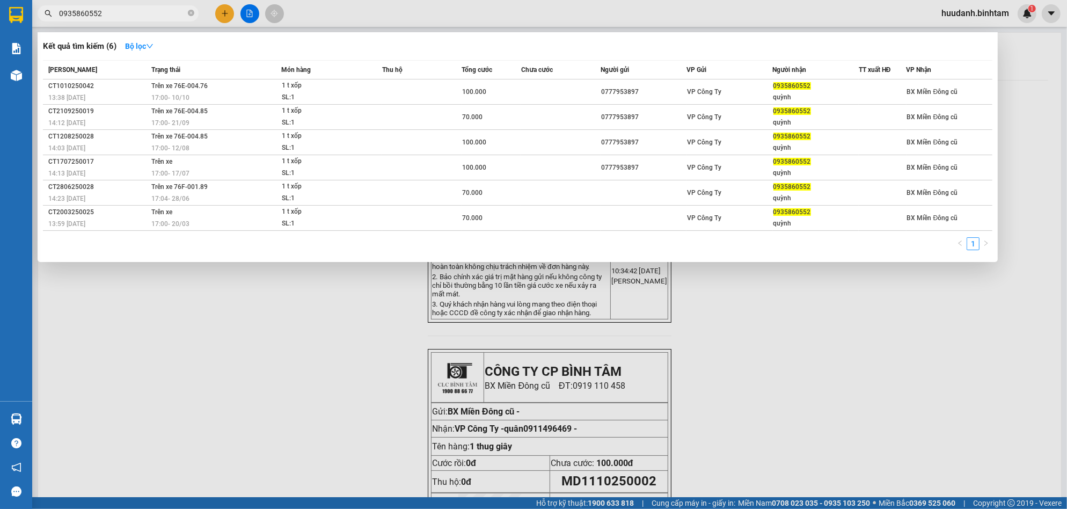
click at [247, 334] on div at bounding box center [533, 254] width 1067 height 509
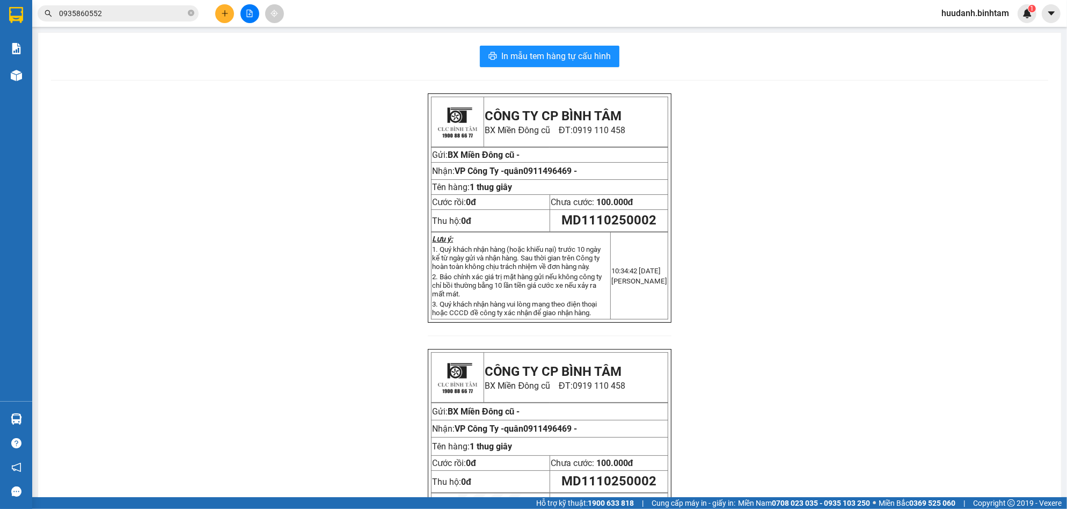
click at [227, 7] on button at bounding box center [224, 13] width 19 height 19
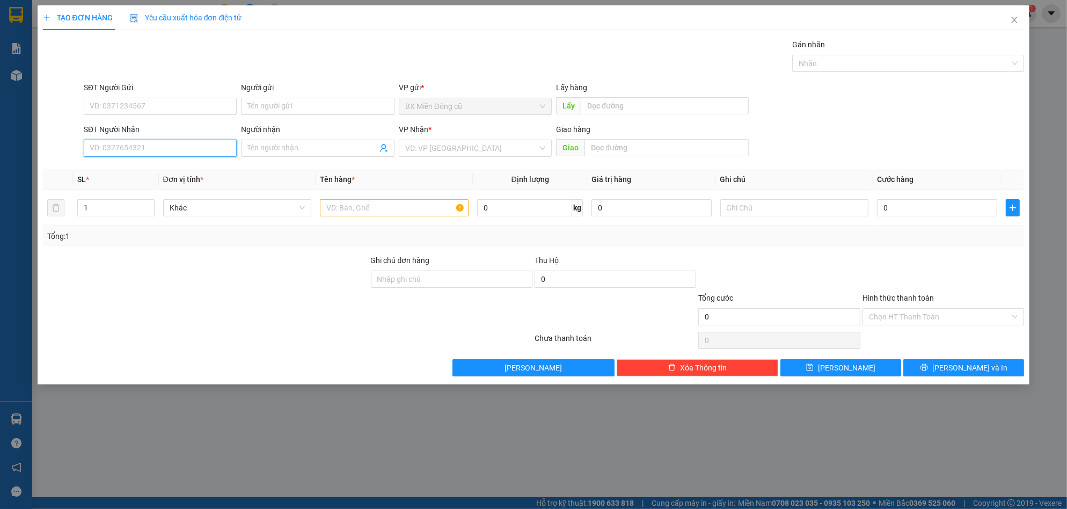
click at [160, 144] on input "SĐT Người Nhận" at bounding box center [160, 148] width 153 height 17
type input "0975988814"
click at [161, 166] on div "0975988814 - [PERSON_NAME]" at bounding box center [160, 170] width 140 height 12
type input "đăng tào"
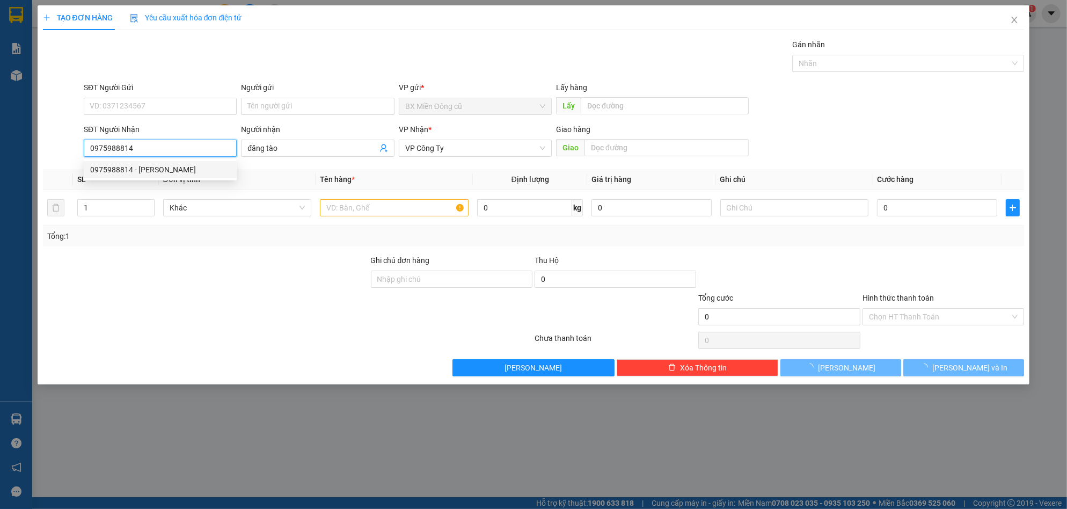
type input "50.000"
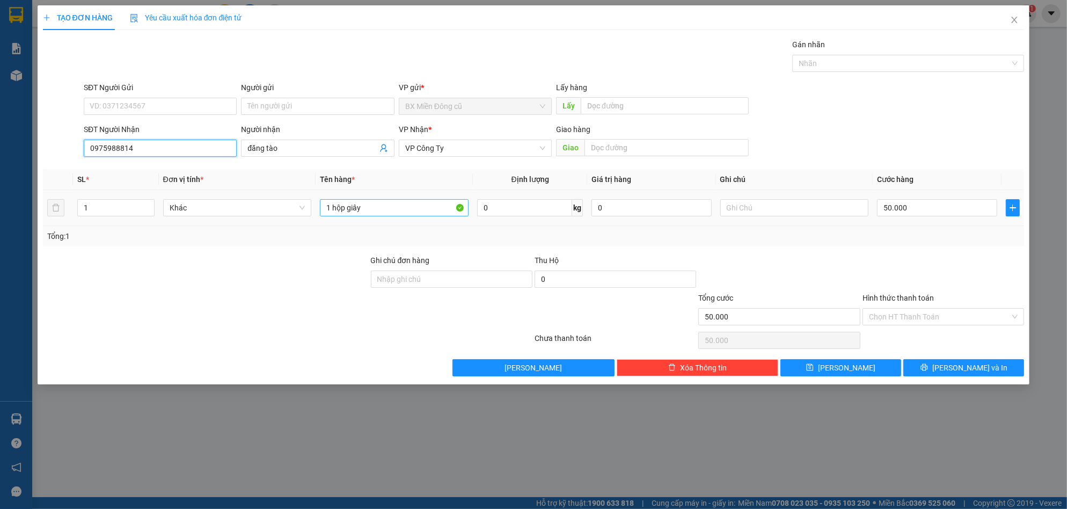
type input "0975988814"
click at [370, 212] on input "1 hộp giây" at bounding box center [394, 207] width 149 height 17
click at [368, 212] on input "1 hộp giây" at bounding box center [394, 207] width 149 height 17
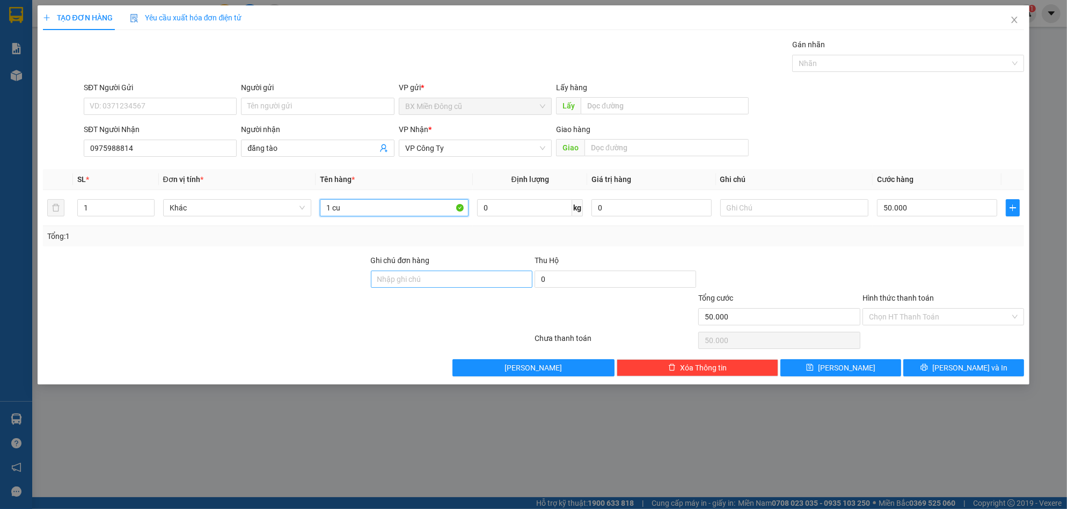
paste input "ôn"
paste input "ộn"
paste input "ây"
paste input "ên"
paste input "ện"
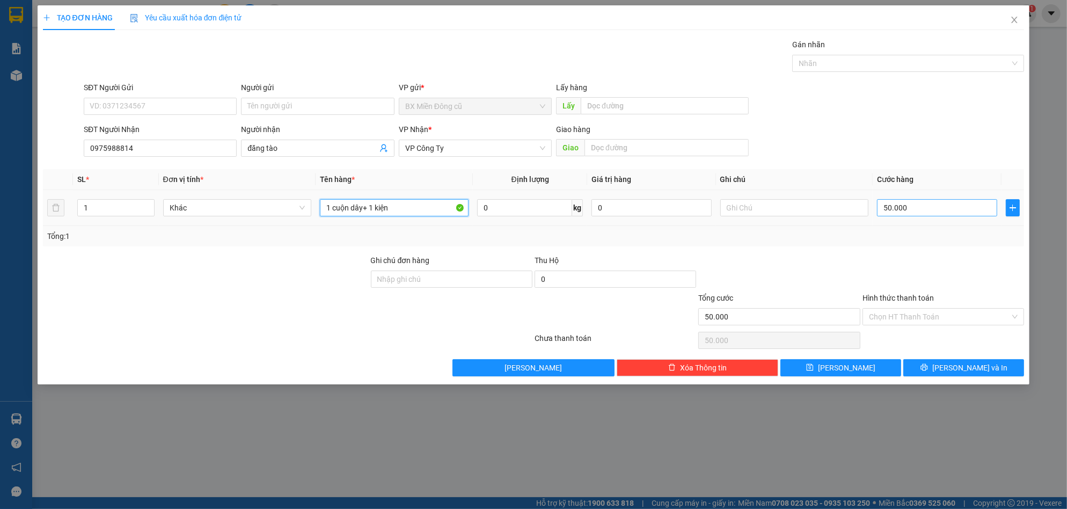
type input "1 cuộn dây+ 1 kiện"
click at [947, 210] on input "50.000" at bounding box center [937, 207] width 120 height 17
type input "1"
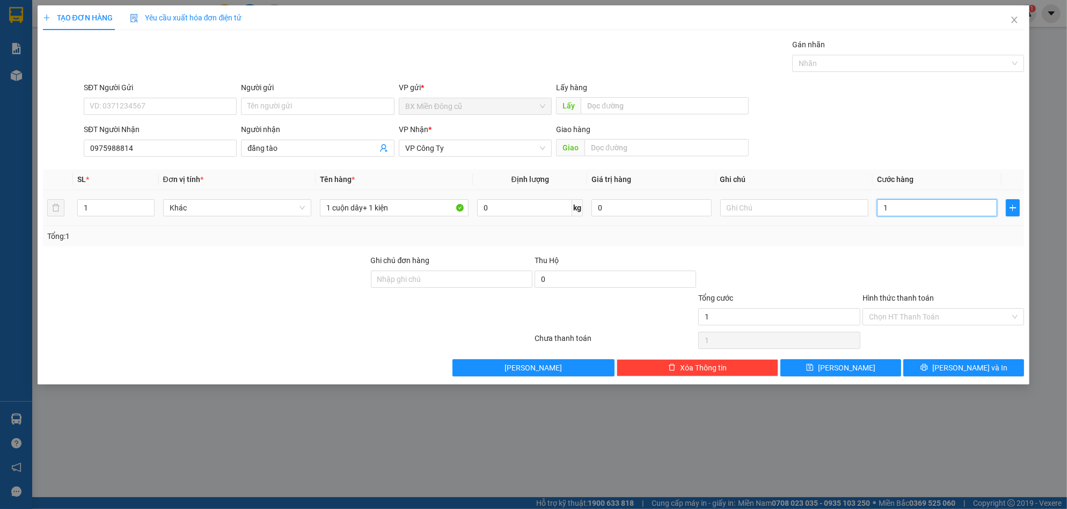
type input "10"
type input "100"
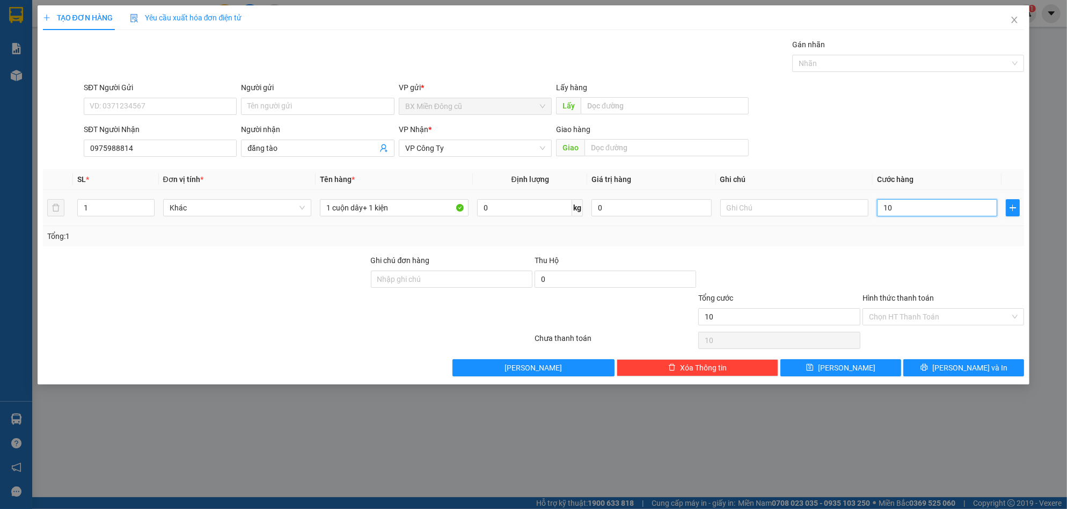
type input "100"
type input "1.000"
type input "10.000"
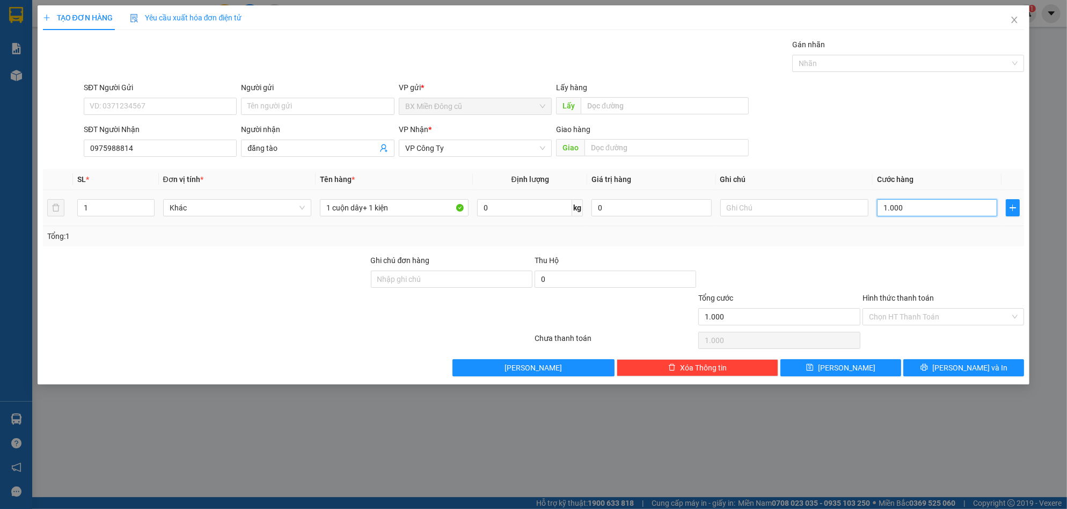
type input "10.000"
type input "100.000"
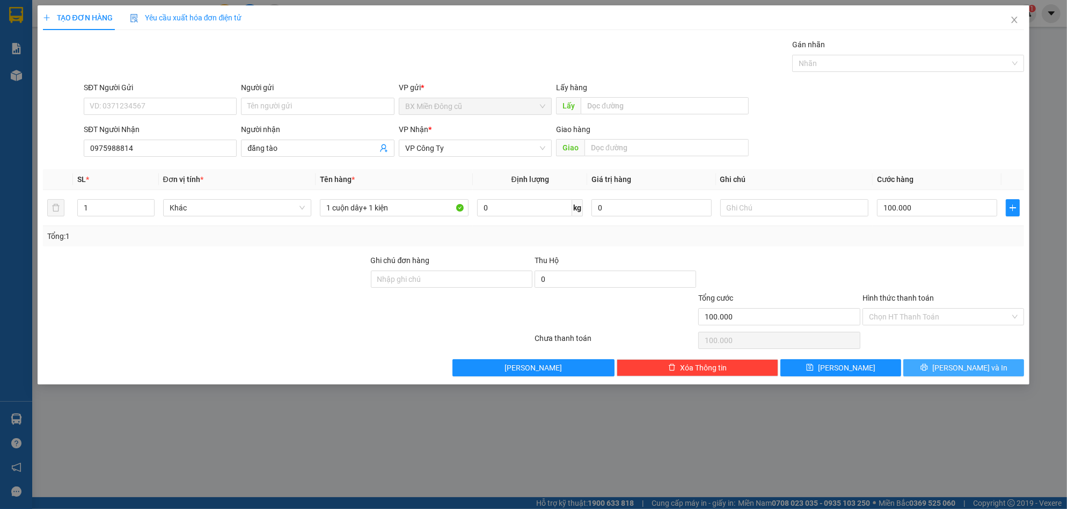
click at [1007, 368] on button "[PERSON_NAME] và In" at bounding box center [963, 367] width 121 height 17
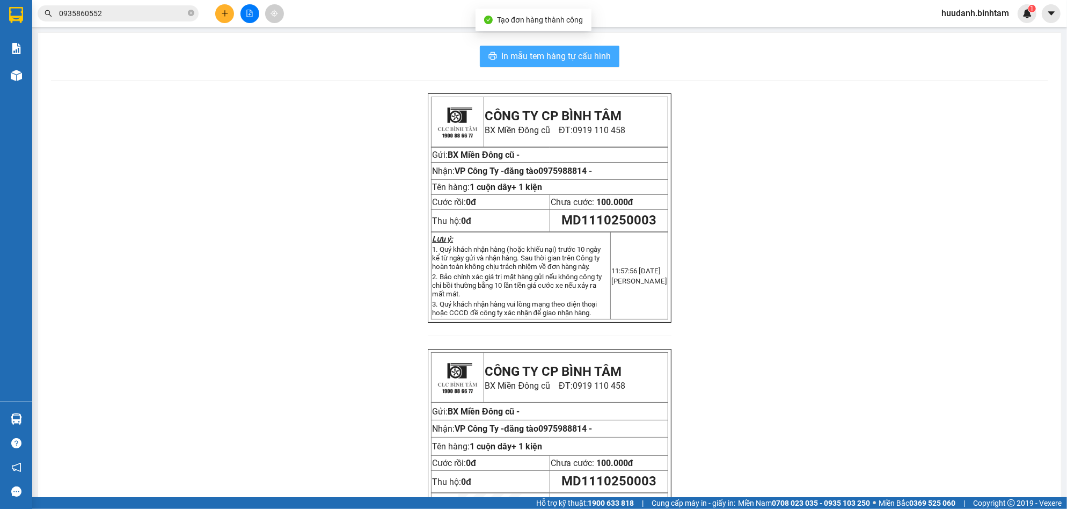
click at [544, 59] on span "In mẫu tem hàng tự cấu hình" at bounding box center [555, 55] width 109 height 13
click at [548, 68] on div "In mẫu tem hàng tự cấu hình CÔNG TY CP BÌNH TÂM [GEOGRAPHIC_DATA] cũ ĐT: 0919 1…" at bounding box center [549, 317] width 1023 height 569
click at [550, 65] on button "In mẫu tem hàng tự cấu hình" at bounding box center [550, 56] width 140 height 21
click at [225, 14] on icon "plus" at bounding box center [224, 13] width 1 height 6
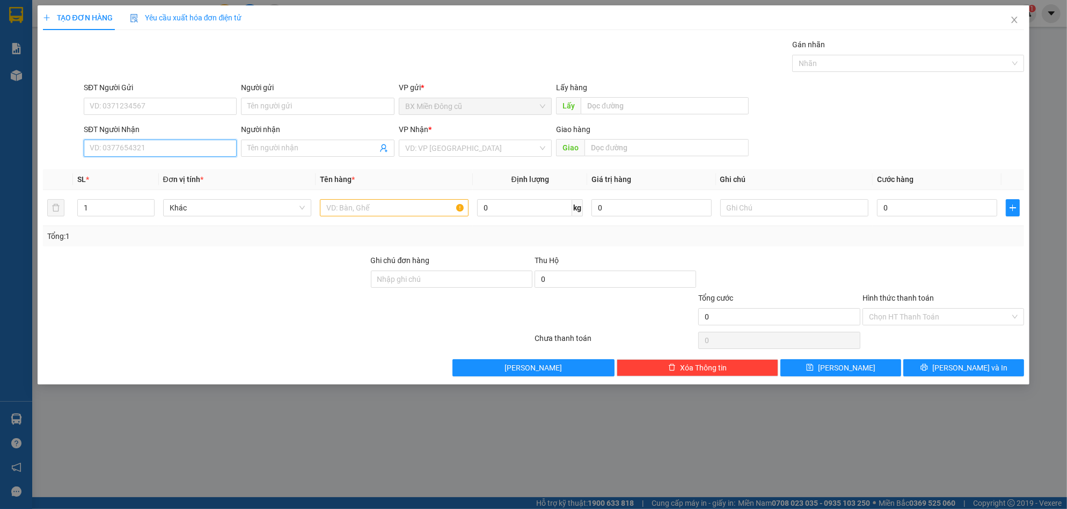
click at [172, 149] on input "SĐT Người Nhận" at bounding box center [160, 148] width 153 height 17
type input "0984707758"
click at [168, 172] on div "0984707758 - tẩn" at bounding box center [160, 170] width 140 height 12
type input "tẩn"
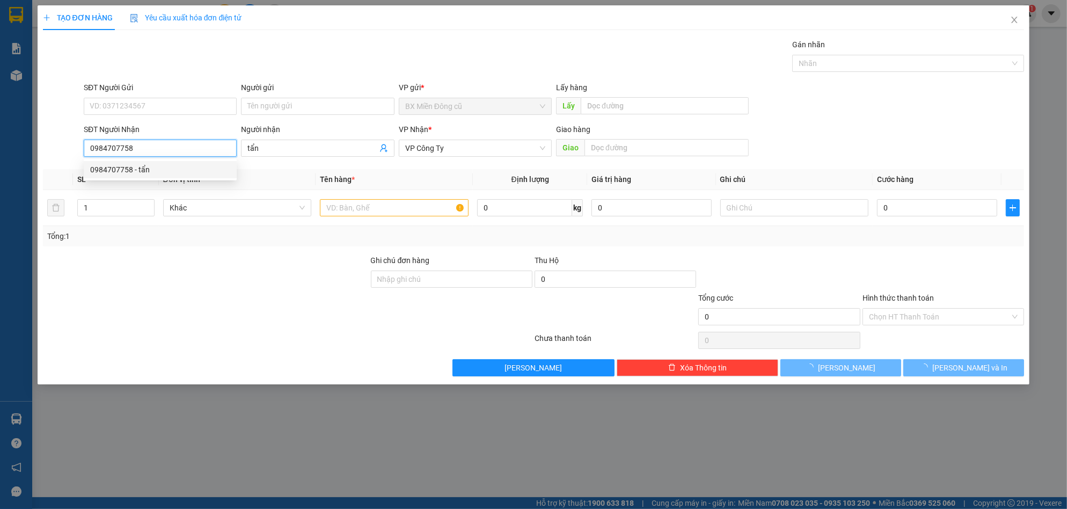
type input "70.000"
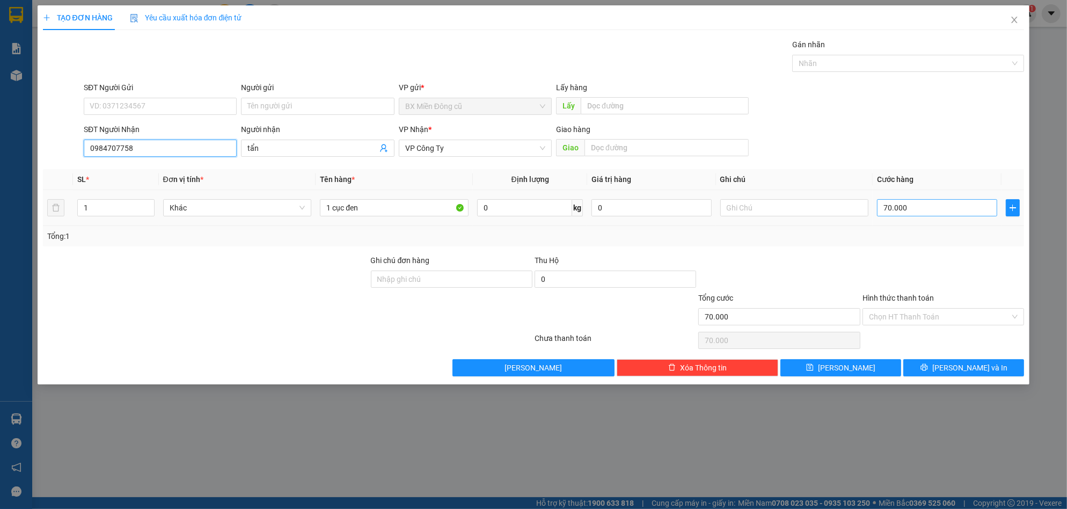
type input "0984707758"
click at [943, 207] on input "70.000" at bounding box center [937, 207] width 120 height 17
type input "5"
type input "50"
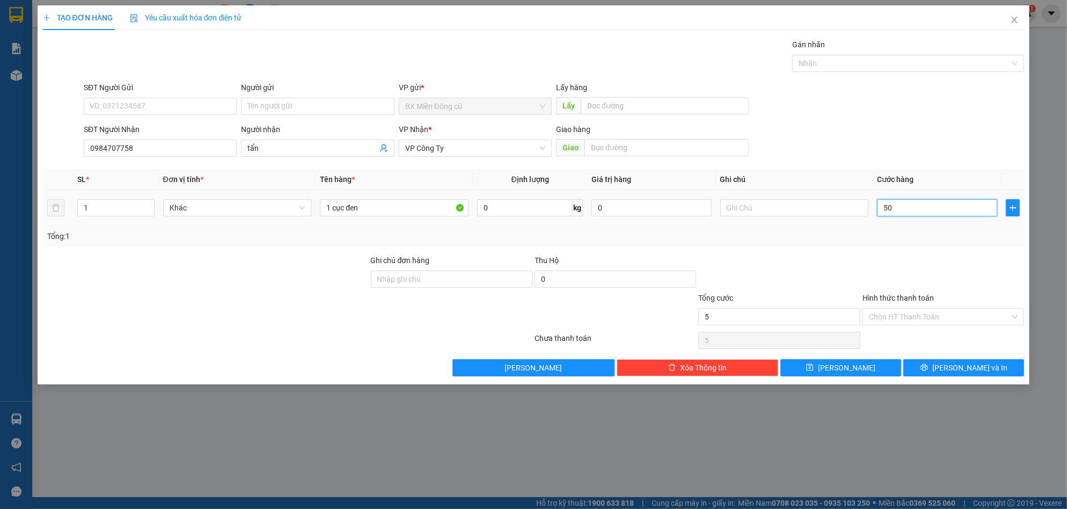
type input "50"
type input "500"
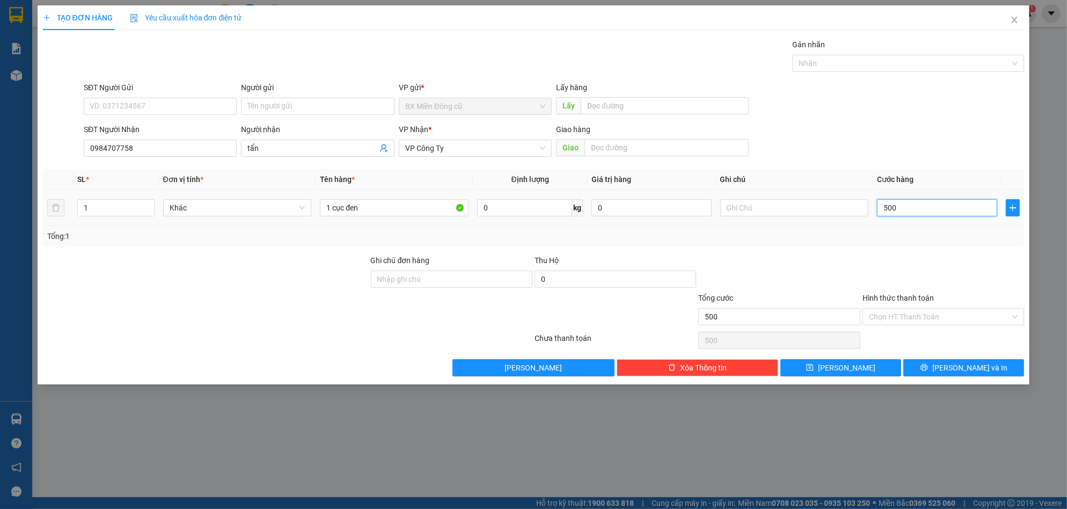
type input "5.000"
type input "50.000"
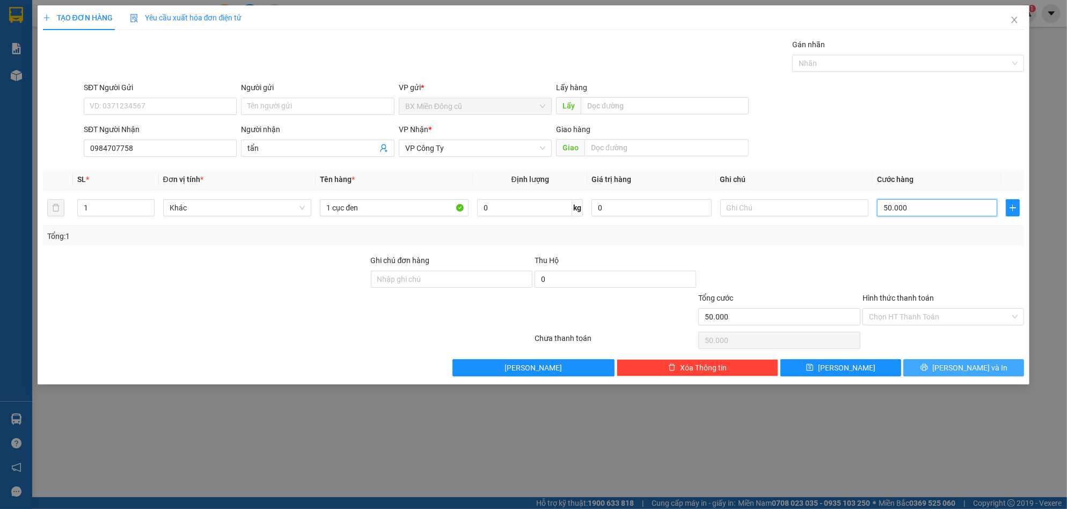
type input "50.000"
click at [959, 367] on span "[PERSON_NAME] và In" at bounding box center [969, 368] width 75 height 12
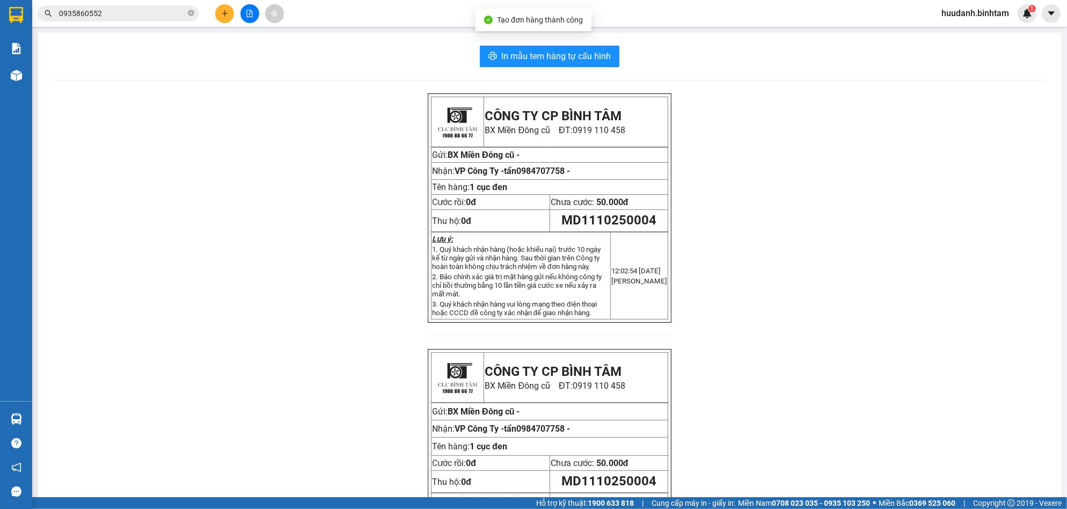
click at [502, 71] on div "In mẫu tem hàng tự cấu hình CÔNG TY CP BÌNH TÂM [GEOGRAPHIC_DATA] cũ ĐT: 0919 1…" at bounding box center [549, 317] width 1023 height 569
click at [520, 55] on span "In mẫu tem hàng tự cấu hình" at bounding box center [555, 55] width 109 height 13
click at [218, 12] on button at bounding box center [224, 13] width 19 height 19
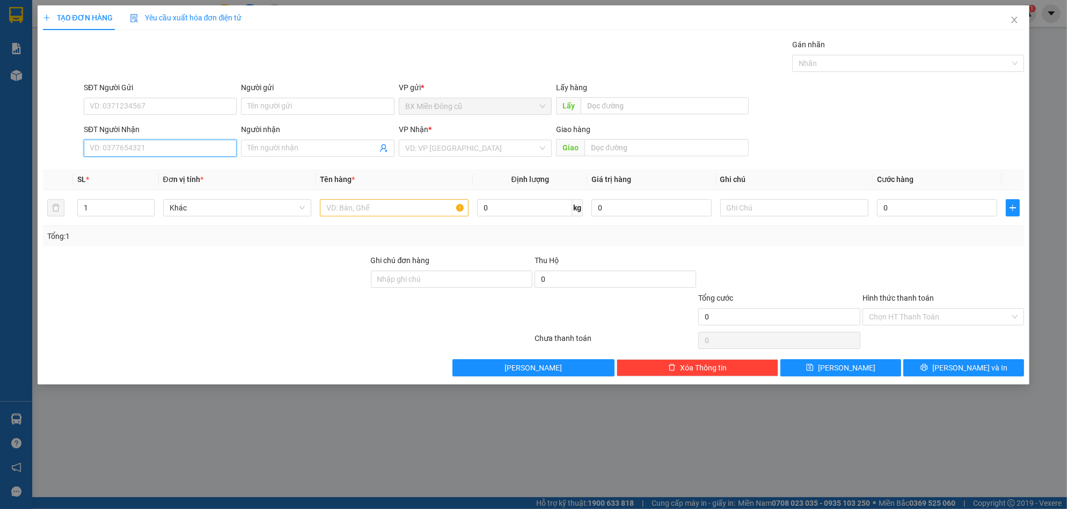
click at [189, 145] on input "SĐT Người Nhận" at bounding box center [160, 148] width 153 height 17
click at [1017, 21] on icon "close" at bounding box center [1014, 20] width 9 height 9
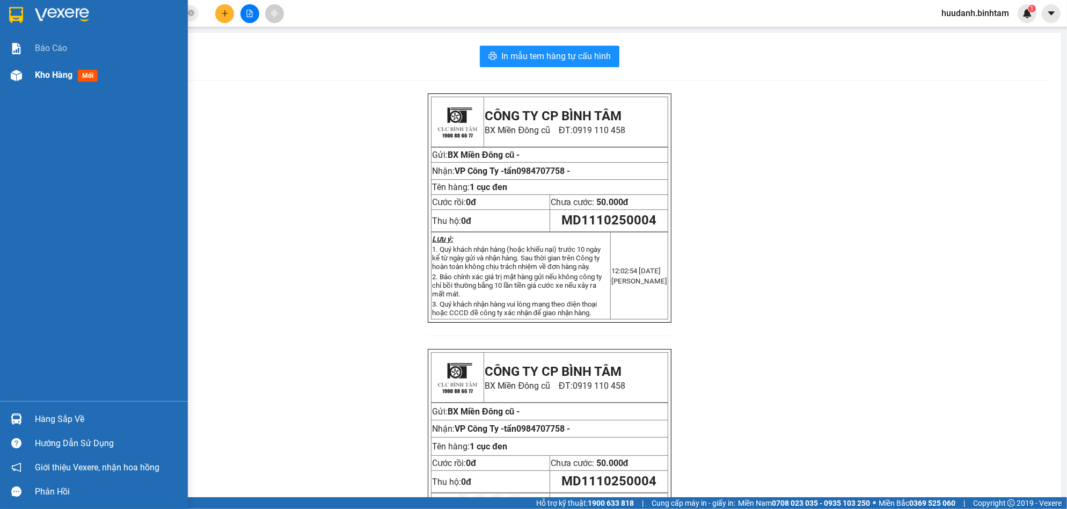
click at [65, 81] on div "Kho hàng mới" at bounding box center [68, 74] width 67 height 13
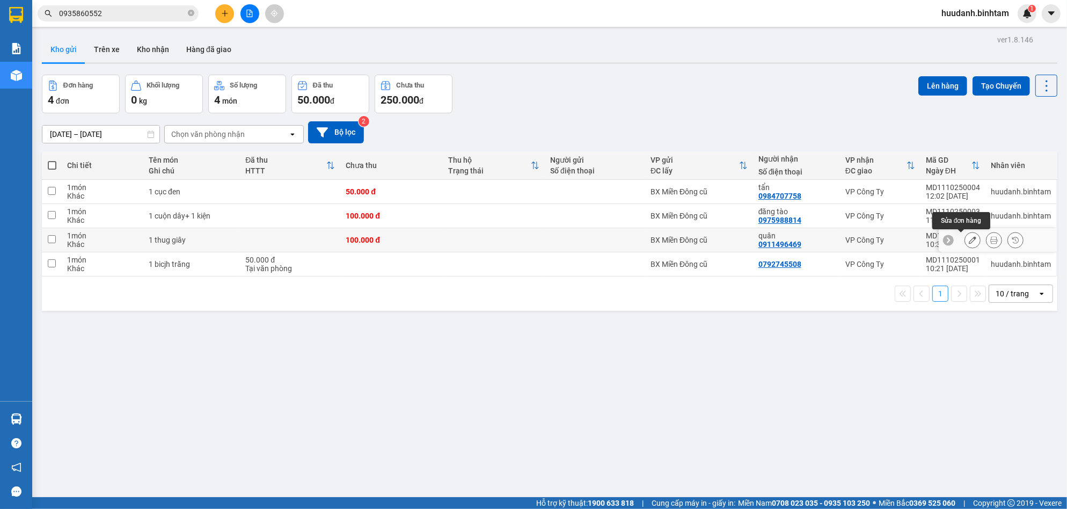
click at [969, 243] on icon at bounding box center [973, 240] width 8 height 8
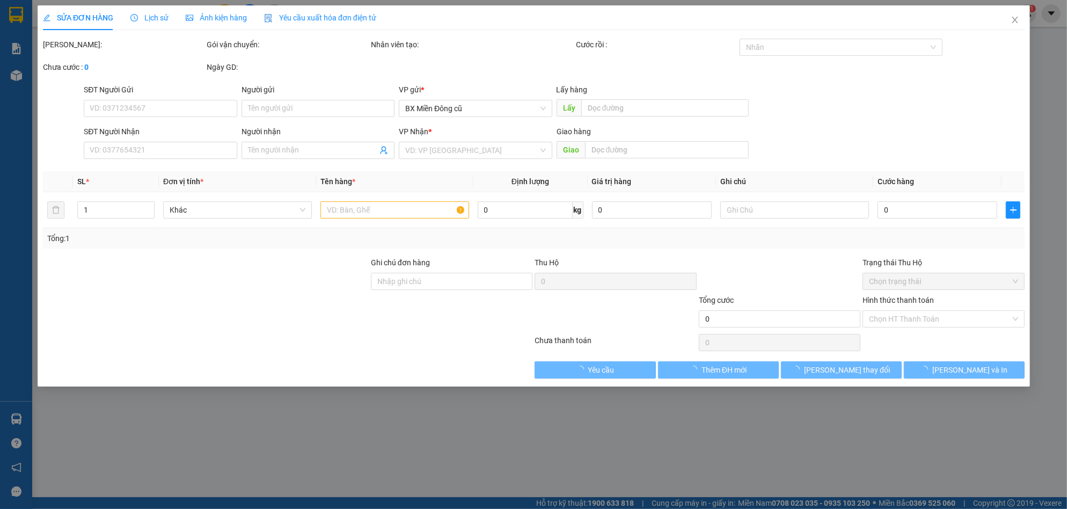
type input "0911496469"
type input "quân"
type input "100.000"
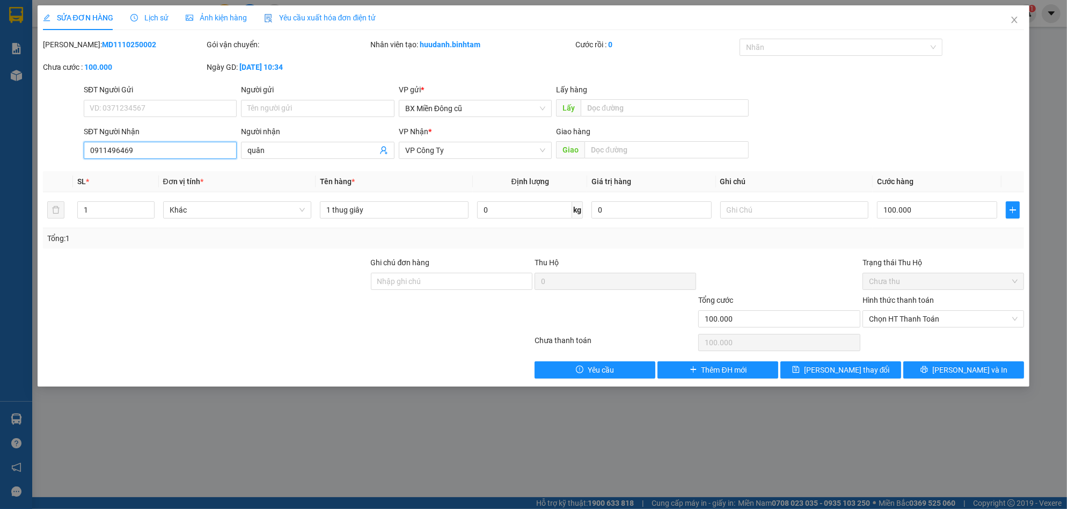
click at [155, 149] on input "0911496469" at bounding box center [160, 150] width 153 height 17
click at [1018, 21] on span "Close" at bounding box center [1014, 20] width 30 height 30
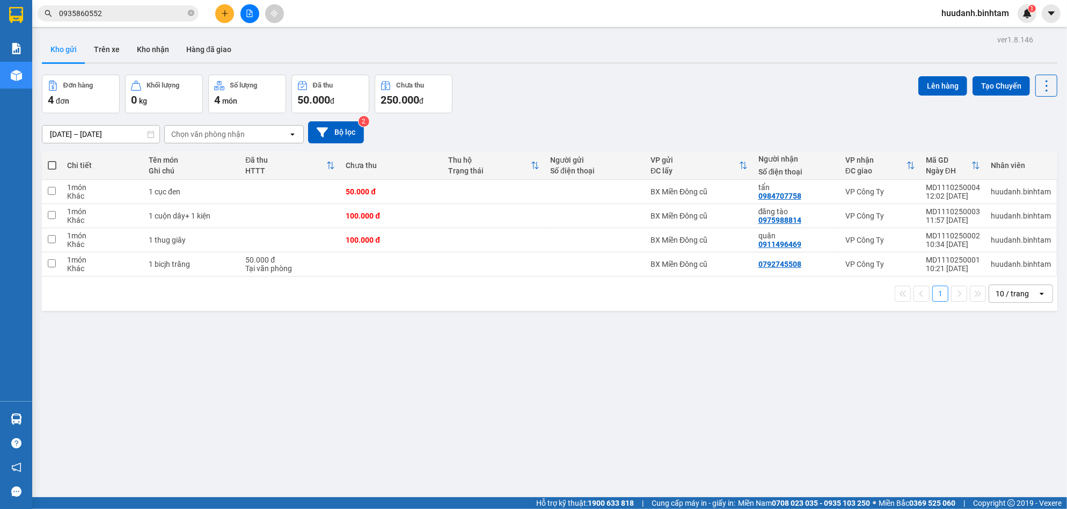
click at [222, 14] on icon "plus" at bounding box center [225, 14] width 8 height 8
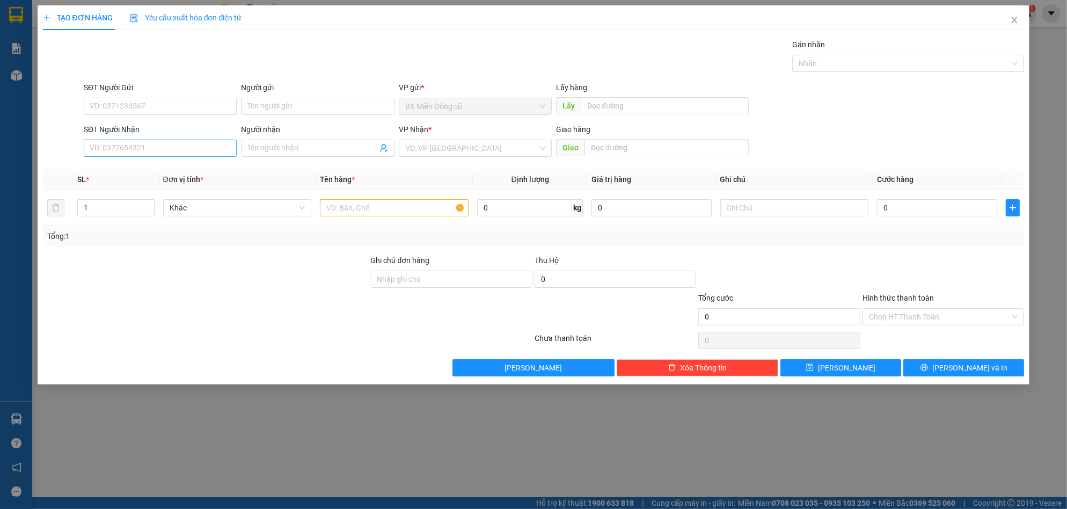
drag, startPoint x: 193, startPoint y: 137, endPoint x: 192, endPoint y: 143, distance: 6.0
click at [192, 138] on div "SĐT Người Nhận" at bounding box center [160, 131] width 153 height 16
click at [191, 144] on input "SĐT Người Nhận" at bounding box center [160, 148] width 153 height 17
paste input "0911496469"
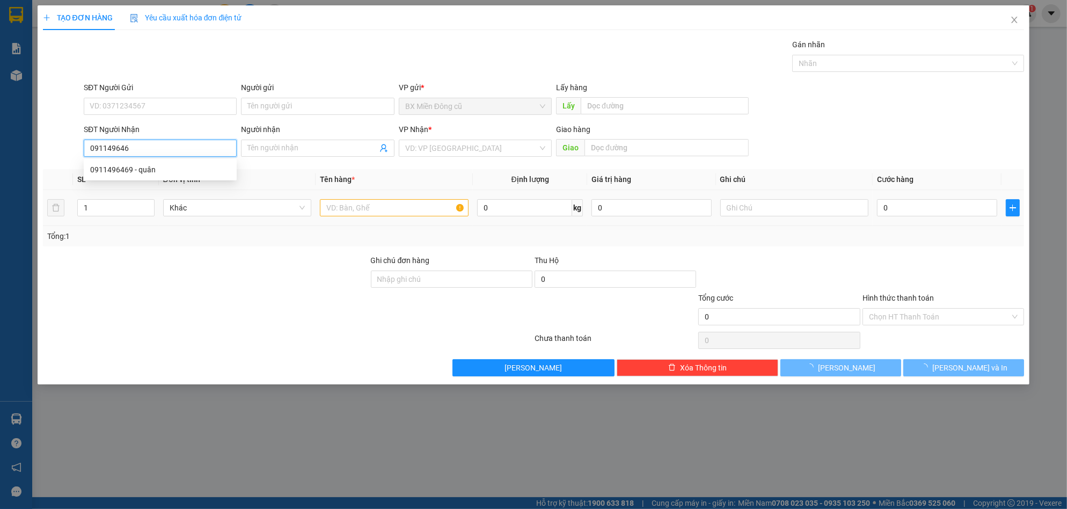
type input "0911496469"
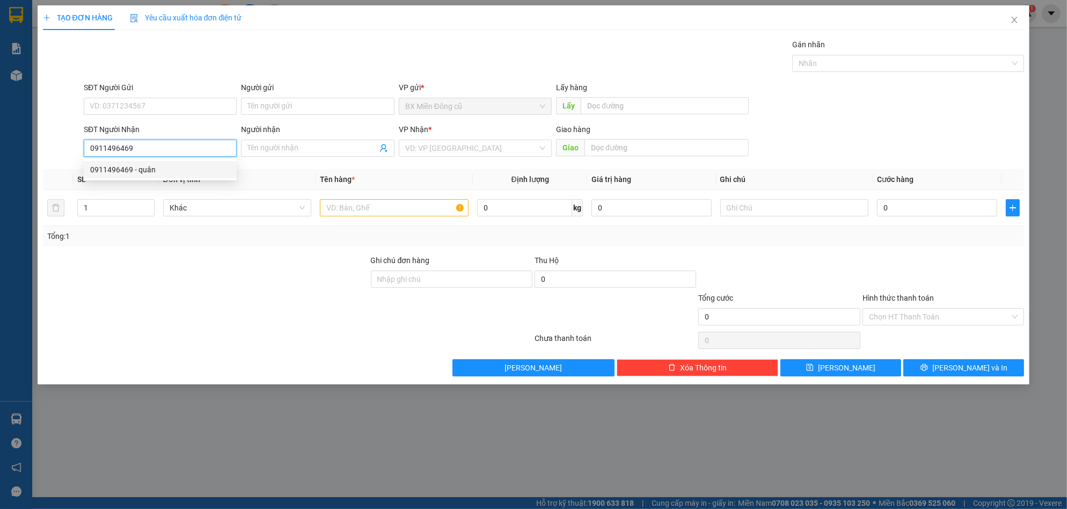
click at [169, 167] on div "0911496469 - quân" at bounding box center [160, 170] width 140 height 12
type input "quân"
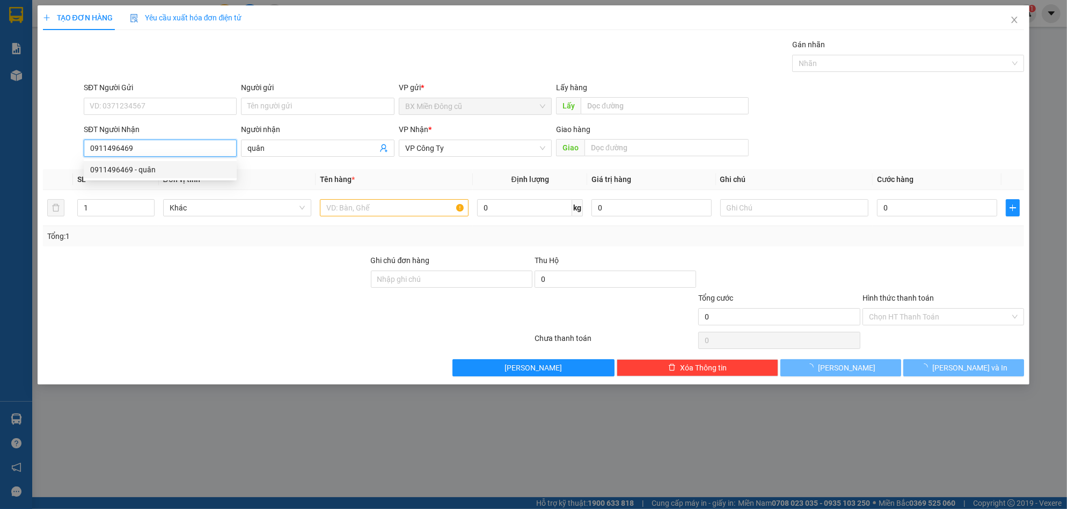
type input "100.000"
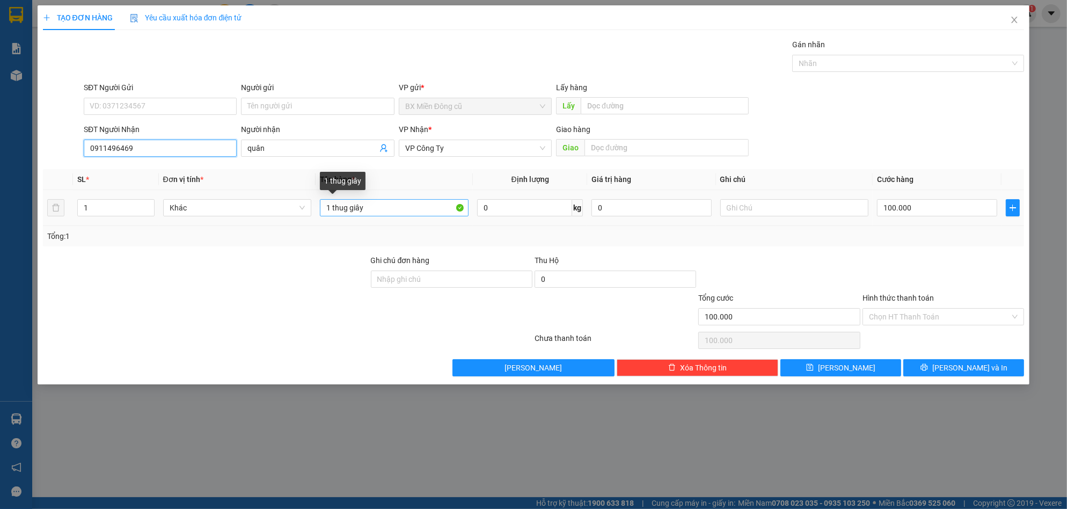
type input "0911496469"
click at [391, 204] on input "1 thug giây" at bounding box center [394, 207] width 149 height 17
paste input "ấy"
paste input "ỏ"
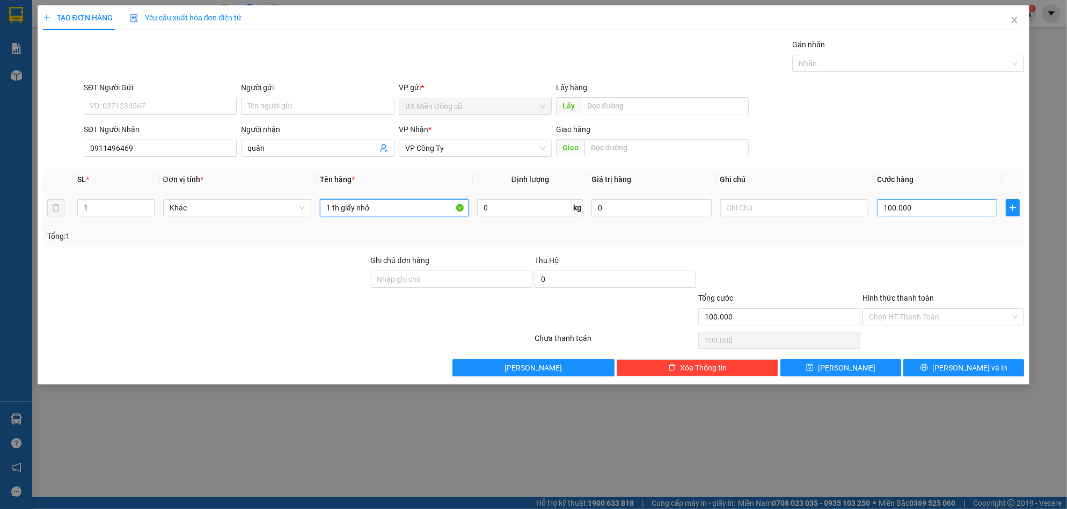
type input "1 th giấy nhỏ"
click at [937, 202] on input "100.000" at bounding box center [937, 207] width 120 height 17
type input "5"
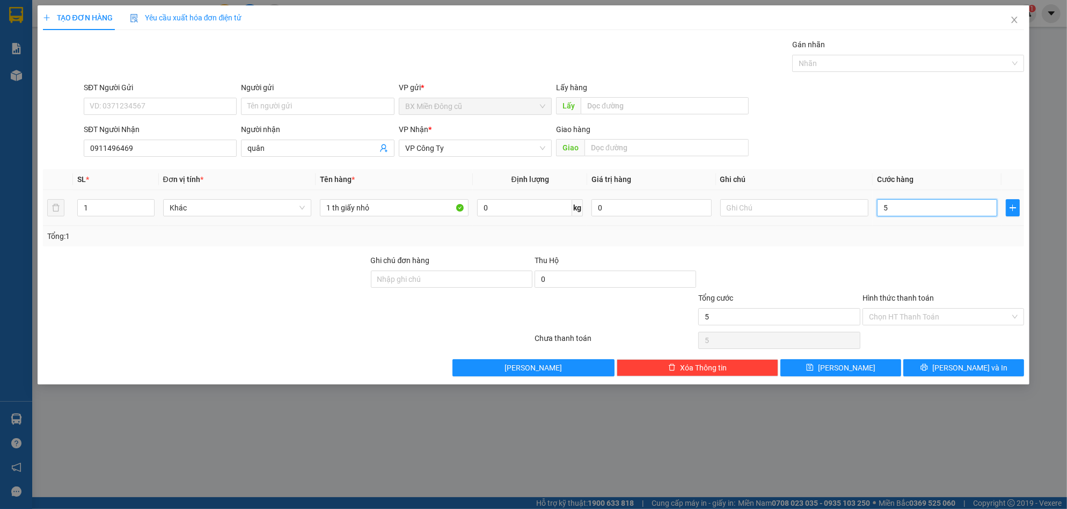
type input "50"
type input "500"
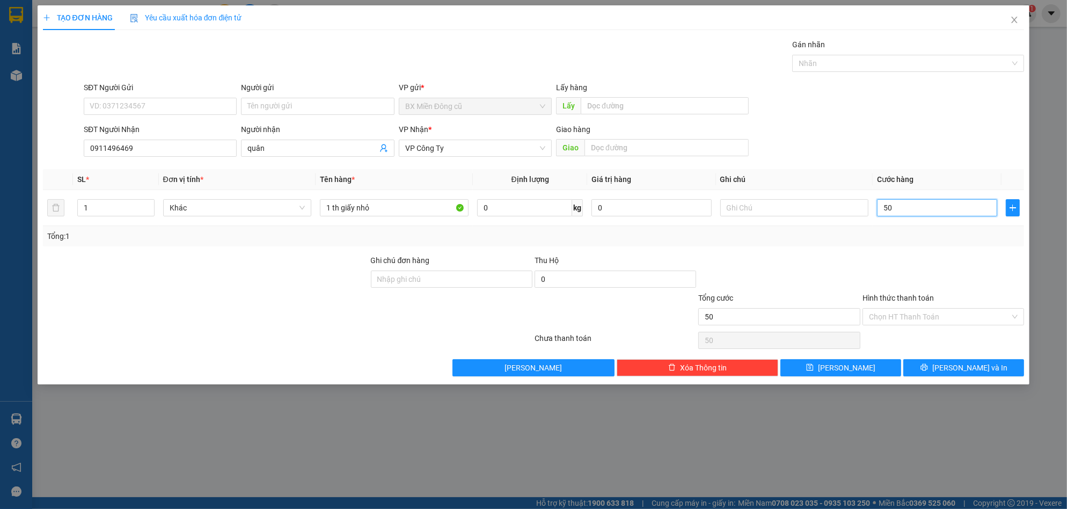
type input "500"
type input "5.000"
type input "50.000"
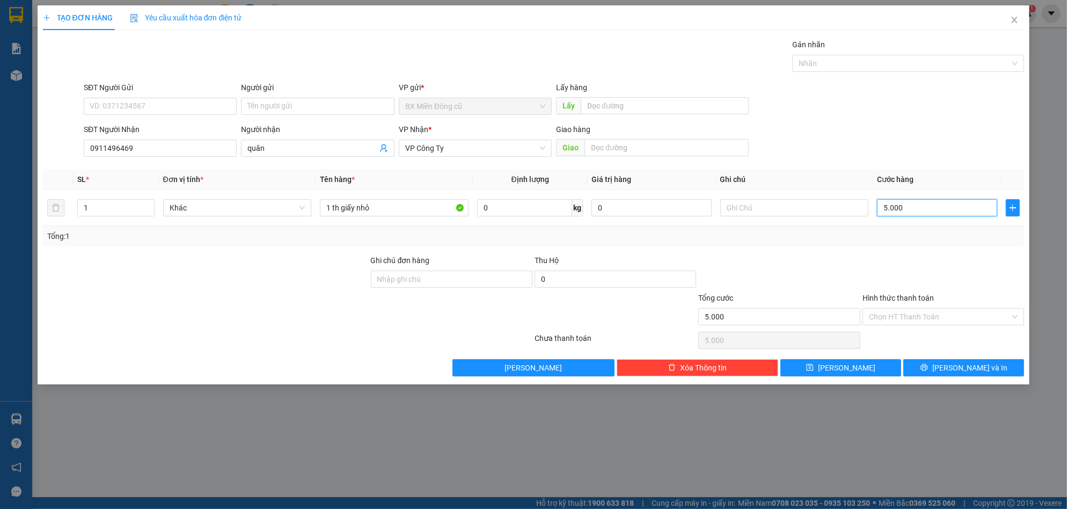
type input "50.000"
click at [942, 362] on button "[PERSON_NAME] và In" at bounding box center [963, 367] width 121 height 17
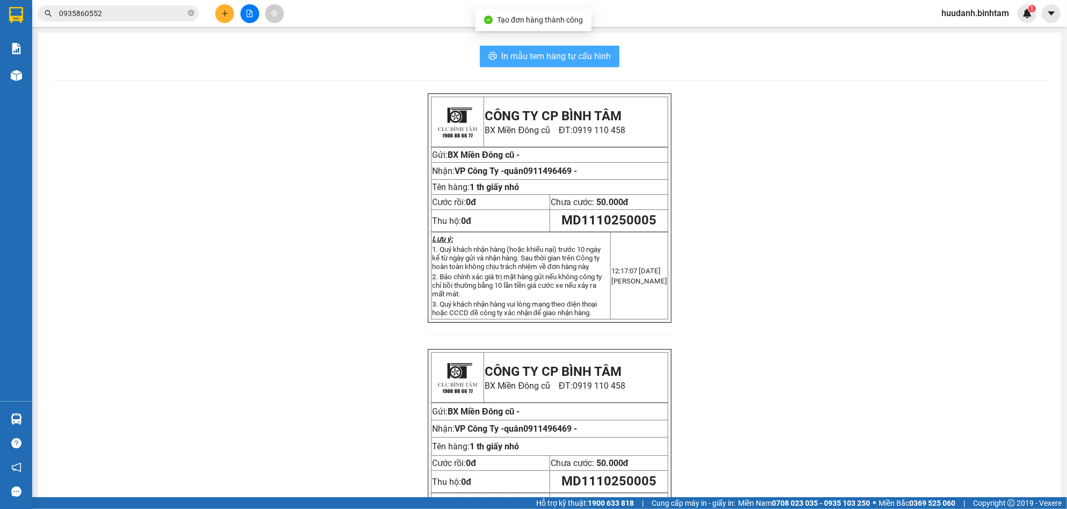
click at [598, 55] on span "In mẫu tem hàng tự cấu hình" at bounding box center [555, 55] width 109 height 13
click at [222, 14] on icon "plus" at bounding box center [225, 14] width 8 height 8
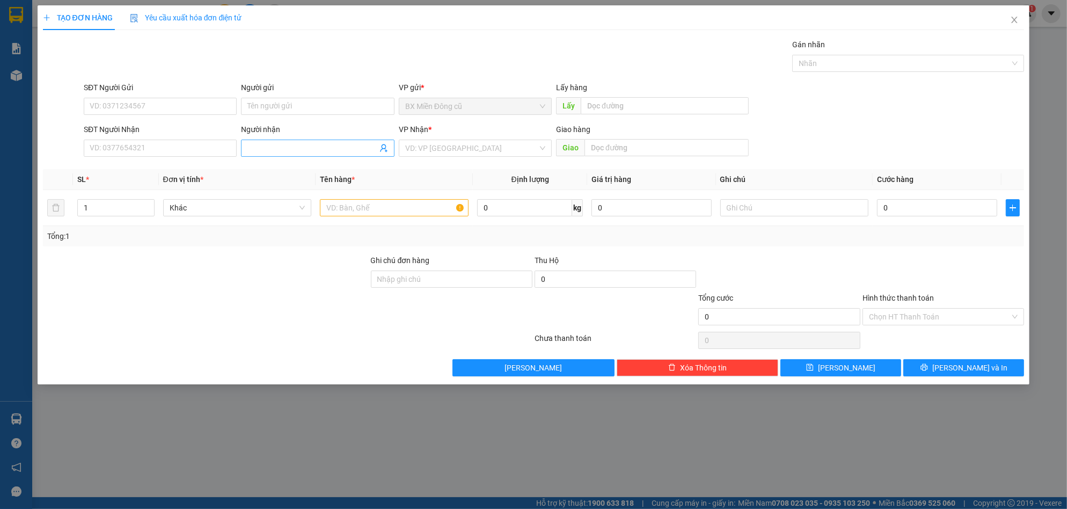
click at [275, 147] on input "Người nhận" at bounding box center [311, 148] width 129 height 12
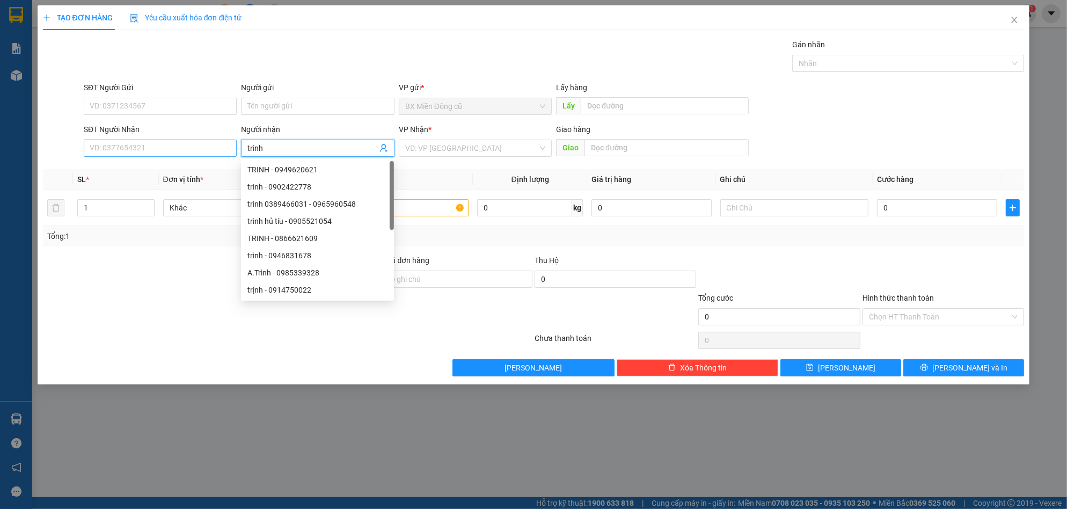
type input "trinh"
click at [198, 151] on input "SĐT Người Nhận" at bounding box center [160, 148] width 153 height 17
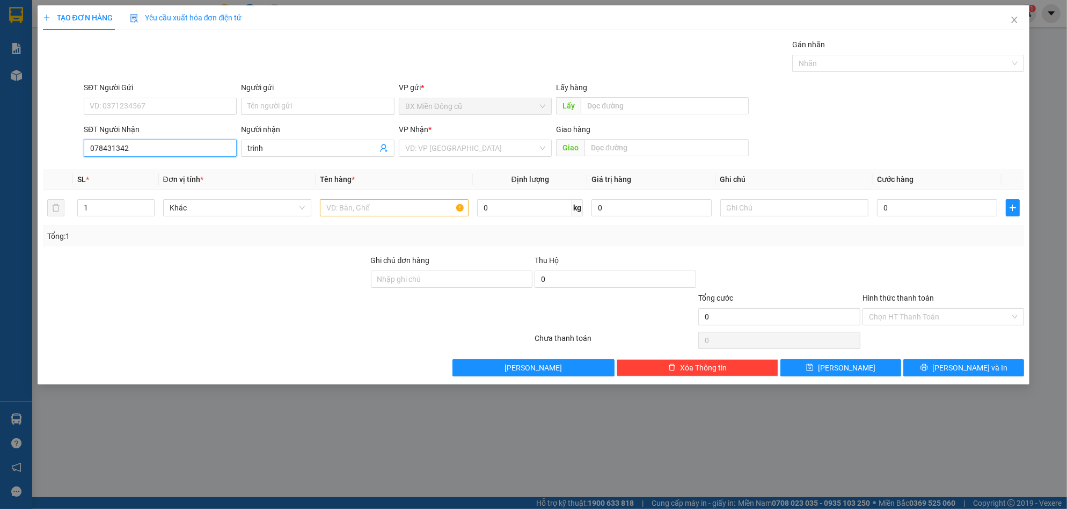
type input "0784313424"
click at [176, 168] on div "0784313424 - Trinh" at bounding box center [160, 170] width 140 height 12
type input "Trinh"
type input "130.000"
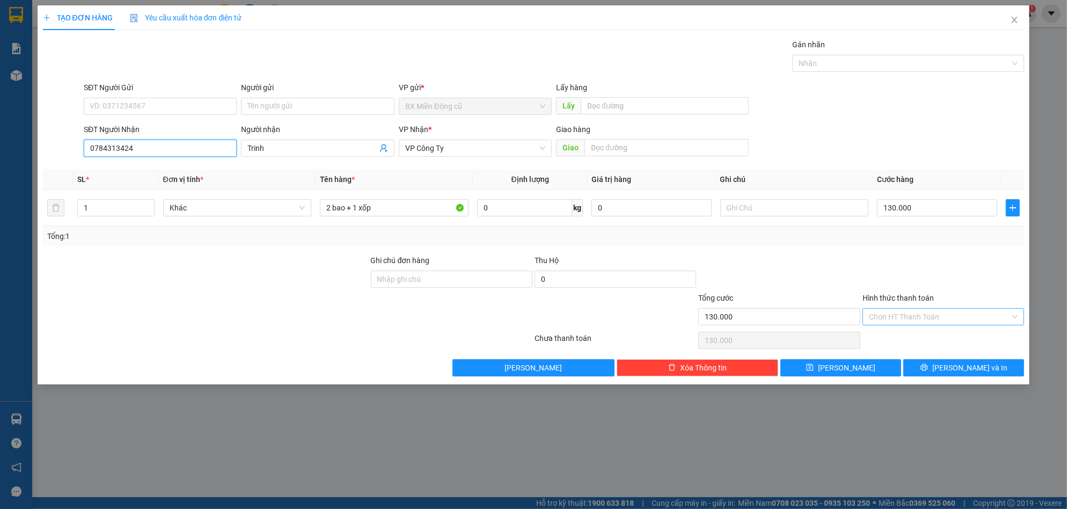
type input "0784313424"
click at [897, 314] on input "Hình thức thanh toán" at bounding box center [939, 317] width 141 height 16
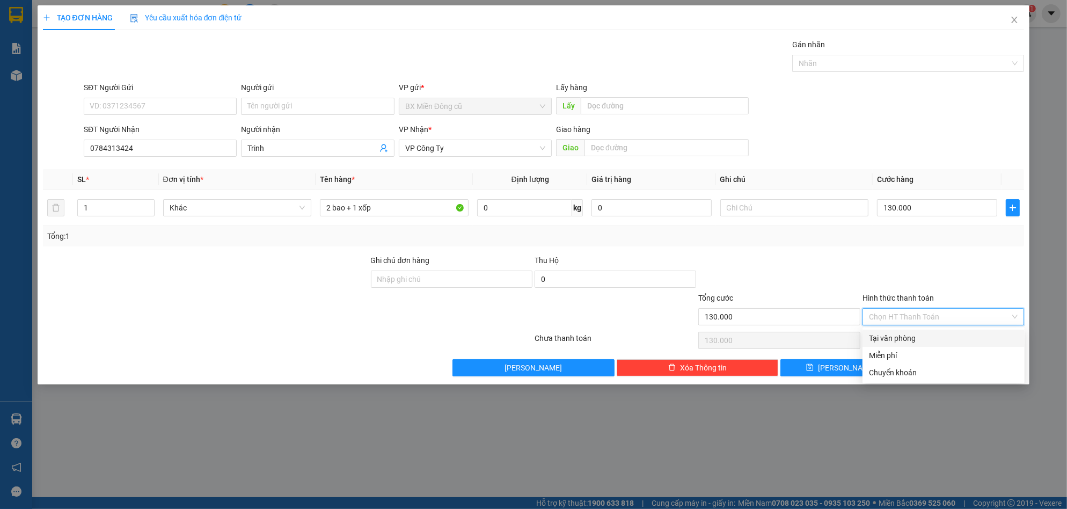
click at [890, 335] on div "Tại văn phòng" at bounding box center [943, 338] width 149 height 12
type input "0"
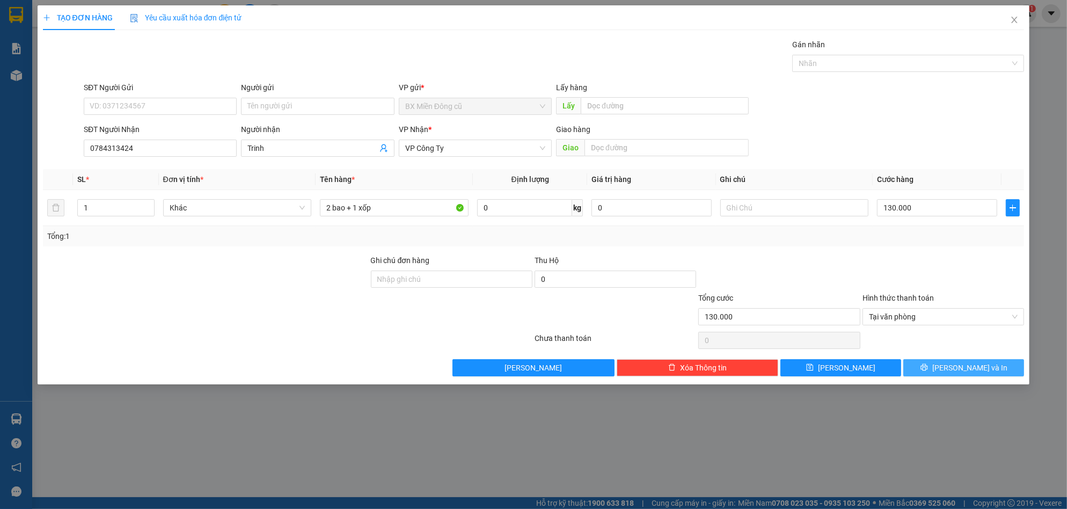
click at [962, 370] on span "[PERSON_NAME] và In" at bounding box center [969, 368] width 75 height 12
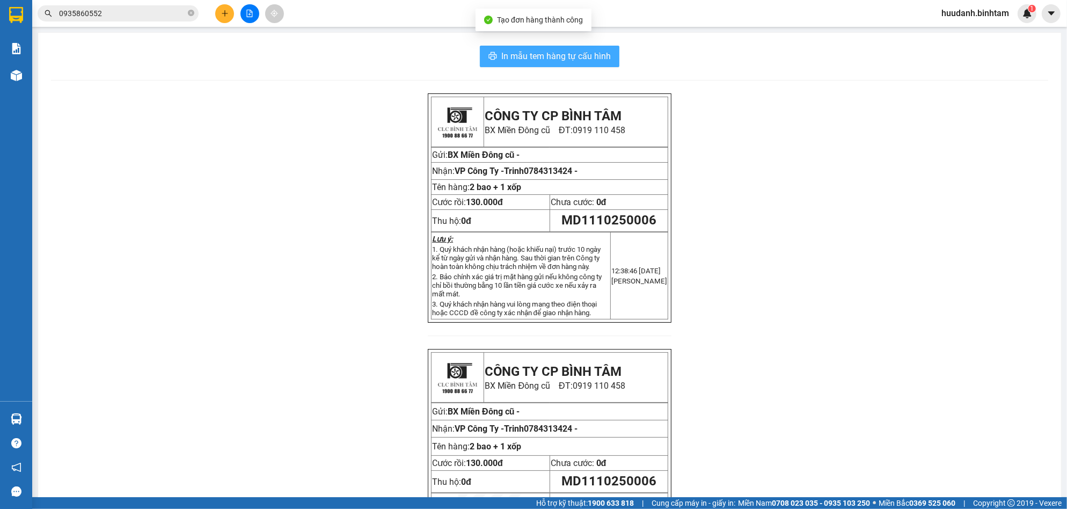
click at [539, 61] on span "In mẫu tem hàng tự cấu hình" at bounding box center [555, 55] width 109 height 13
click at [211, 18] on div at bounding box center [249, 13] width 80 height 19
click at [221, 18] on button at bounding box center [224, 13] width 19 height 19
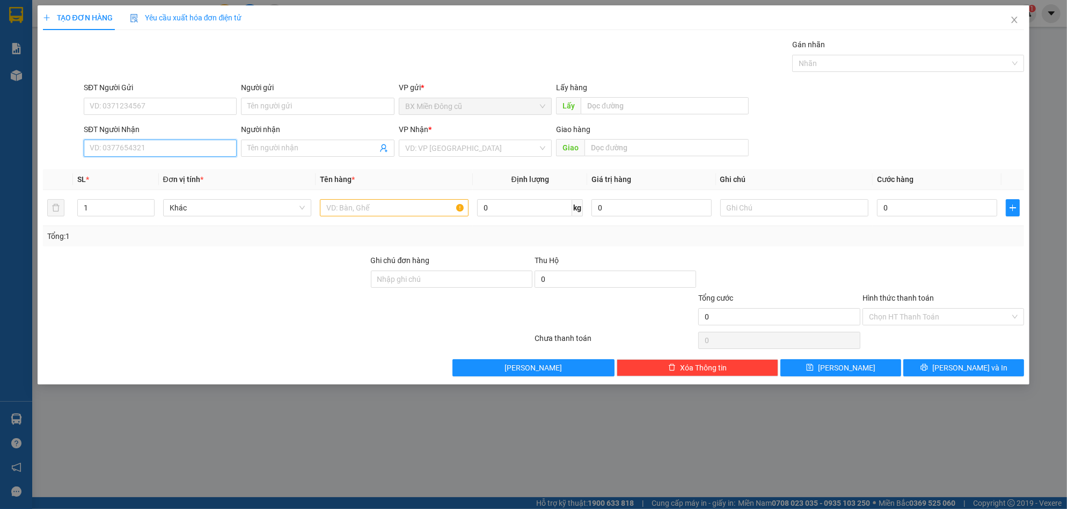
click at [130, 143] on input "SĐT Người Nhận" at bounding box center [160, 148] width 153 height 17
click at [327, 145] on input "Người nhận" at bounding box center [311, 148] width 129 height 12
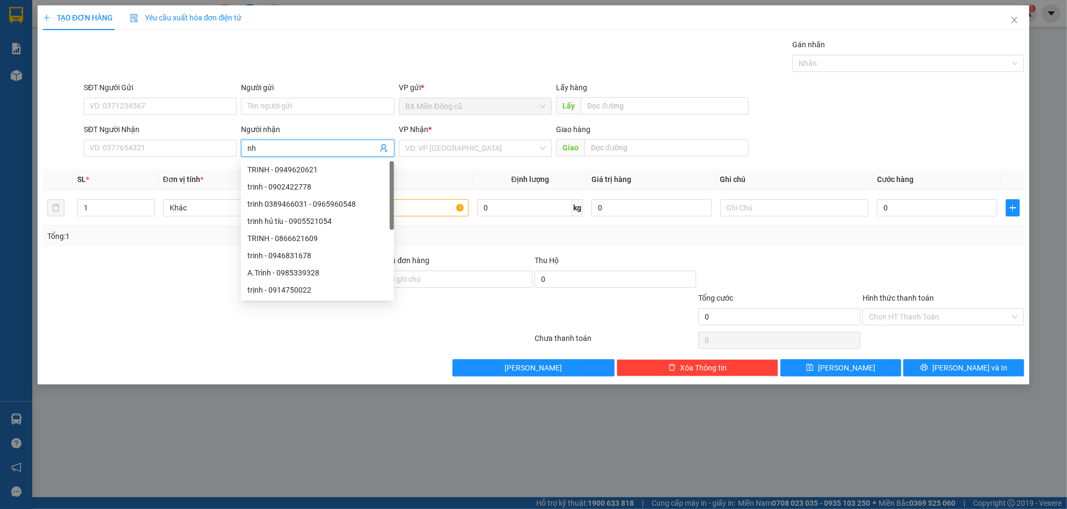
paste input "ân"
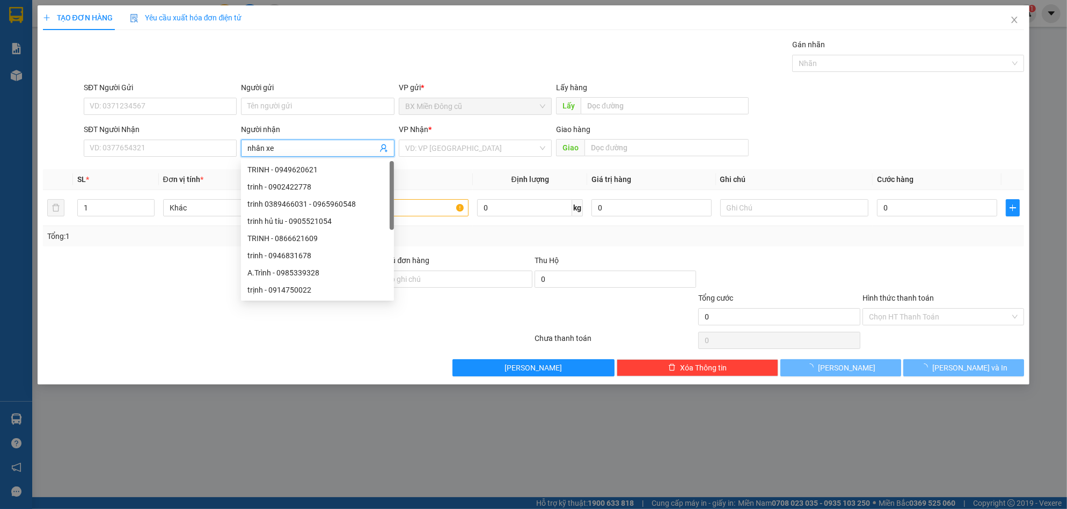
paste input "ôm"
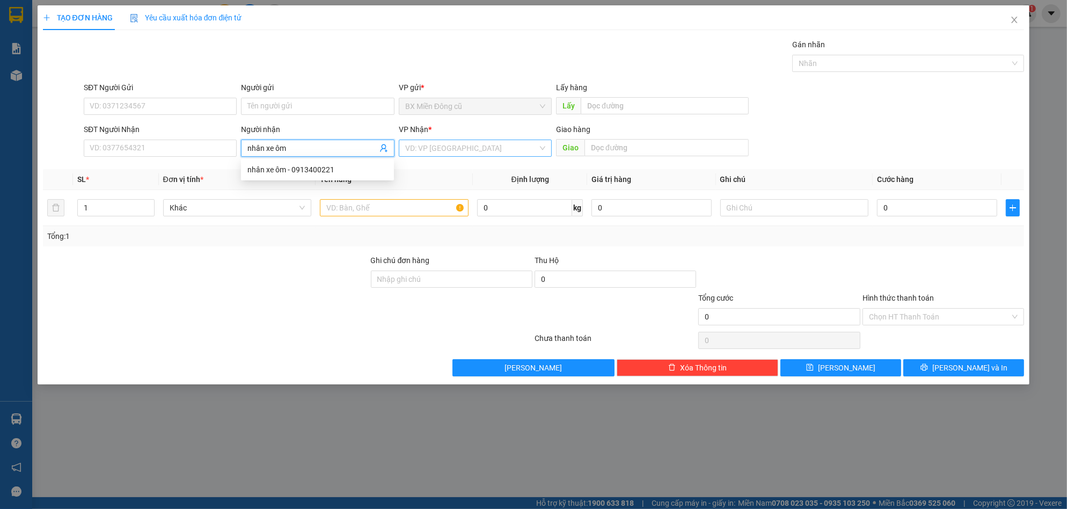
type input "nhân xe ôm"
click at [473, 147] on input "search" at bounding box center [471, 148] width 133 height 16
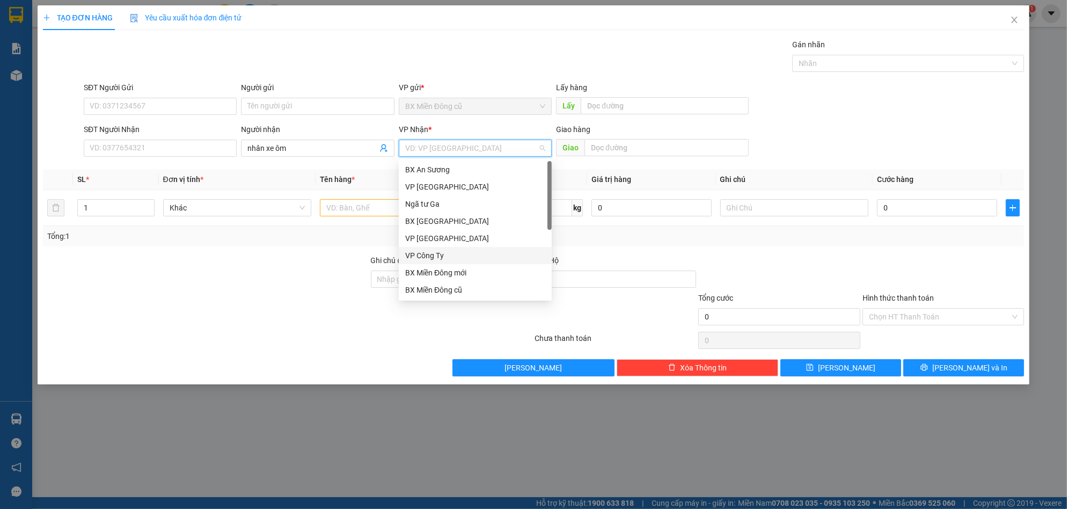
click at [441, 253] on div "VP Công Ty" at bounding box center [475, 256] width 140 height 12
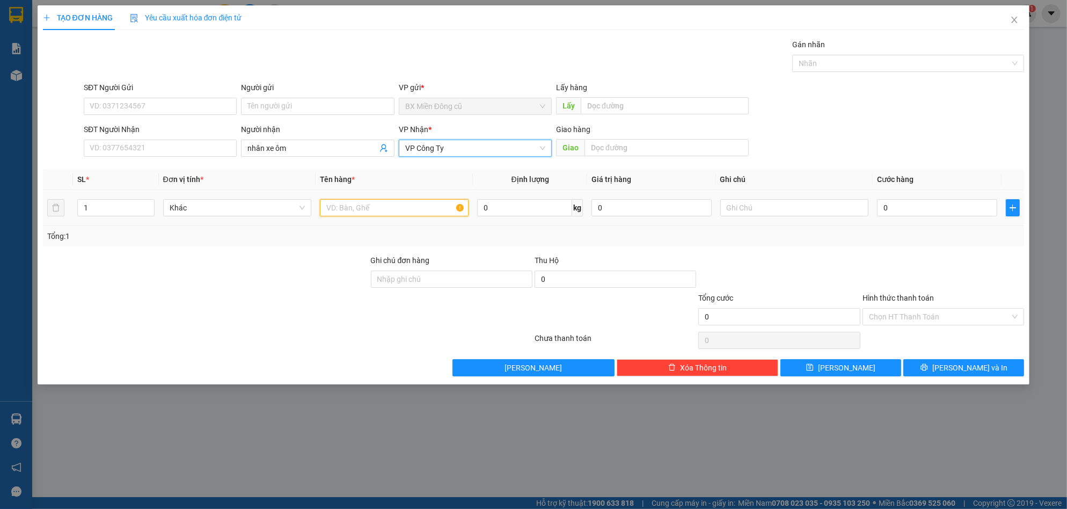
click at [379, 205] on input "text" at bounding box center [394, 207] width 149 height 17
paste input "ôp"
paste input "ốp"
type input "1 xốp"
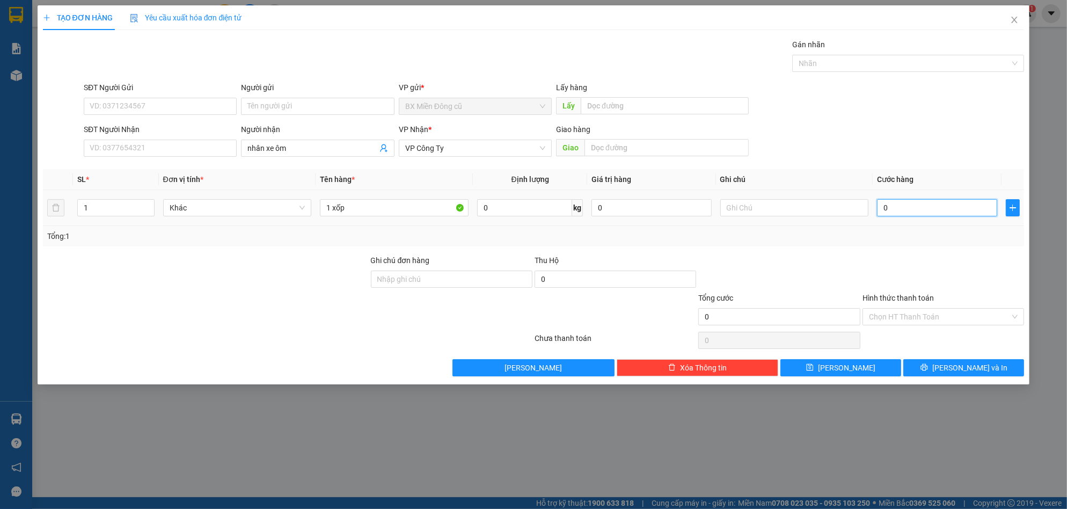
click at [914, 212] on input "0" at bounding box center [937, 207] width 120 height 17
type input "1"
type input "10"
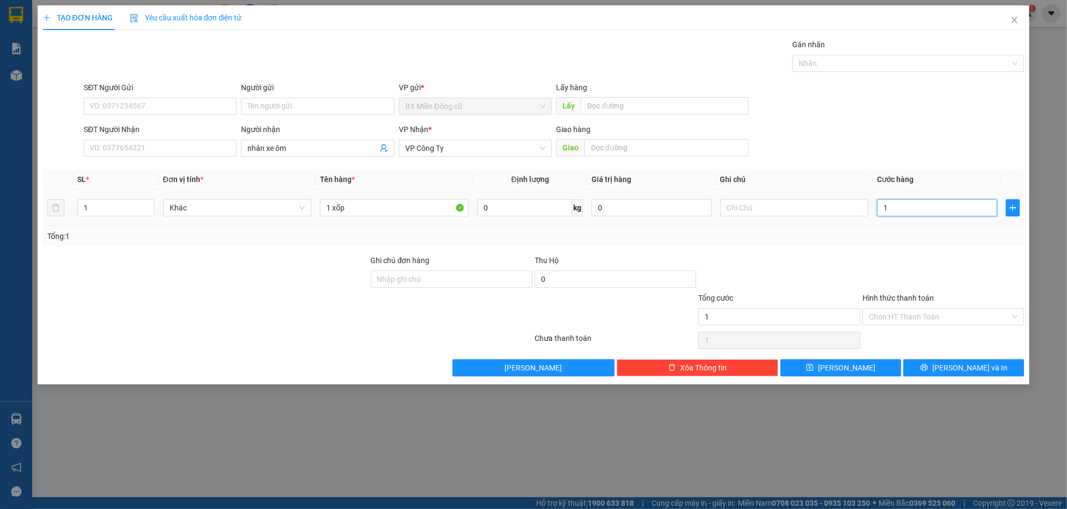
type input "10"
type input "100"
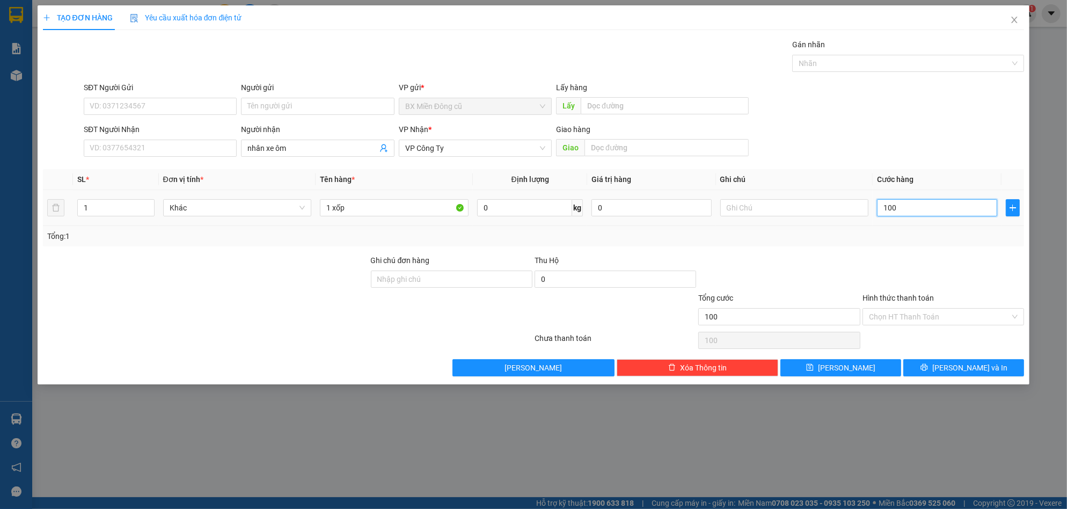
type input "1.000"
type input "10.000"
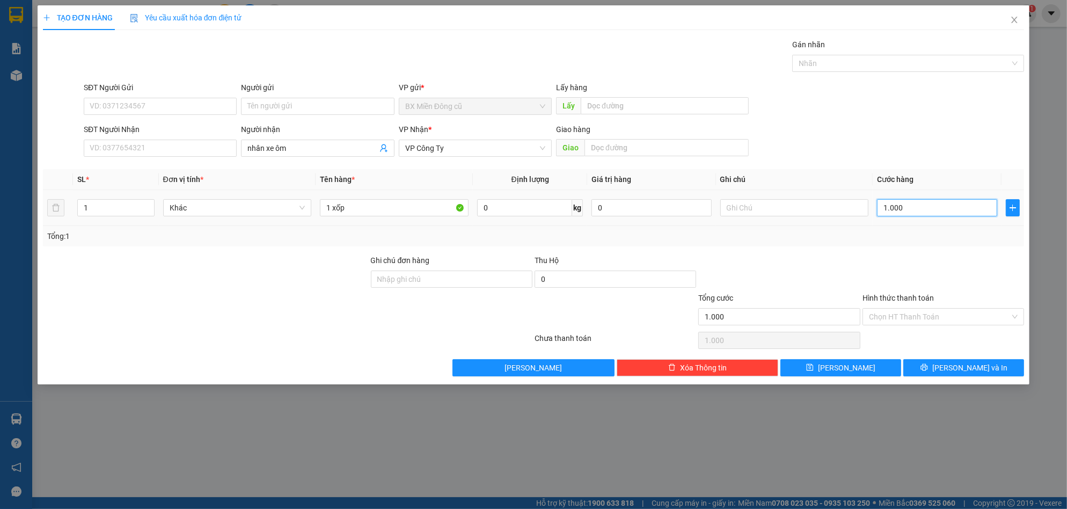
type input "10.000"
type input "100.000"
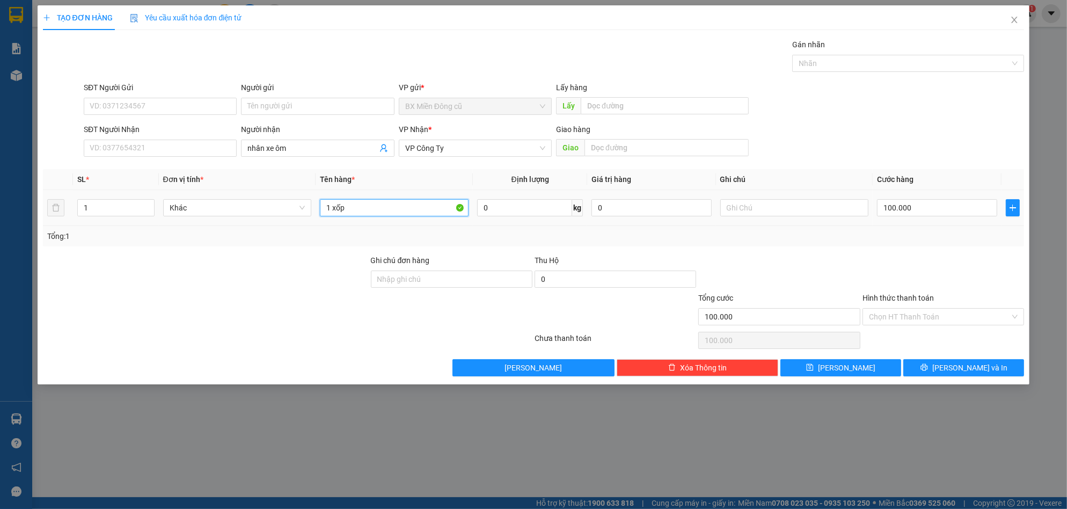
click at [408, 210] on input "1 xốp" at bounding box center [394, 207] width 149 height 17
type input "1 xốp( xeomdathu50k)"
click at [893, 311] on input "Hình thức thanh toán" at bounding box center [939, 317] width 141 height 16
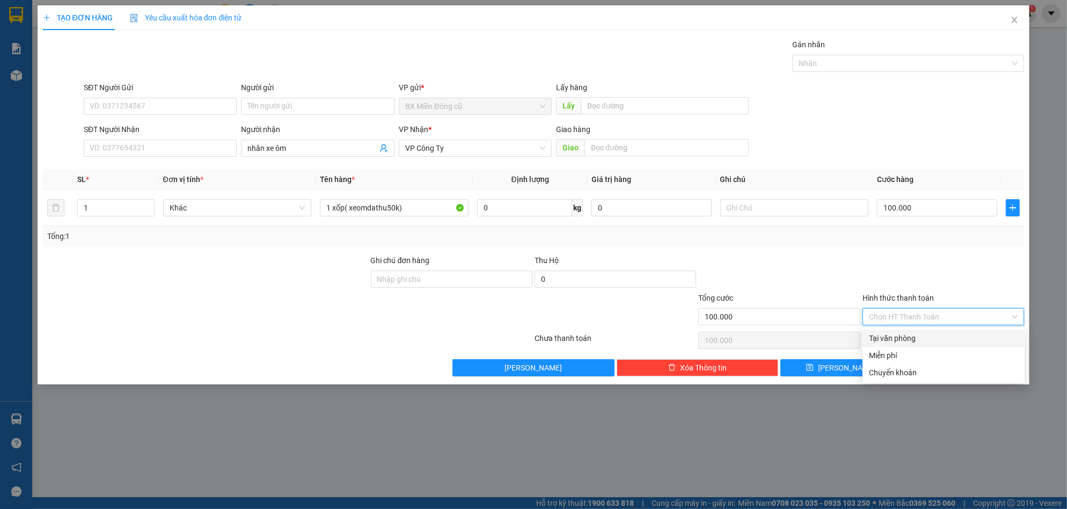
click at [899, 337] on div "Tại văn phòng" at bounding box center [943, 338] width 149 height 12
type input "0"
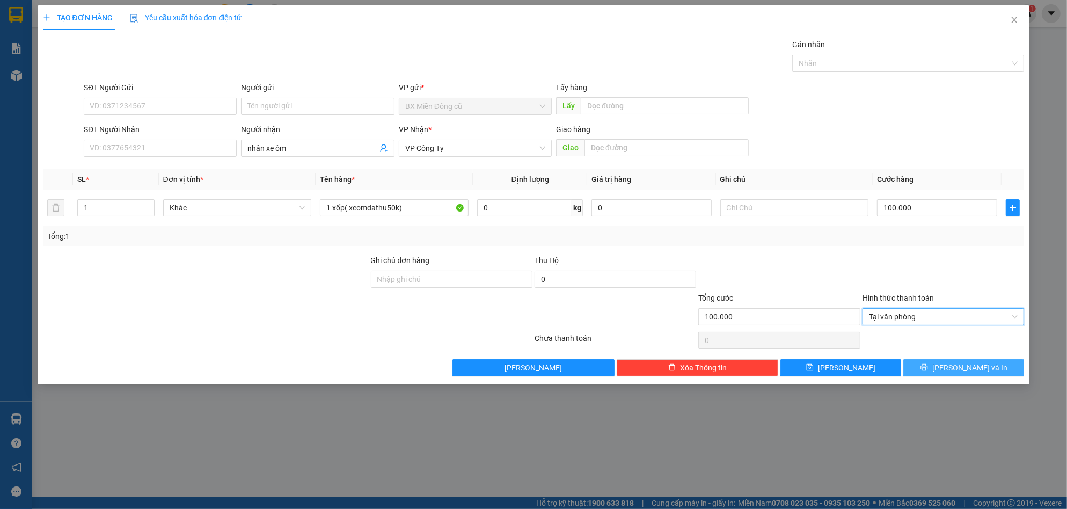
click at [921, 360] on button "[PERSON_NAME] và In" at bounding box center [963, 367] width 121 height 17
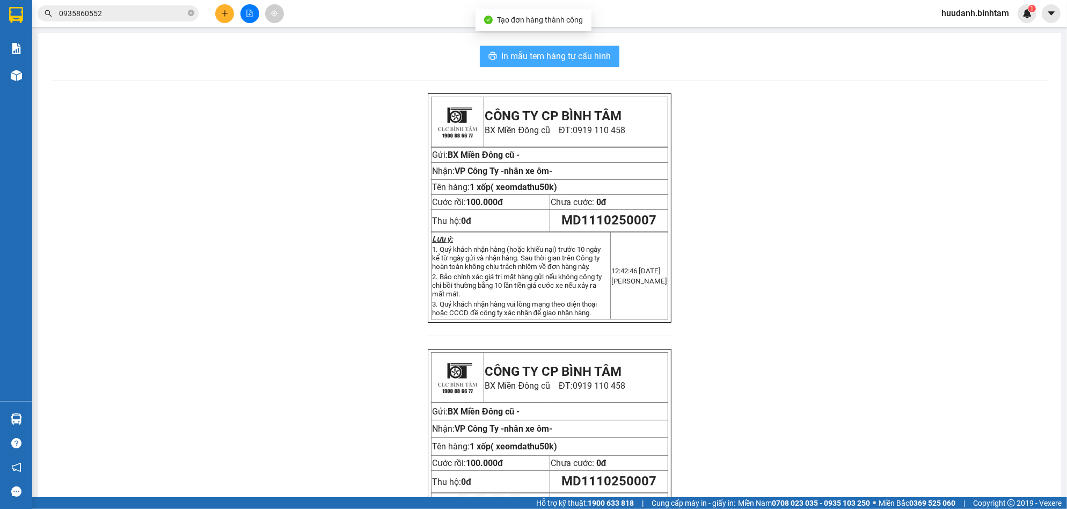
click at [594, 55] on span "In mẫu tem hàng tự cấu hình" at bounding box center [555, 55] width 109 height 13
click at [217, 16] on button at bounding box center [224, 13] width 19 height 19
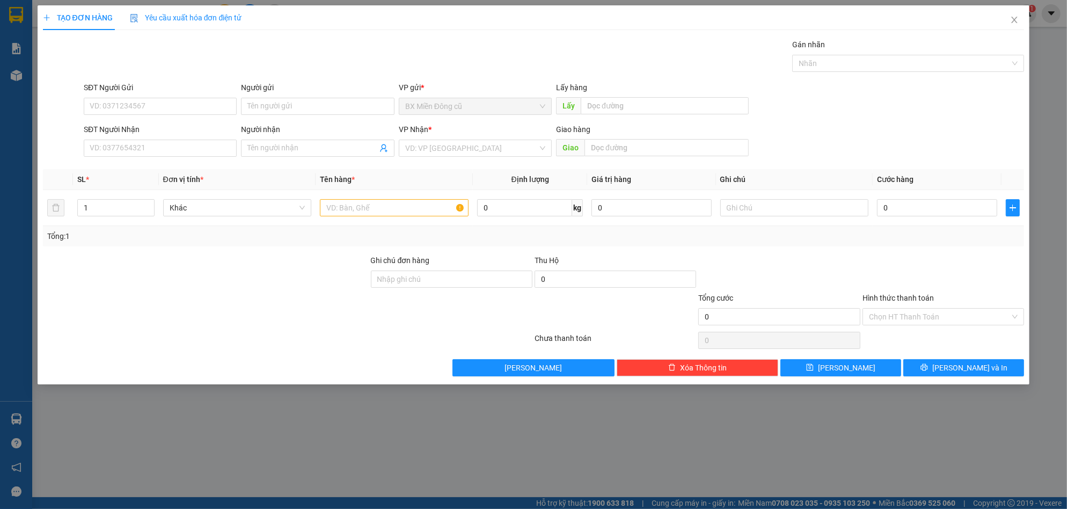
click at [136, 137] on div "SĐT Người Nhận" at bounding box center [160, 131] width 153 height 16
drag, startPoint x: 135, startPoint y: 142, endPoint x: 134, endPoint y: 150, distance: 7.5
click at [134, 148] on input "SĐT Người Nhận" at bounding box center [160, 148] width 153 height 17
click at [134, 150] on input "SĐT Người Nhận" at bounding box center [160, 148] width 153 height 17
type input "0972628437"
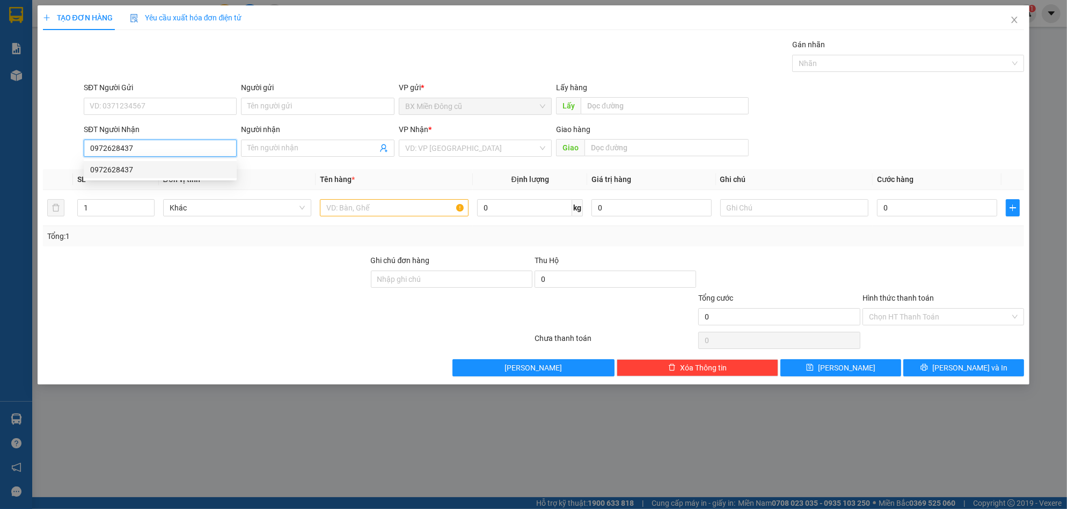
click at [222, 163] on div "0972628437" at bounding box center [160, 169] width 153 height 17
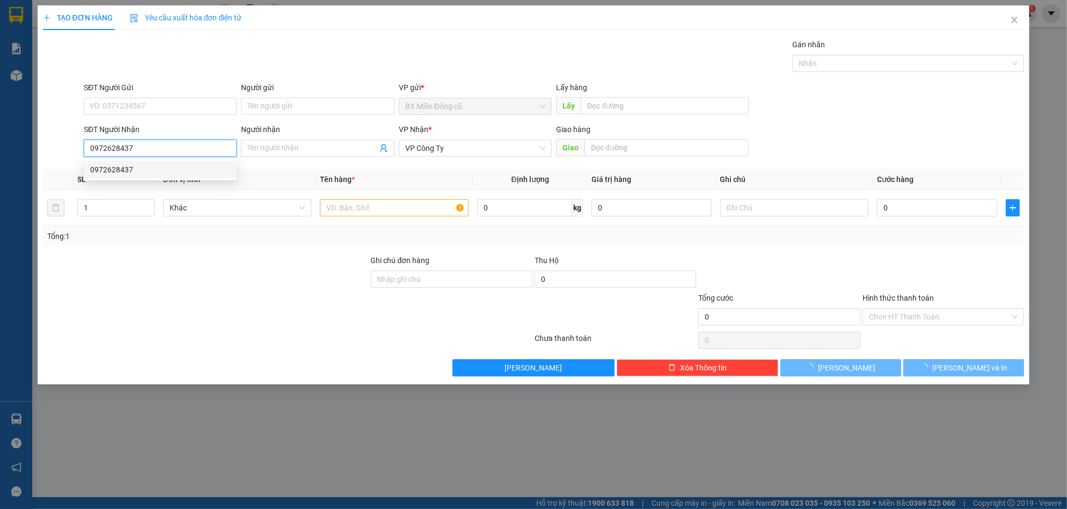
type input "50.000"
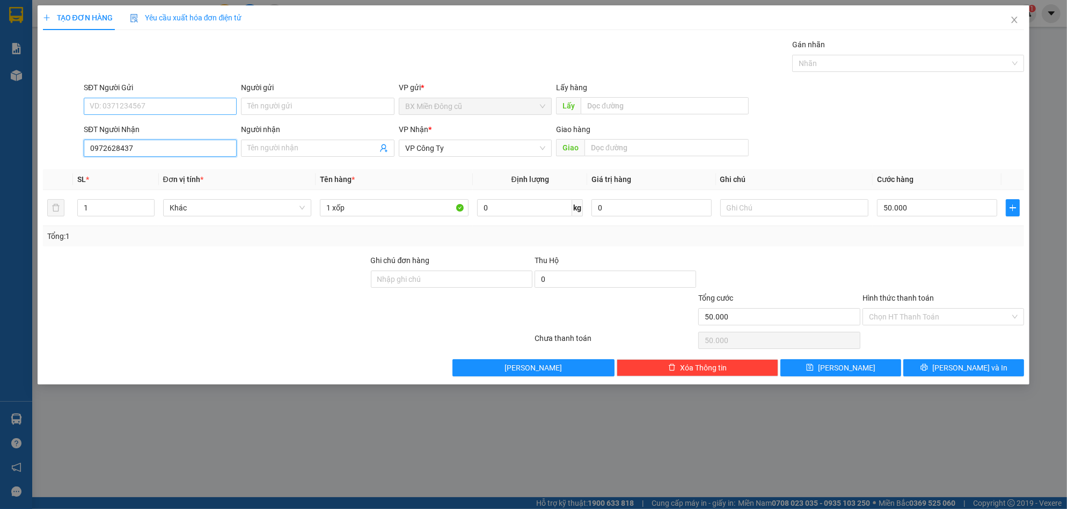
type input "0972628437"
click at [157, 104] on input "SĐT Người Gửi" at bounding box center [160, 106] width 153 height 17
type input "0708139252"
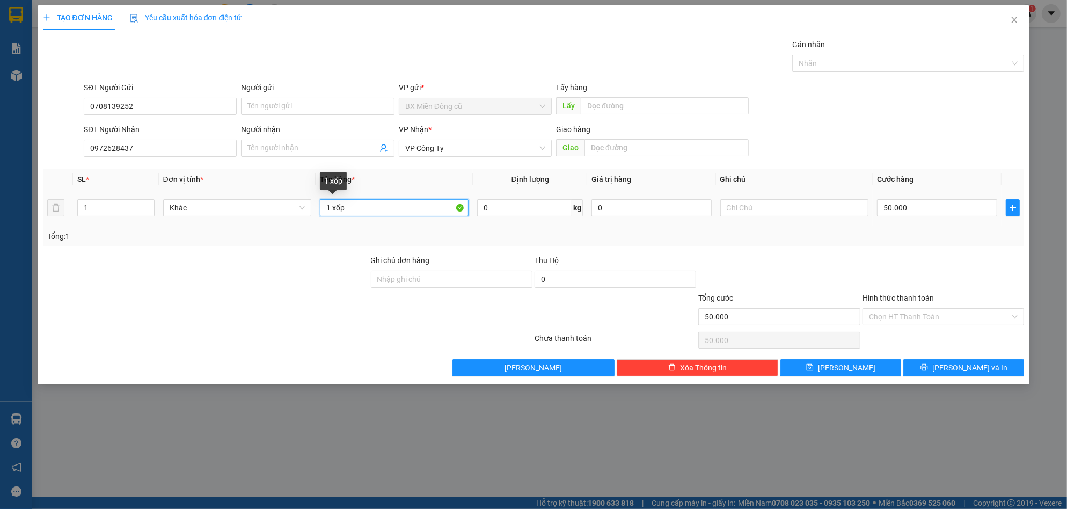
click at [386, 211] on input "1 xốp" at bounding box center [394, 207] width 149 height 17
paste input "ấy"
type input "1 t giấy"
click at [932, 310] on input "Hình thức thanh toán" at bounding box center [939, 317] width 141 height 16
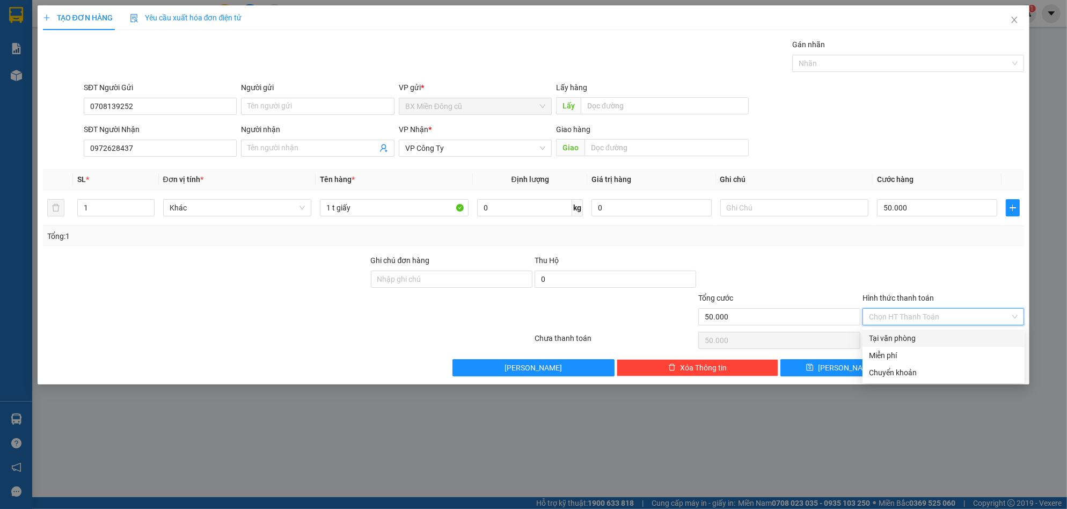
click at [903, 341] on div "Tại văn phòng" at bounding box center [943, 338] width 149 height 12
type input "0"
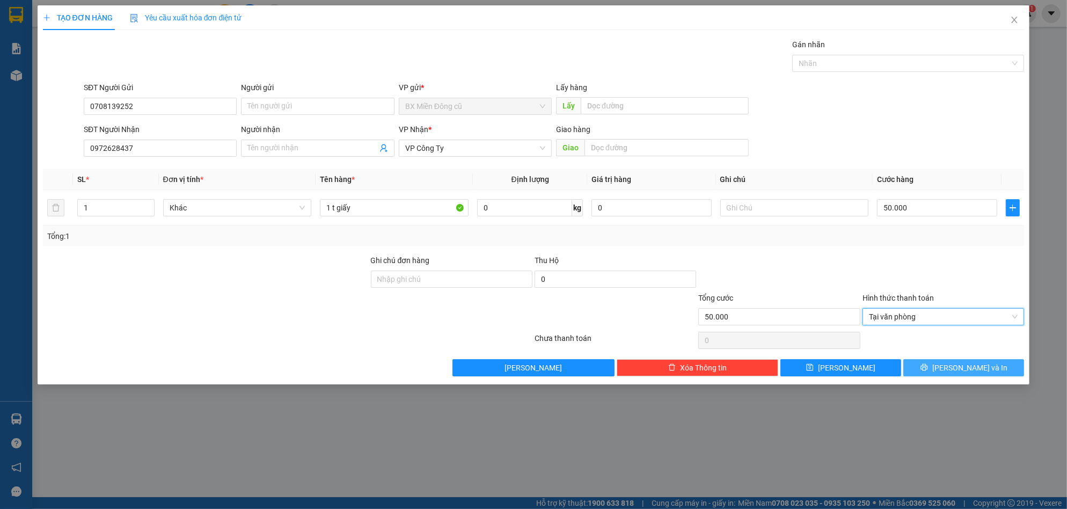
click at [973, 369] on span "[PERSON_NAME] và In" at bounding box center [969, 368] width 75 height 12
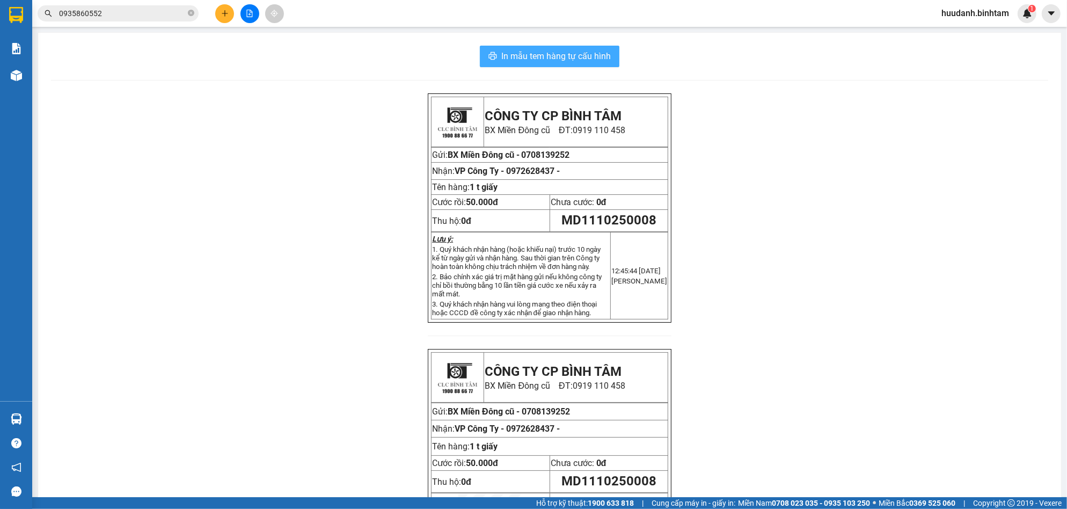
click at [518, 64] on button "In mẫu tem hàng tự cấu hình" at bounding box center [550, 56] width 140 height 21
click at [224, 14] on icon "plus" at bounding box center [225, 14] width 8 height 8
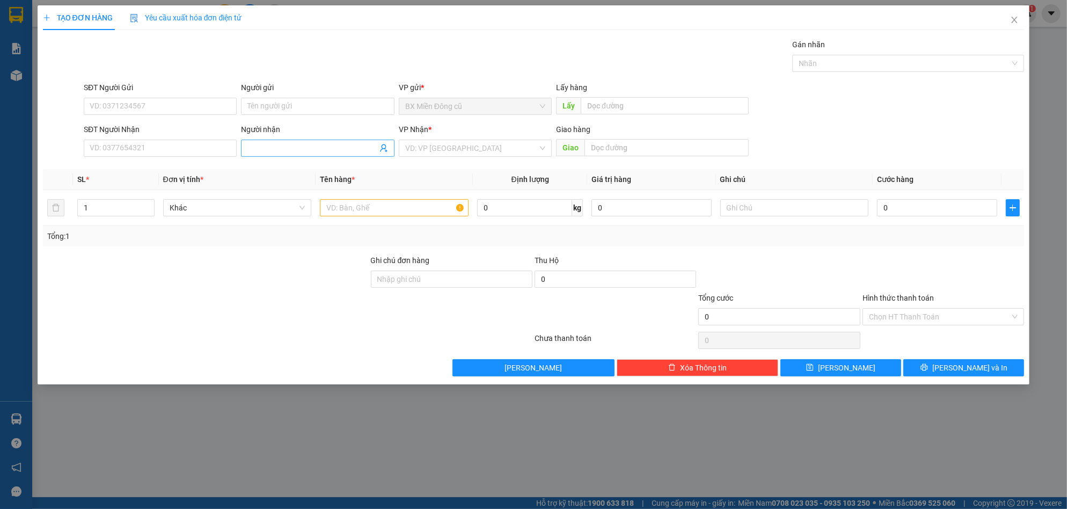
click at [278, 144] on input "Người nhận" at bounding box center [311, 148] width 129 height 12
paste input "ư"
paste input "ý"
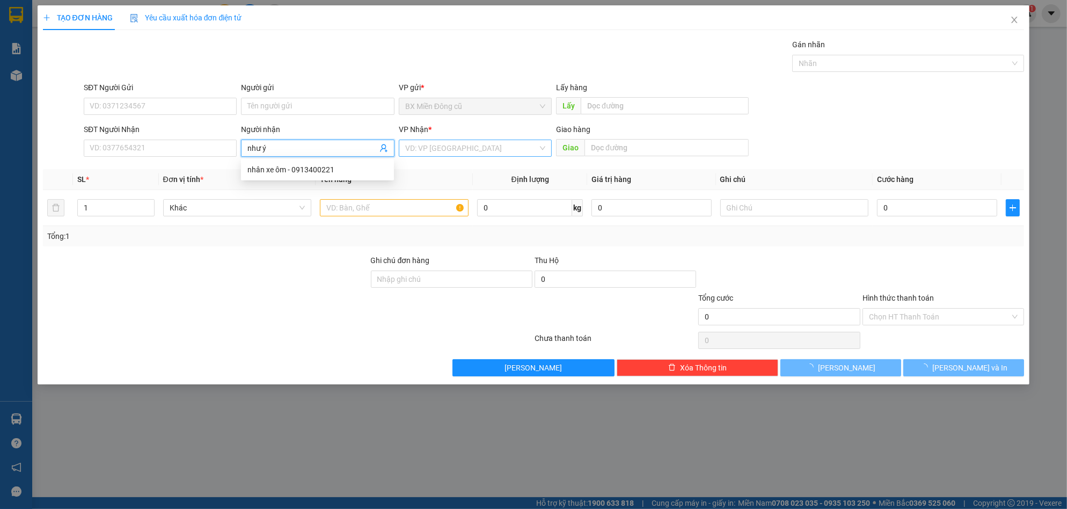
type input "như ý"
click at [450, 145] on input "search" at bounding box center [471, 148] width 133 height 16
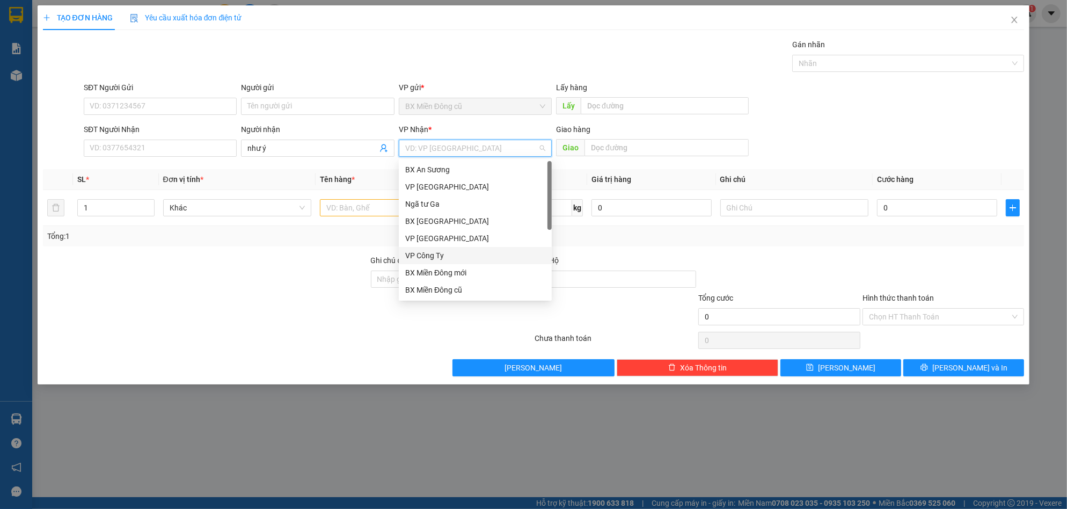
drag, startPoint x: 422, startPoint y: 255, endPoint x: 414, endPoint y: 248, distance: 10.6
click at [422, 255] on div "VP Công Ty" at bounding box center [475, 256] width 140 height 12
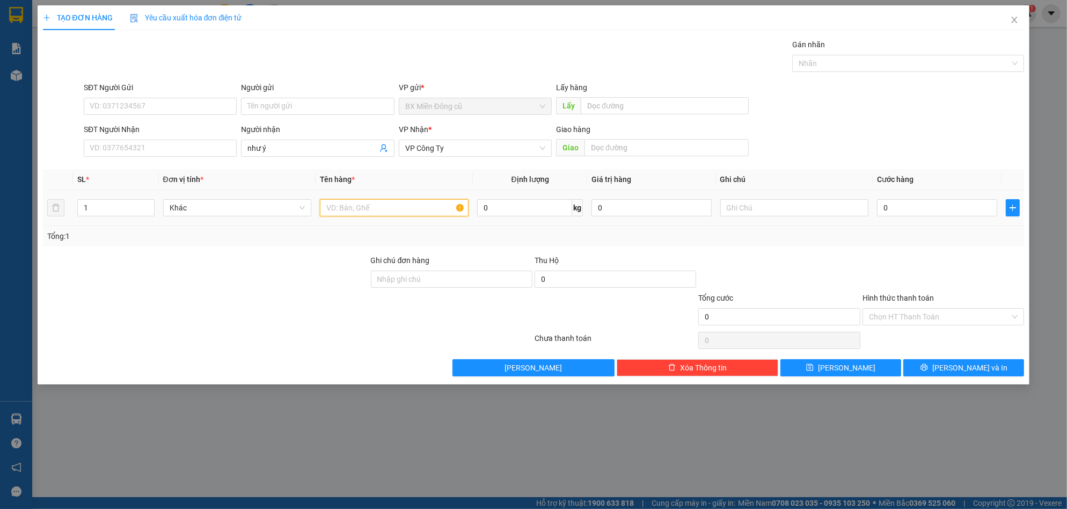
click at [370, 212] on input "text" at bounding box center [394, 207] width 149 height 17
paste input "ôp"
paste input "ốp"
type input "6 xốp"
click at [942, 210] on input "0" at bounding box center [937, 207] width 120 height 17
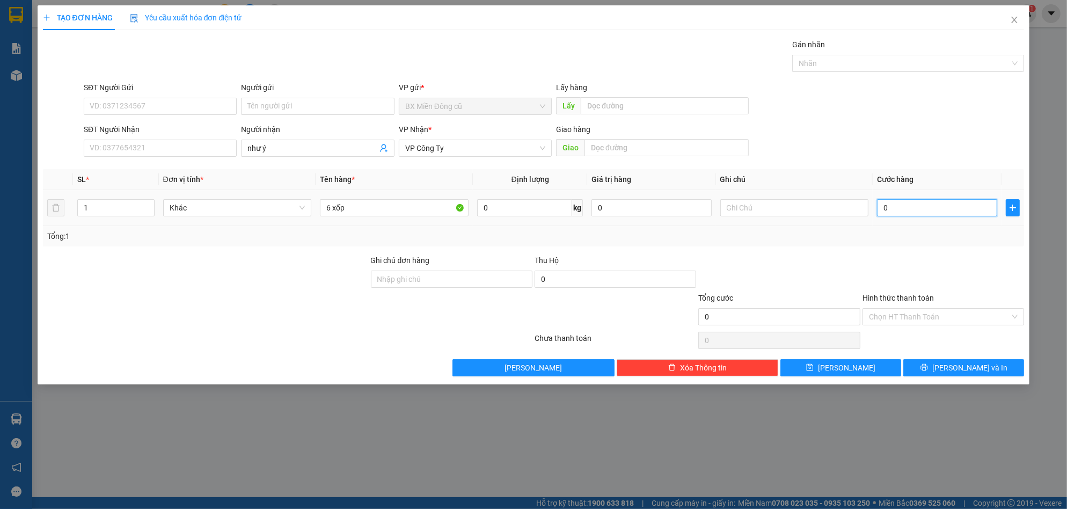
type input "4"
type input "48"
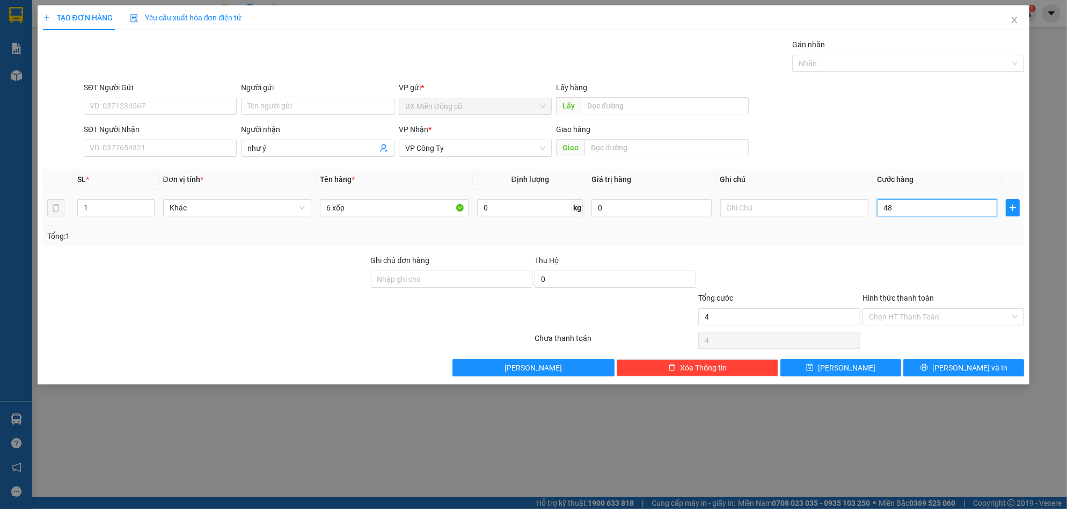
type input "48"
type input "480"
type input "4.800"
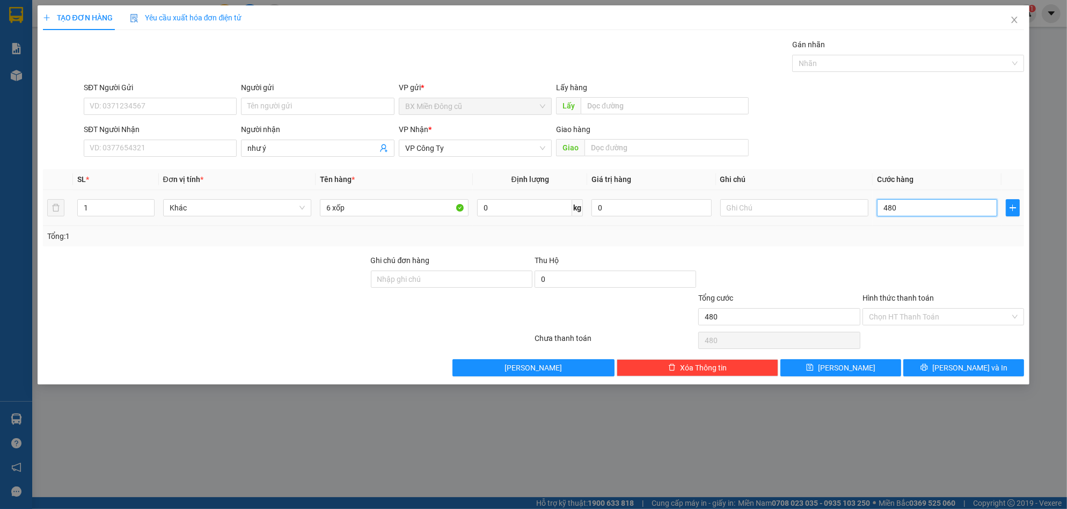
type input "4.800"
type input "48.000"
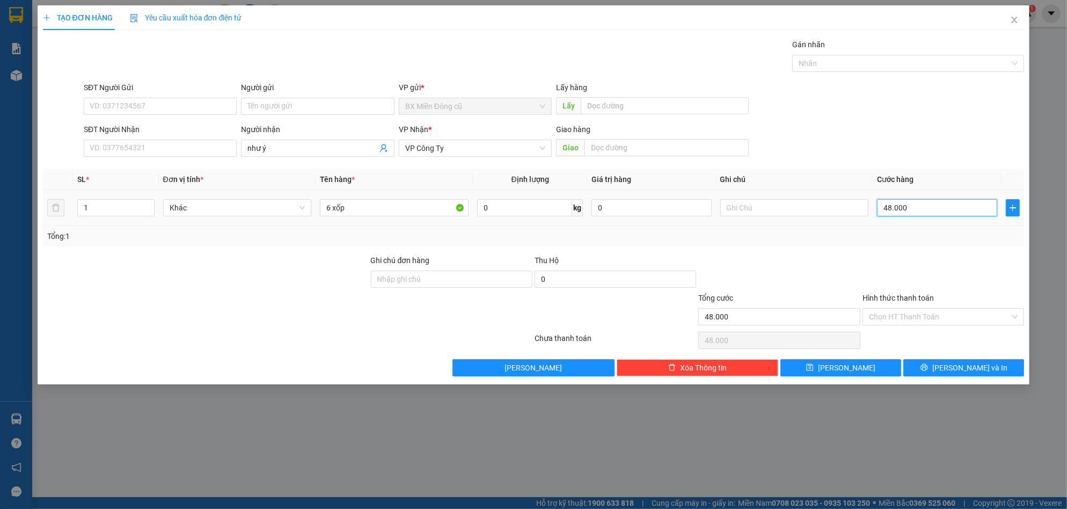
type input "480.000"
click at [883, 373] on button "[PERSON_NAME]" at bounding box center [840, 367] width 121 height 17
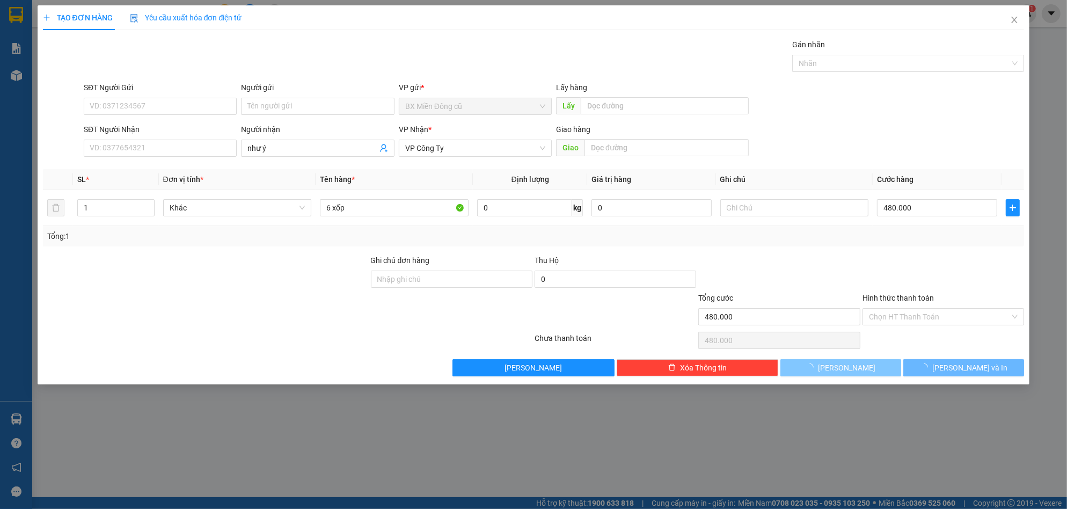
type input "0"
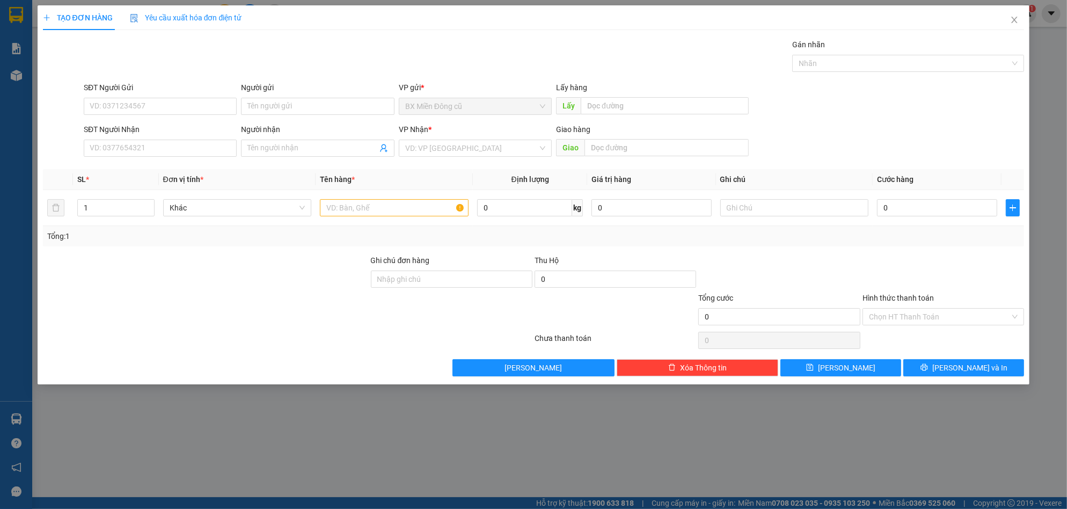
click at [271, 137] on div "Người nhận" at bounding box center [317, 131] width 153 height 16
click at [289, 160] on div "Người nhận Tên người nhận" at bounding box center [317, 142] width 153 height 38
click at [290, 142] on input "Người nhận" at bounding box center [311, 148] width 129 height 12
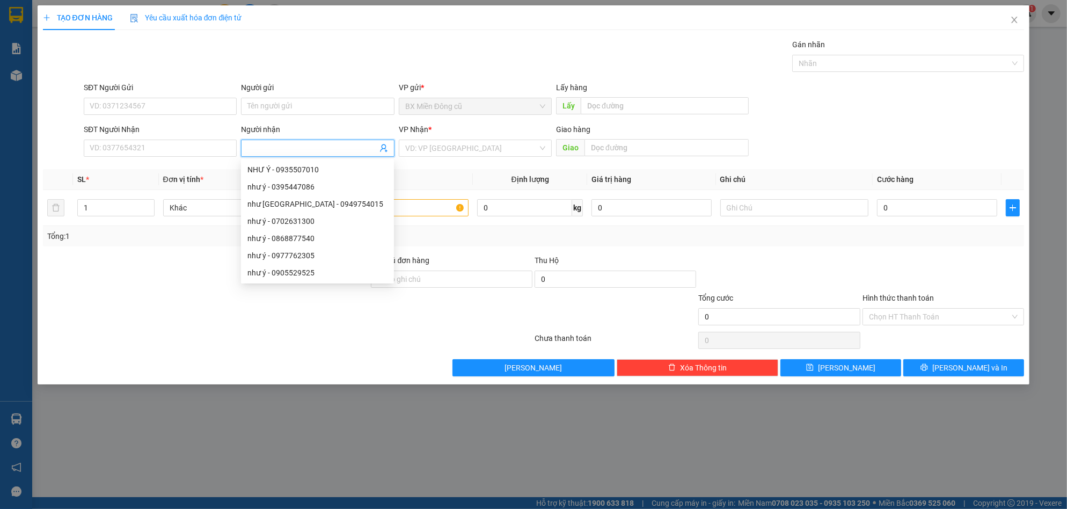
click at [290, 142] on input "Người nhận" at bounding box center [311, 148] width 129 height 12
paste input "ọng"
type input "trọng"
click at [314, 296] on div "trọng - 0986524465 a trọng - 0787567065 trọng - 0907656615 trọng quý - 09750481…" at bounding box center [317, 213] width 153 height 172
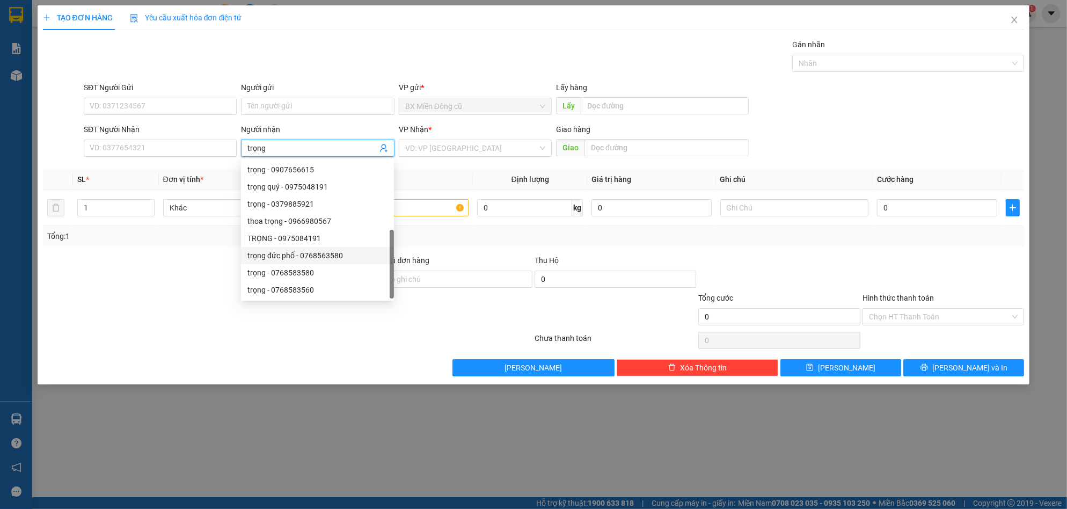
click at [329, 251] on div "trọng đức phổ - 0768563580" at bounding box center [317, 256] width 140 height 12
type input "0768563580"
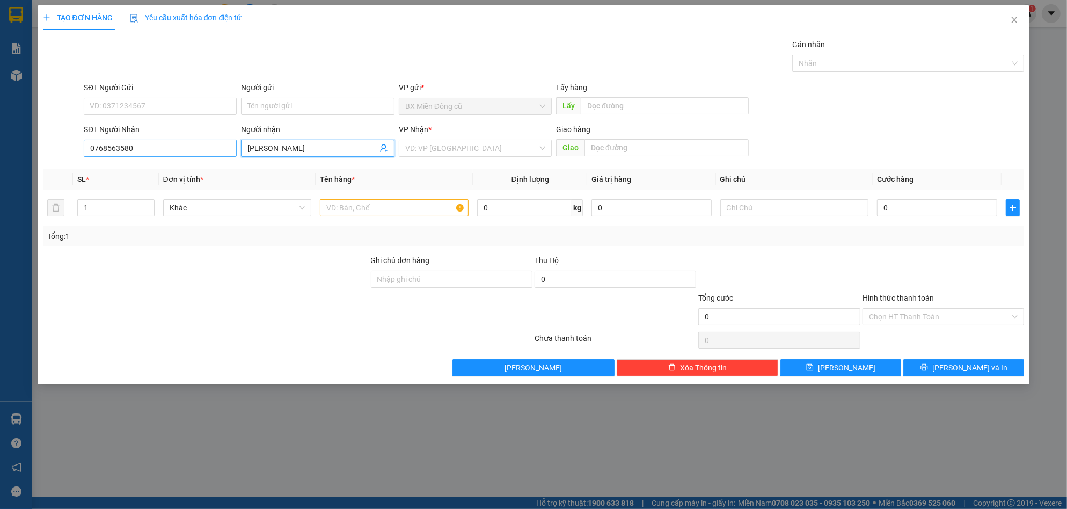
type input "[PERSON_NAME]"
click at [196, 143] on input "0768563580" at bounding box center [160, 148] width 153 height 17
type input "0768563580"
drag, startPoint x: 159, startPoint y: 159, endPoint x: 162, endPoint y: 168, distance: 9.2
click at [162, 168] on div "0768563580 0768563580 - [PERSON_NAME][GEOGRAPHIC_DATA]" at bounding box center [160, 169] width 153 height 21
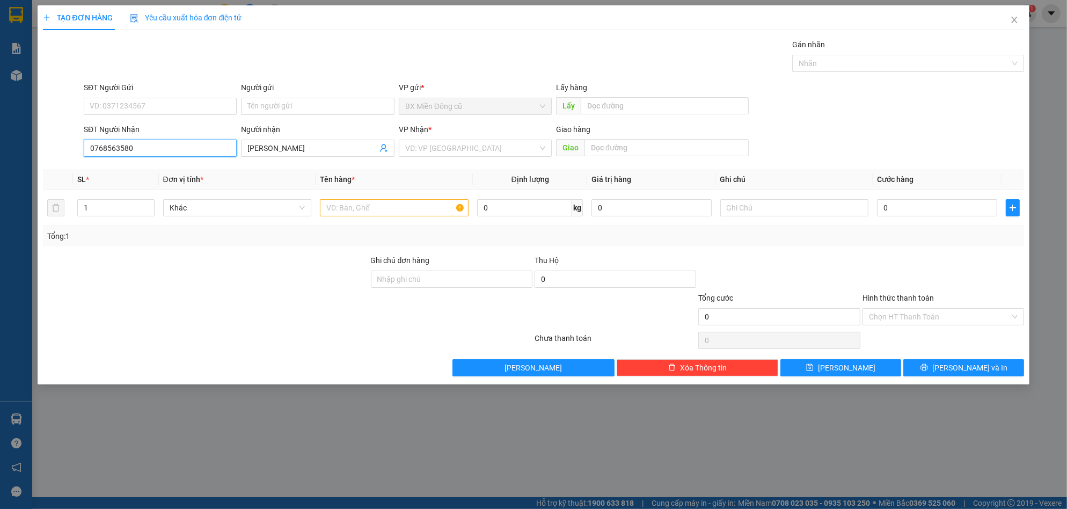
click at [167, 170] on body "Kết quả tìm kiếm ( 6 ) Bộ lọc Mã ĐH Trạng thái Món hàng Thu hộ Tổng cước Chưa c…" at bounding box center [533, 254] width 1067 height 509
click at [158, 143] on input "0768563580" at bounding box center [160, 148] width 153 height 17
click at [159, 168] on div "0768563580 - [PERSON_NAME]" at bounding box center [160, 170] width 140 height 12
type input "dức phổ"
type input "300.000"
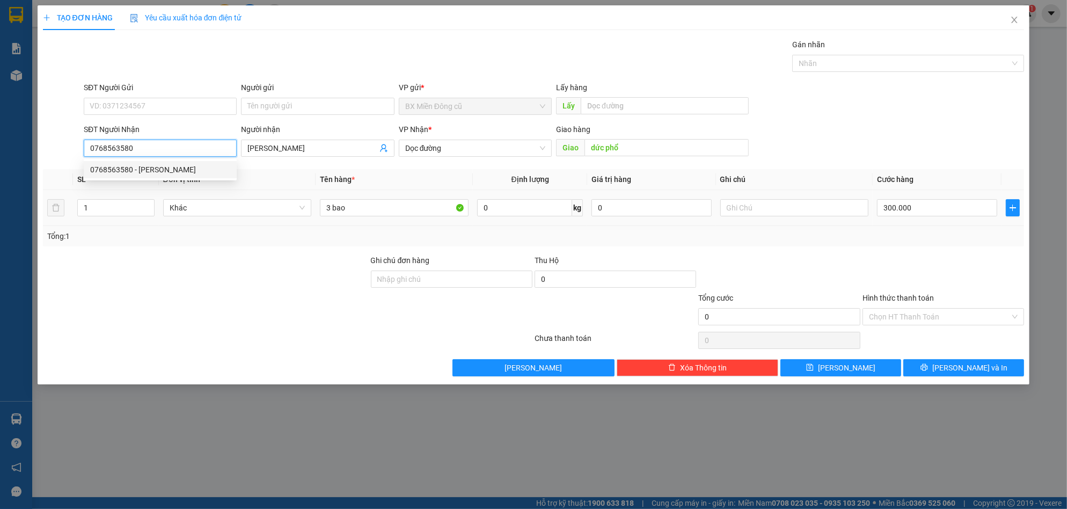
type input "300.000"
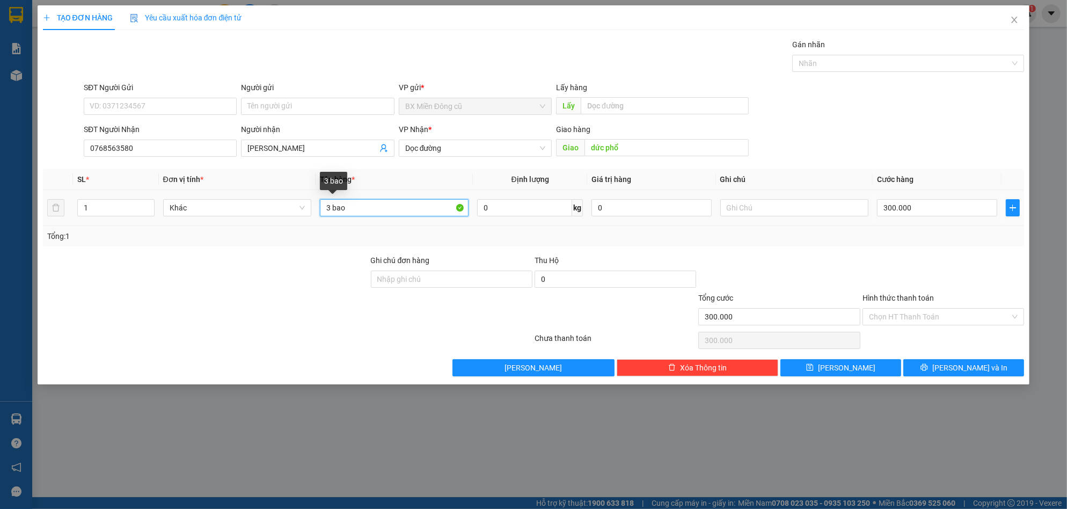
drag, startPoint x: 332, startPoint y: 210, endPoint x: 262, endPoint y: 239, distance: 75.0
click at [245, 229] on div "SL * Đơn vị tính * Tên hàng * Định lượng Giá trị hàng Ghi chú Cước hàng 1 Khác …" at bounding box center [533, 207] width 981 height 77
type input "2 bao"
type input "2"
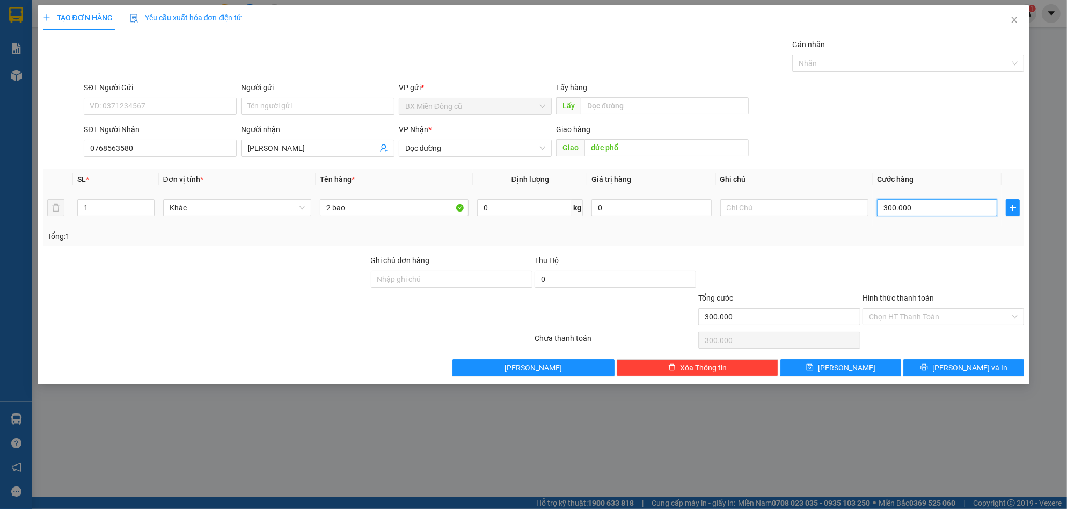
type input "2"
type input "25"
type input "250"
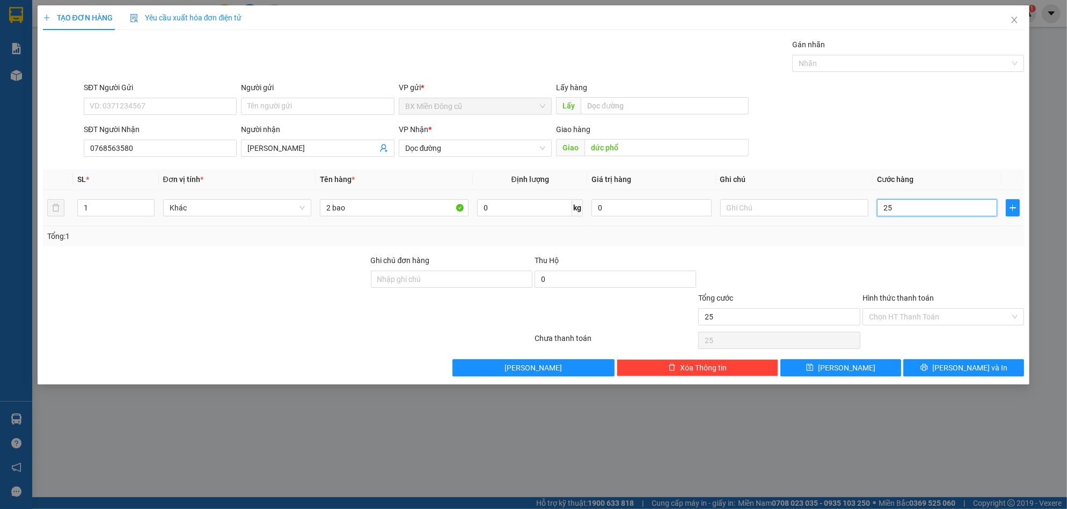
type input "250"
type input "2.500"
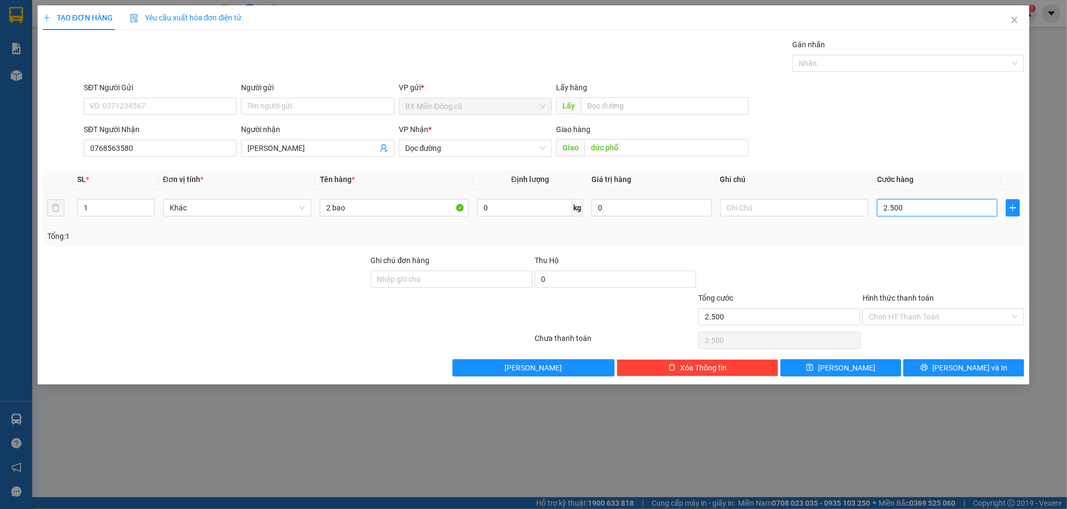
type input "25.000"
type input "250.000"
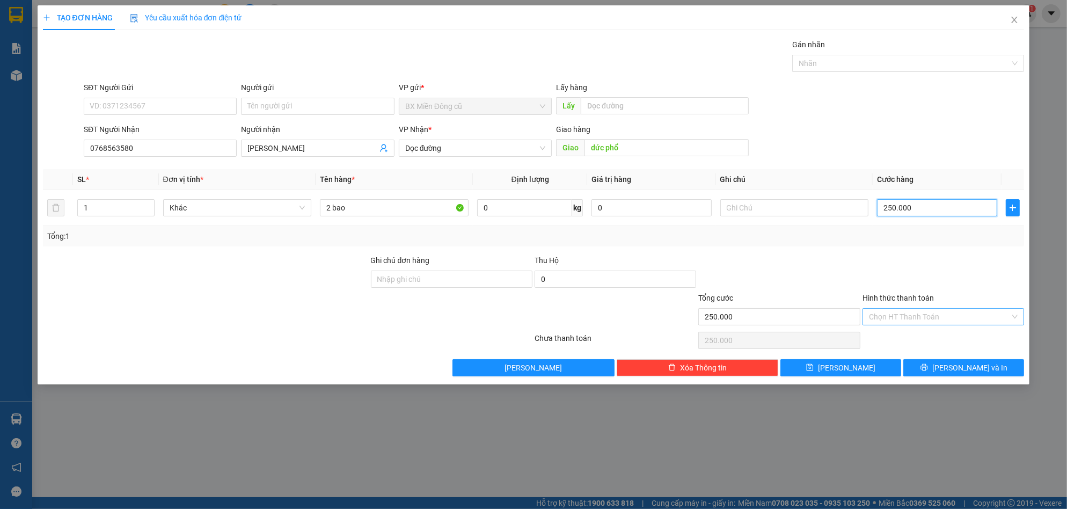
type input "250.000"
click at [926, 323] on input "Hình thức thanh toán" at bounding box center [939, 317] width 141 height 16
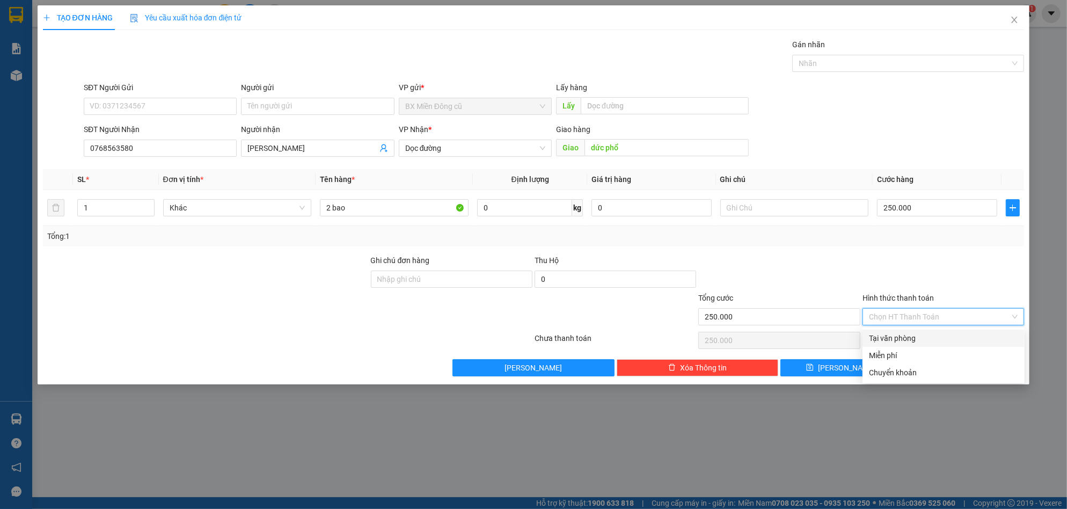
click at [900, 334] on div "Tại văn phòng" at bounding box center [943, 338] width 149 height 12
type input "0"
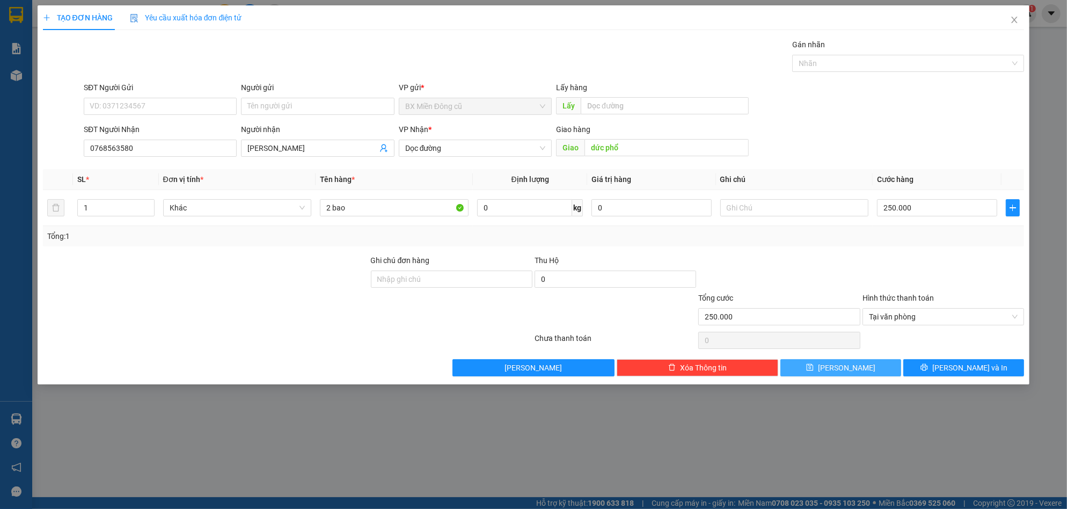
click at [862, 369] on button "[PERSON_NAME]" at bounding box center [840, 367] width 121 height 17
type input "0"
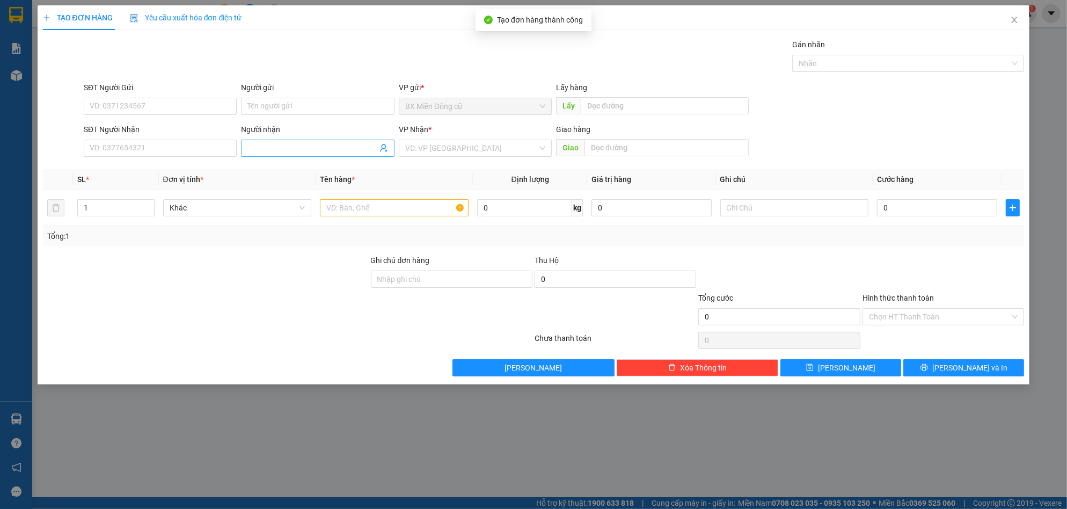
click at [273, 148] on input "Người nhận" at bounding box center [311, 148] width 129 height 12
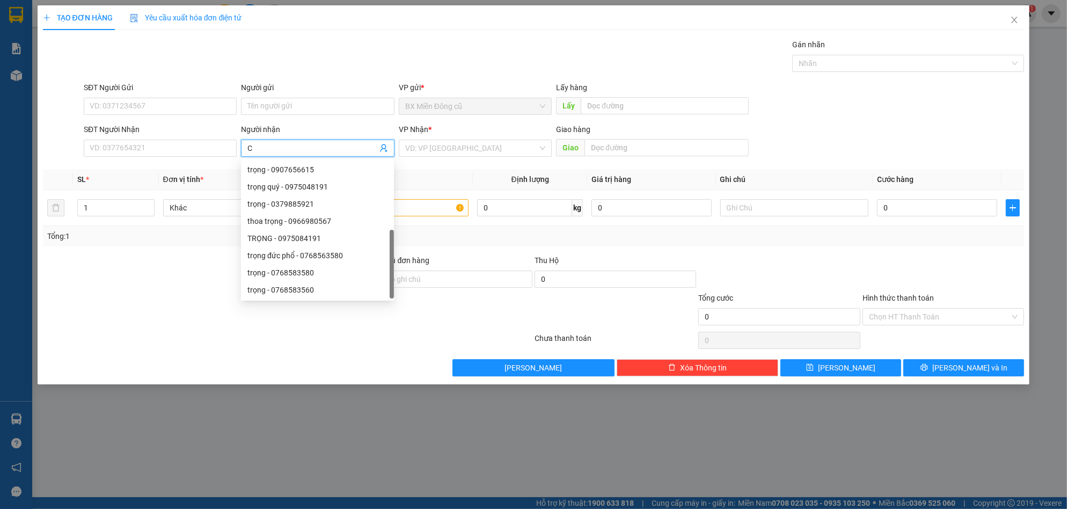
paste input "ông"
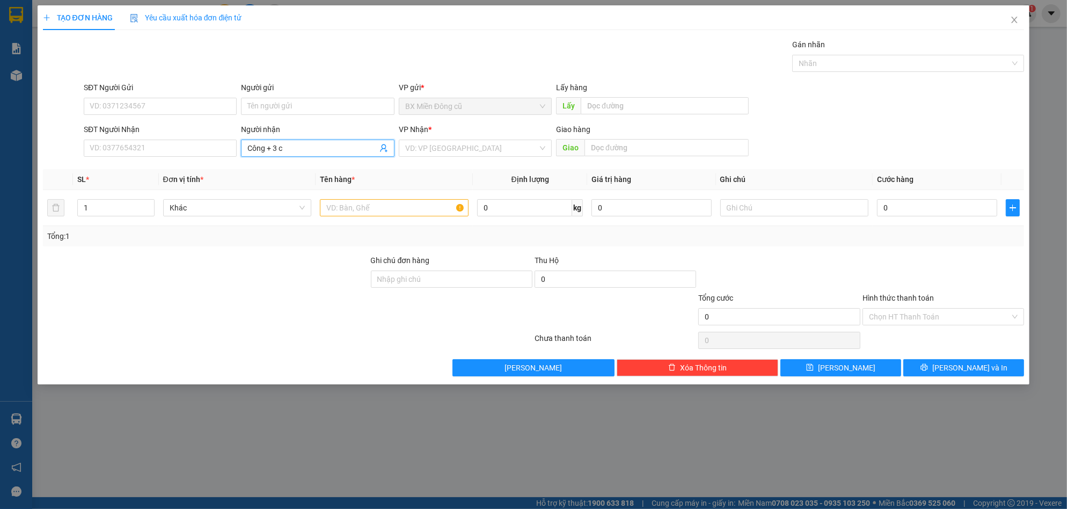
paste input "ô"
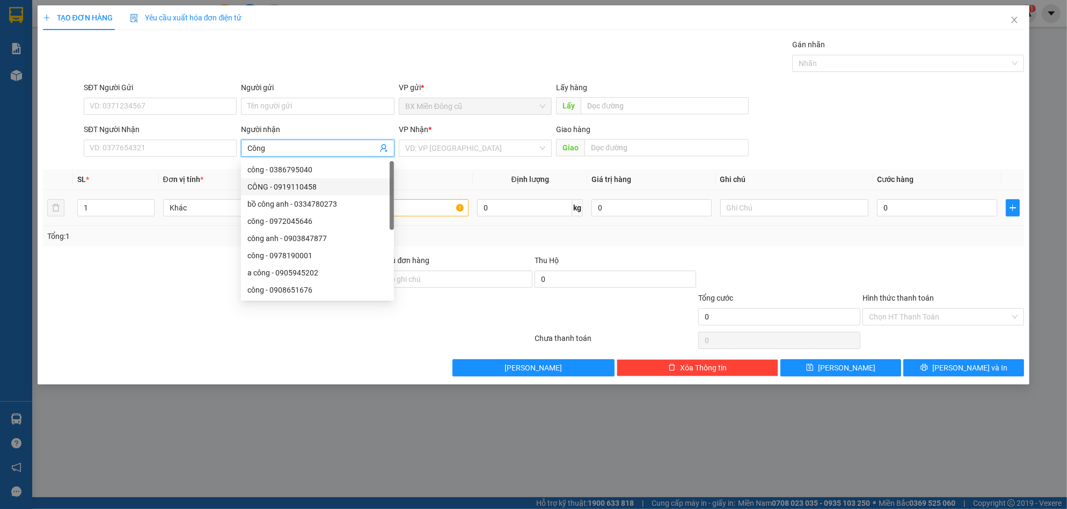
type input "Công"
click at [426, 210] on input "text" at bounding box center [394, 207] width 149 height 17
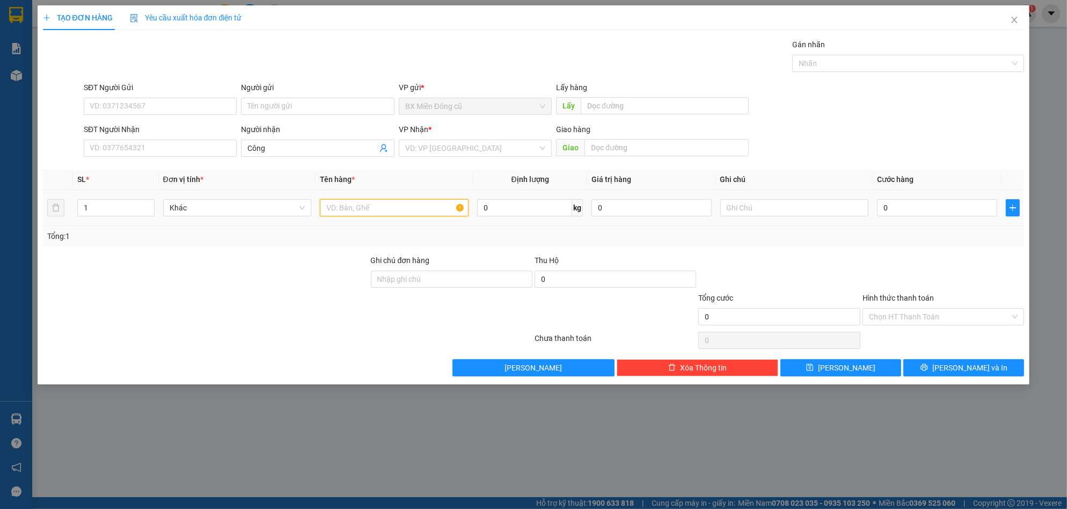
click at [422, 207] on input "text" at bounding box center [394, 207] width 149 height 17
paste input "ùng"
paste input "ông"
type input "1 thùng bông"
click at [942, 213] on input "0" at bounding box center [937, 207] width 120 height 17
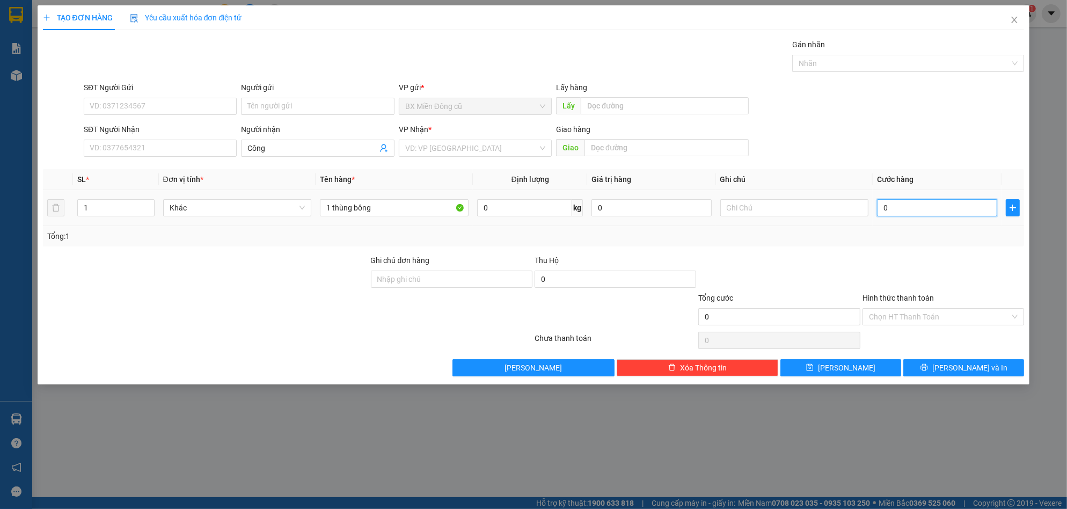
type input "2"
type input "20"
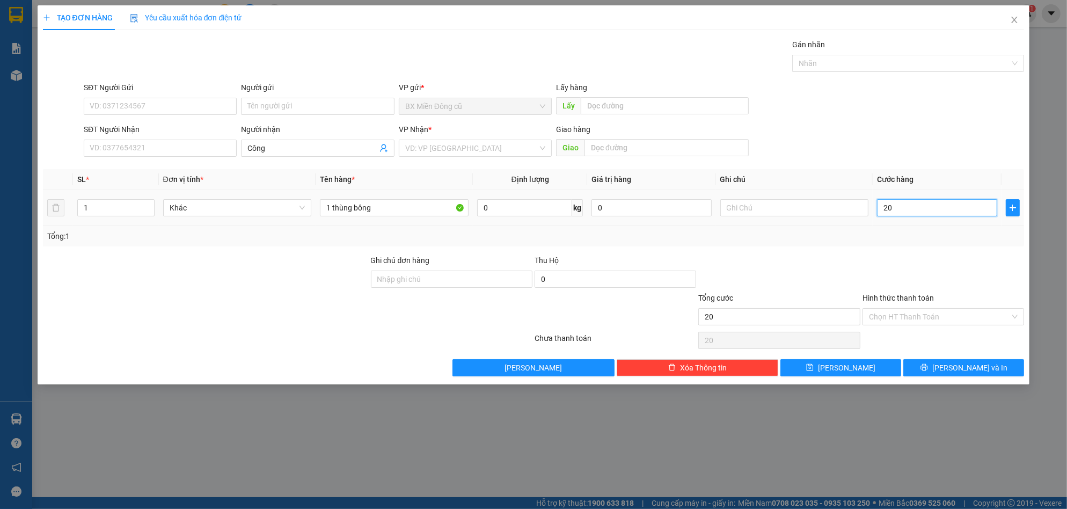
type input "200"
type input "2.000"
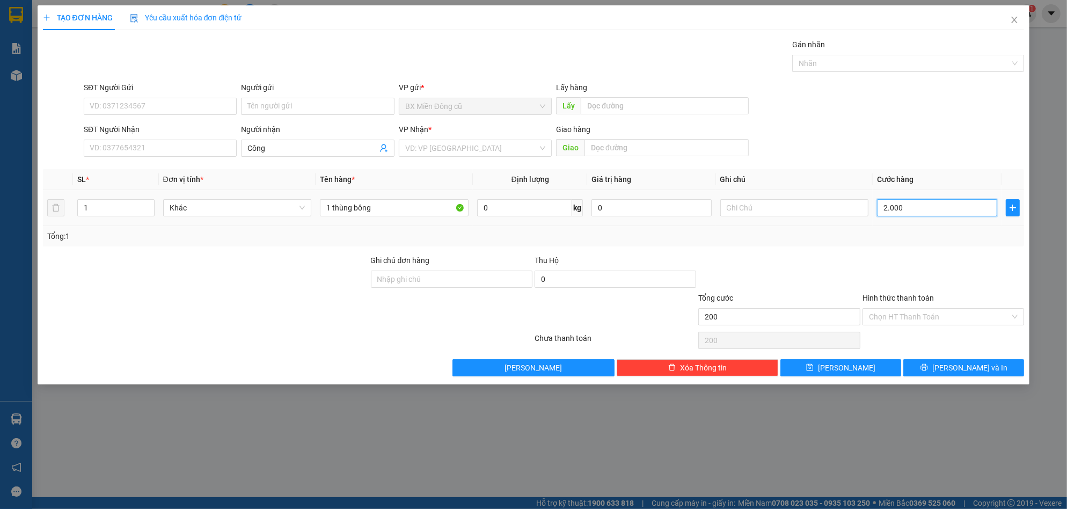
type input "2.000"
type input "20.000"
type input "200.000"
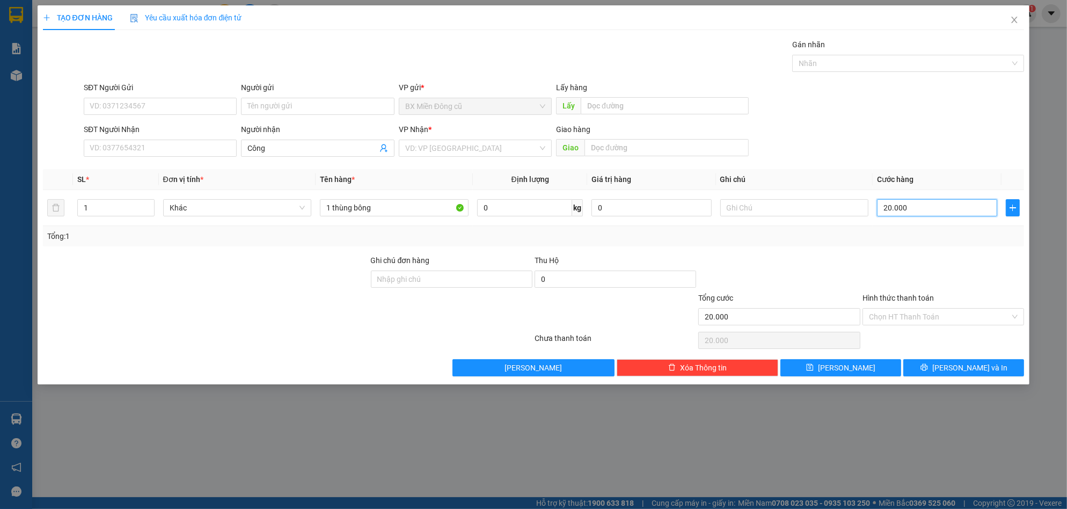
type input "200.000"
click at [861, 369] on button "[PERSON_NAME]" at bounding box center [840, 367] width 121 height 17
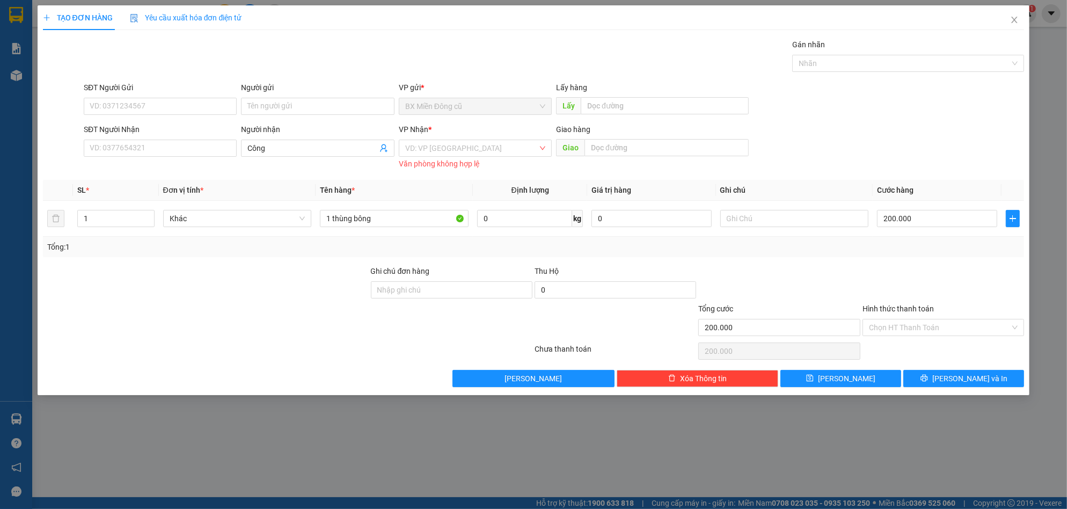
click at [418, 134] on span "VP Nhận" at bounding box center [414, 129] width 30 height 9
click at [419, 154] on input "search" at bounding box center [471, 148] width 133 height 16
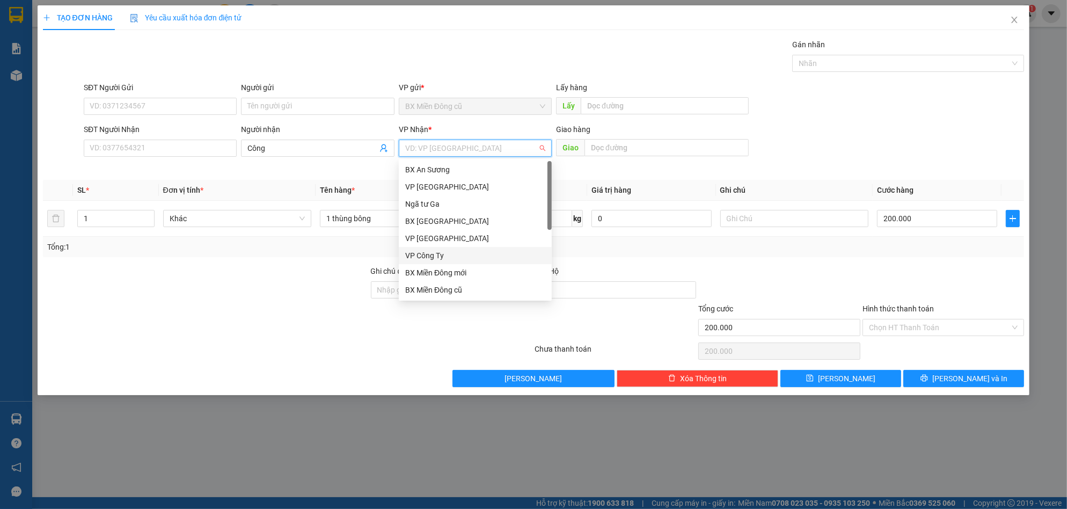
click at [424, 252] on div "VP Công Ty" at bounding box center [475, 256] width 140 height 12
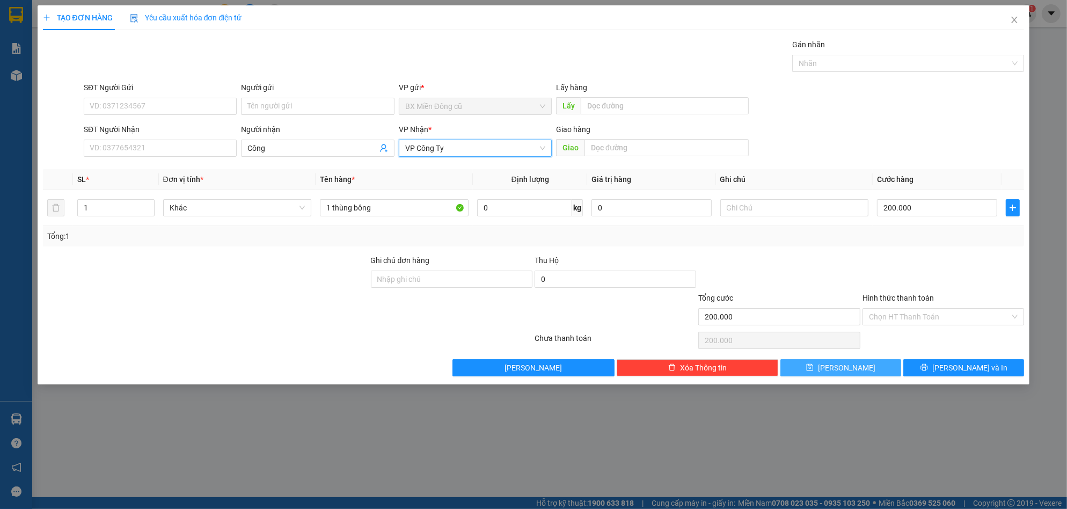
click at [820, 365] on button "[PERSON_NAME]" at bounding box center [840, 367] width 121 height 17
type input "0"
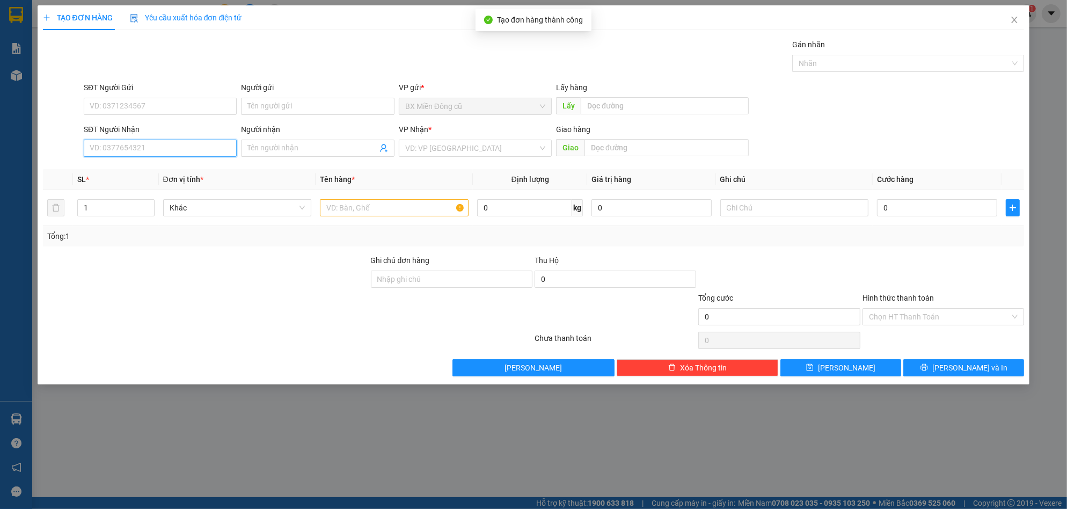
click at [179, 153] on input "SĐT Người Nhận" at bounding box center [160, 148] width 153 height 17
click at [302, 146] on input "Người nhận" at bounding box center [311, 148] width 129 height 12
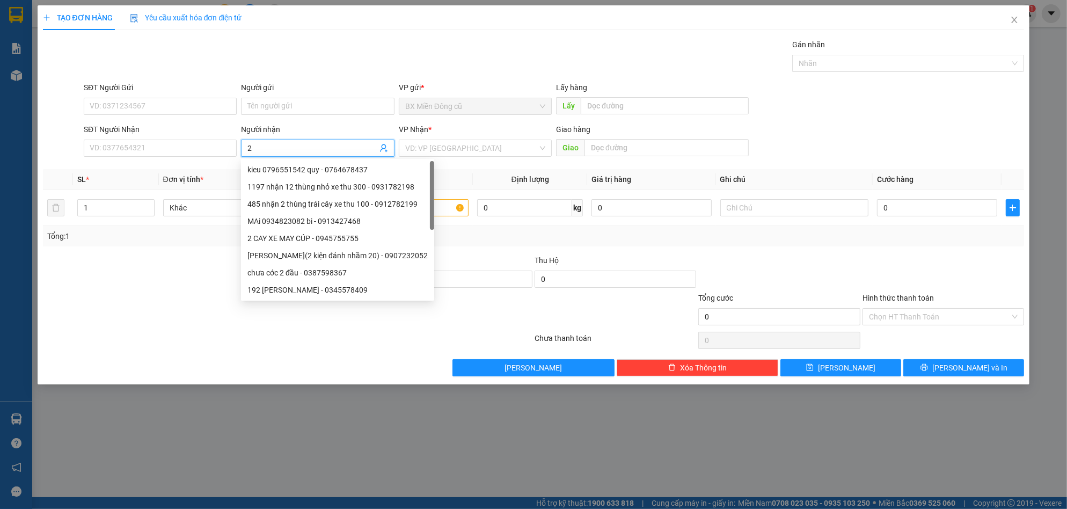
type input "2"
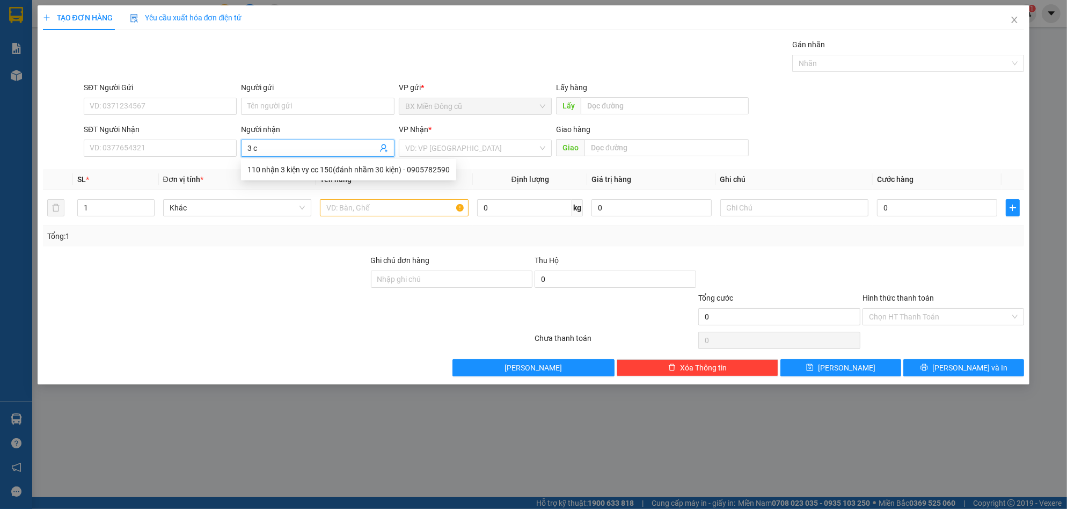
paste input "ô"
paste input "ái"
type input "3 cô gái"
click at [135, 145] on input "SĐT Người Nhận" at bounding box center [160, 148] width 153 height 17
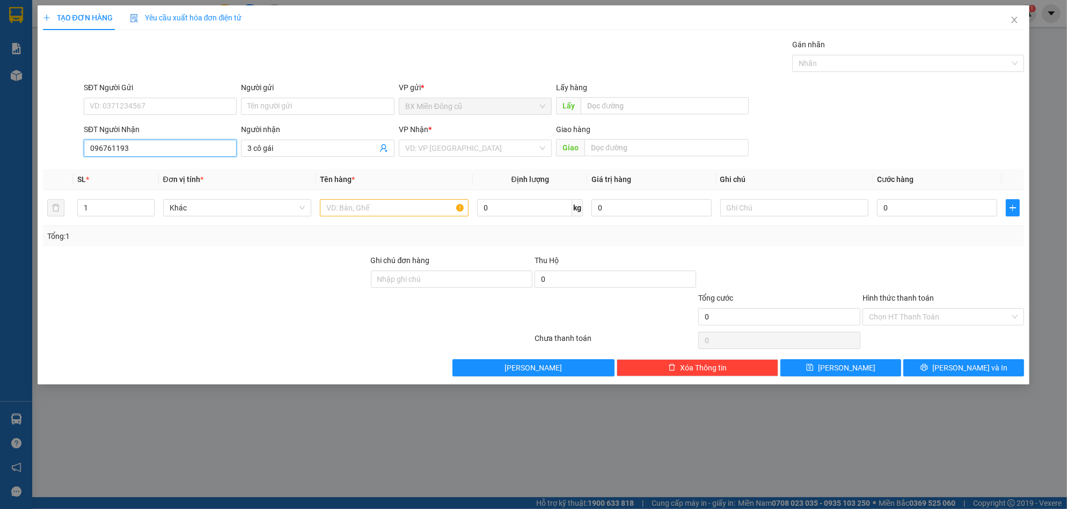
type input "0967611939"
click at [151, 166] on div "0967611939 - [PERSON_NAME]" at bounding box center [160, 170] width 140 height 12
type input "thạch"
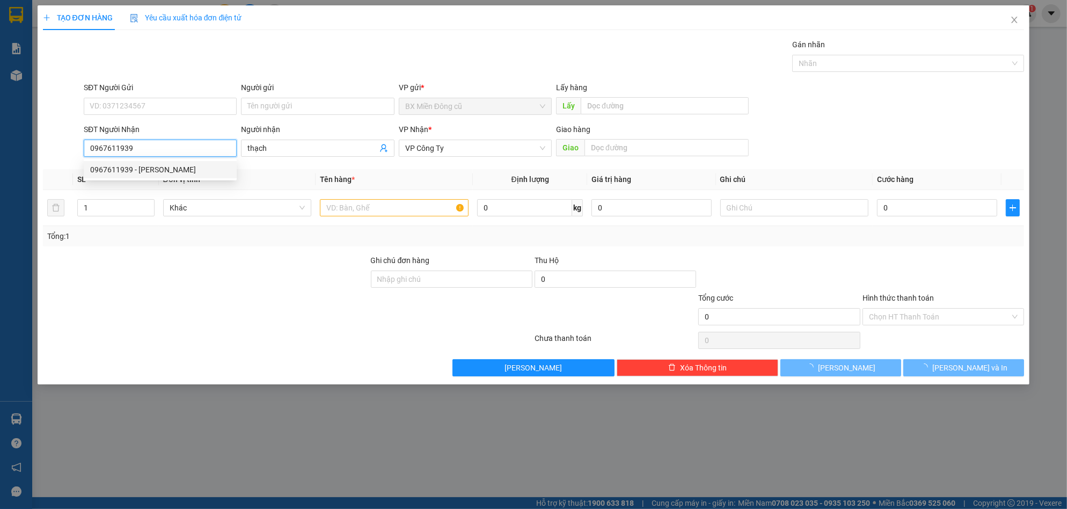
type input "50.000"
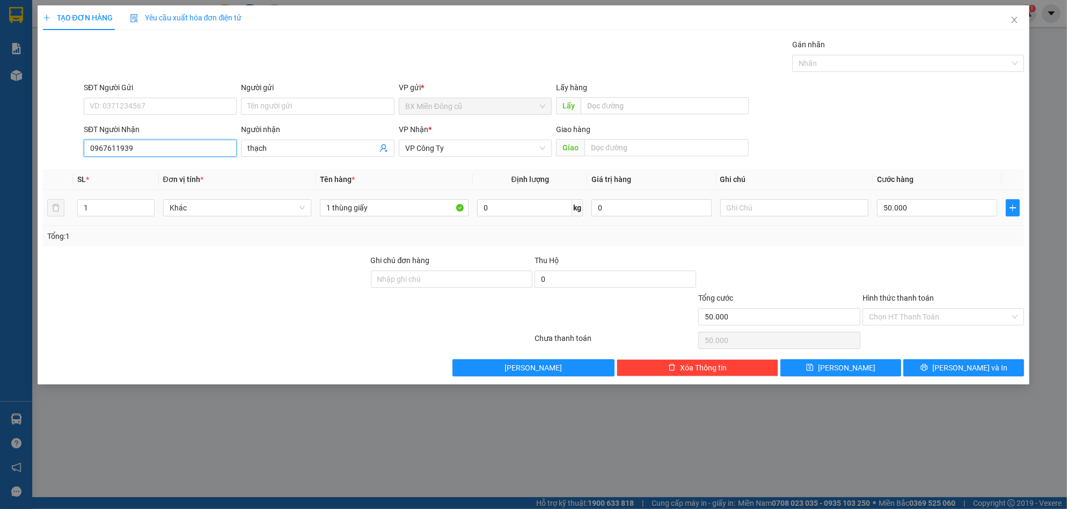
type input "0967611939"
click at [915, 197] on div "50.000" at bounding box center [937, 207] width 120 height 21
click at [918, 201] on input "50.000" at bounding box center [937, 207] width 120 height 17
type input "7"
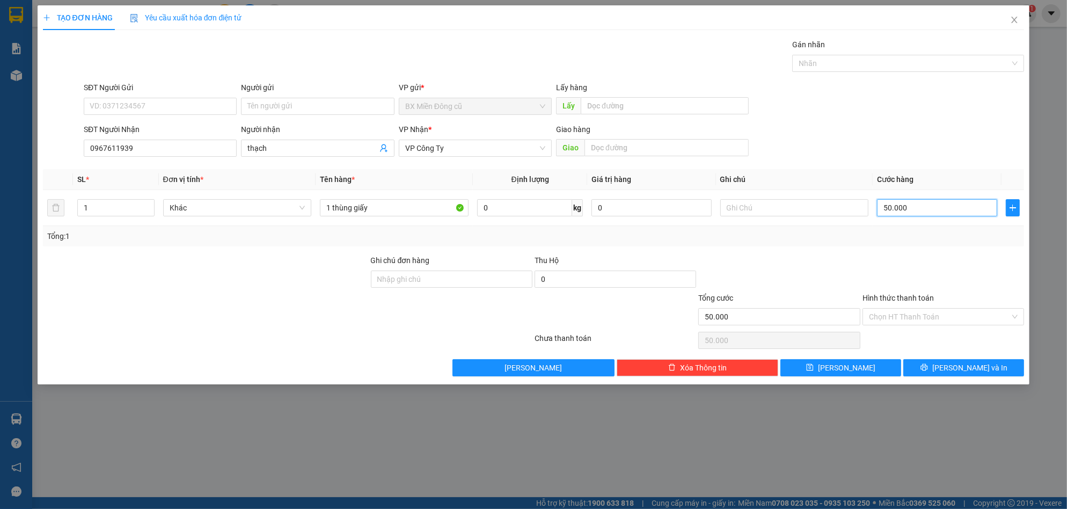
type input "7"
type input "70"
type input "700"
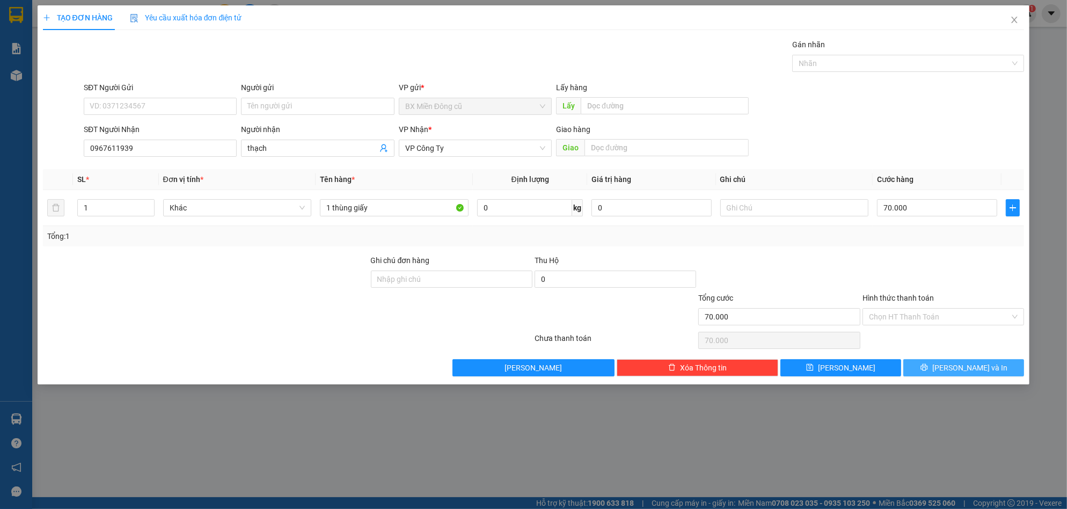
click at [928, 370] on icon "printer" at bounding box center [924, 367] width 8 height 8
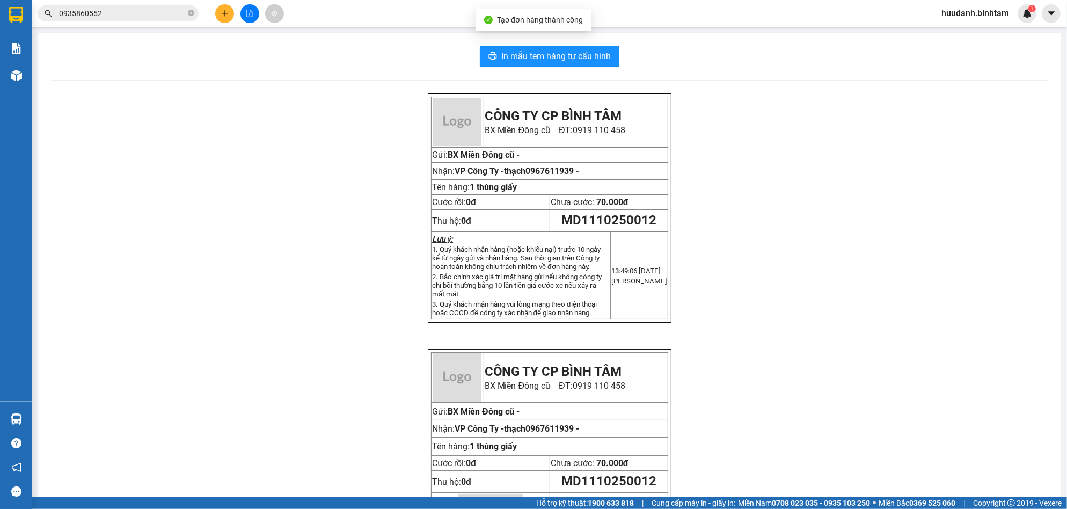
drag, startPoint x: 487, startPoint y: 20, endPoint x: 493, endPoint y: 35, distance: 16.1
click at [490, 30] on div "Tạo đơn hàng thành công" at bounding box center [533, 20] width 116 height 23
click at [502, 56] on span "In mẫu tem hàng tự cấu hình" at bounding box center [555, 55] width 109 height 13
click at [217, 14] on button at bounding box center [224, 13] width 19 height 19
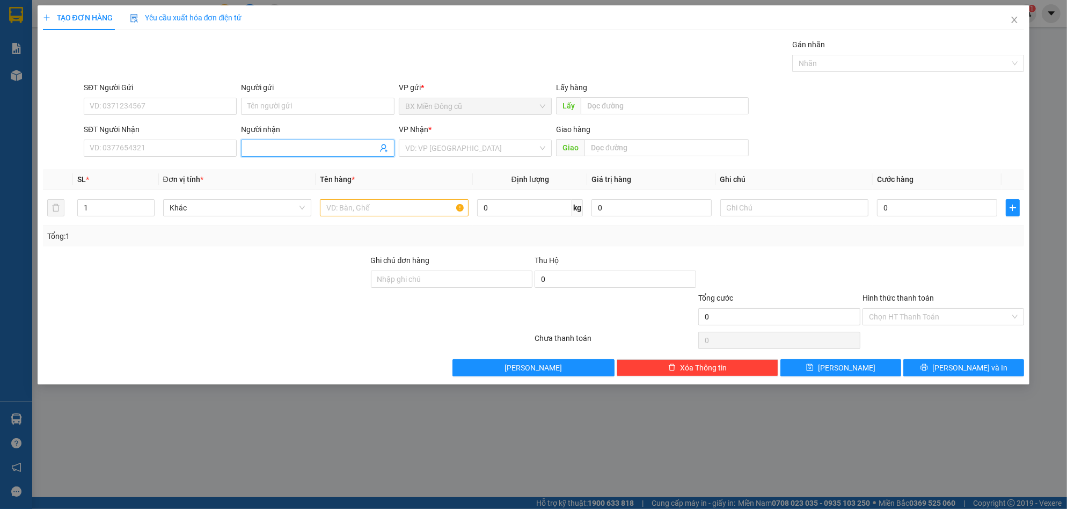
click at [266, 157] on div "Người nhận Tên người nhận" at bounding box center [317, 142] width 153 height 38
paste input "ô"
paste input "ái"
click at [500, 137] on div "VP Nhận *" at bounding box center [475, 131] width 153 height 16
click at [494, 149] on input "search" at bounding box center [471, 148] width 133 height 16
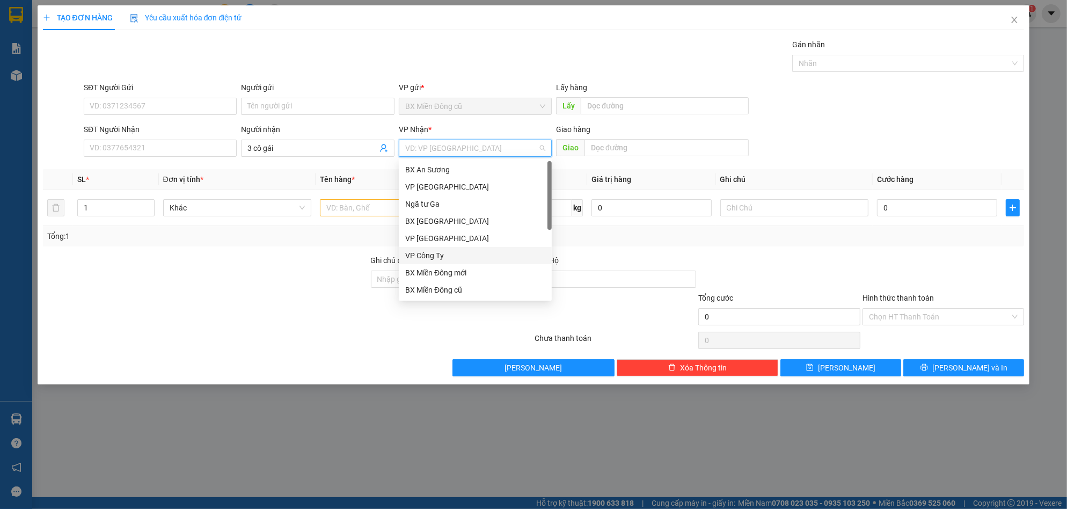
click at [423, 252] on div "VP Công Ty" at bounding box center [475, 256] width 140 height 12
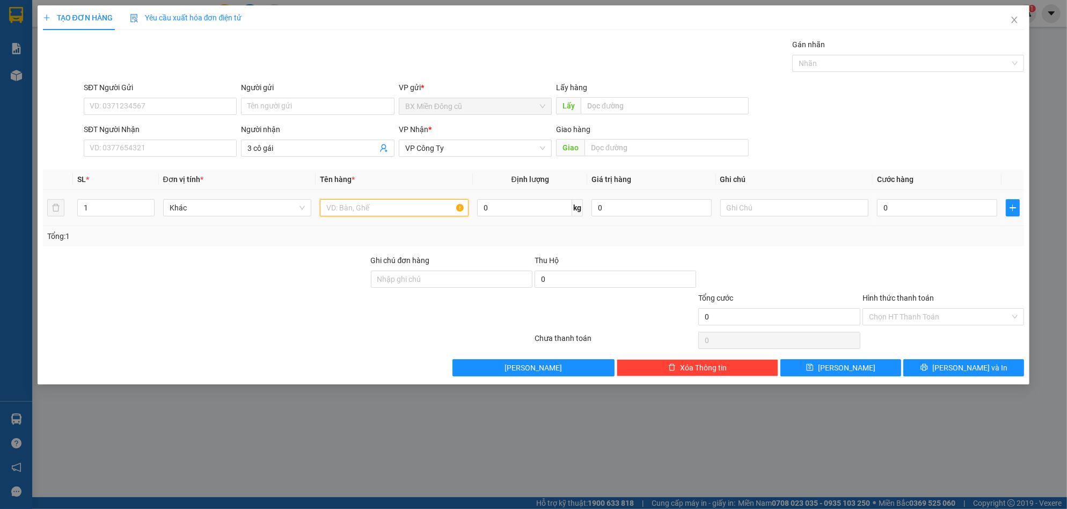
click at [375, 210] on input "text" at bounding box center [394, 207] width 149 height 17
paste input "ùng"
paste input "ông"
click at [919, 200] on input "0" at bounding box center [937, 207] width 120 height 17
click at [859, 359] on button "[PERSON_NAME]" at bounding box center [840, 367] width 121 height 17
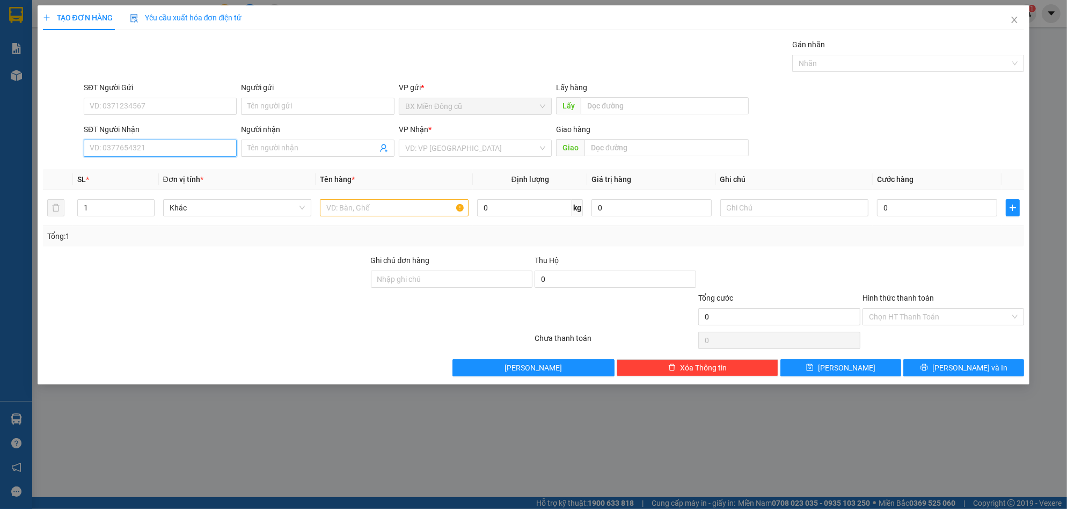
drag, startPoint x: 184, startPoint y: 152, endPoint x: 178, endPoint y: 150, distance: 5.6
click at [179, 151] on input "SĐT Người Nhận" at bounding box center [160, 148] width 153 height 17
click at [207, 176] on div "0911655479 - lai" at bounding box center [160, 169] width 153 height 17
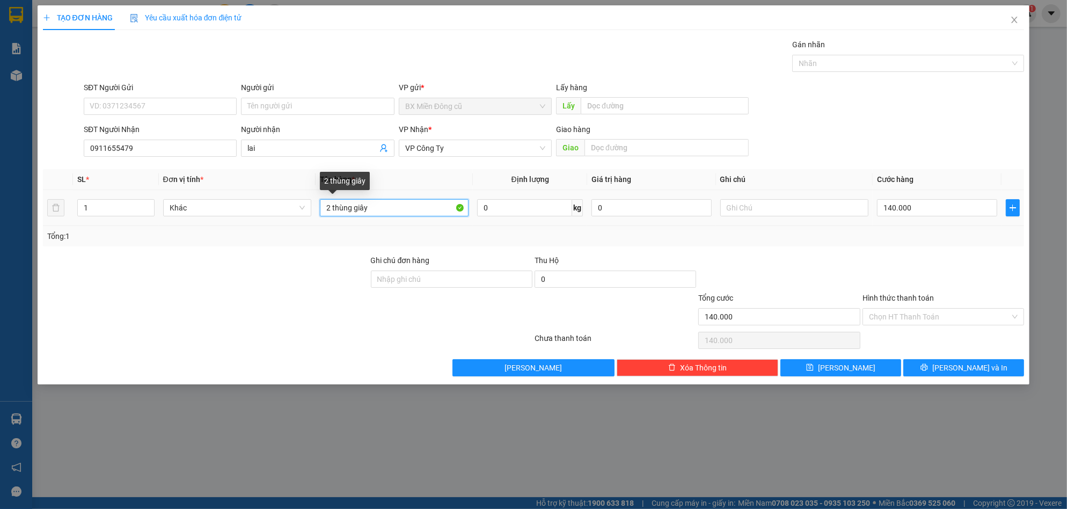
click at [388, 207] on input "2 thùng giây" at bounding box center [394, 207] width 149 height 17
paste input "âm"
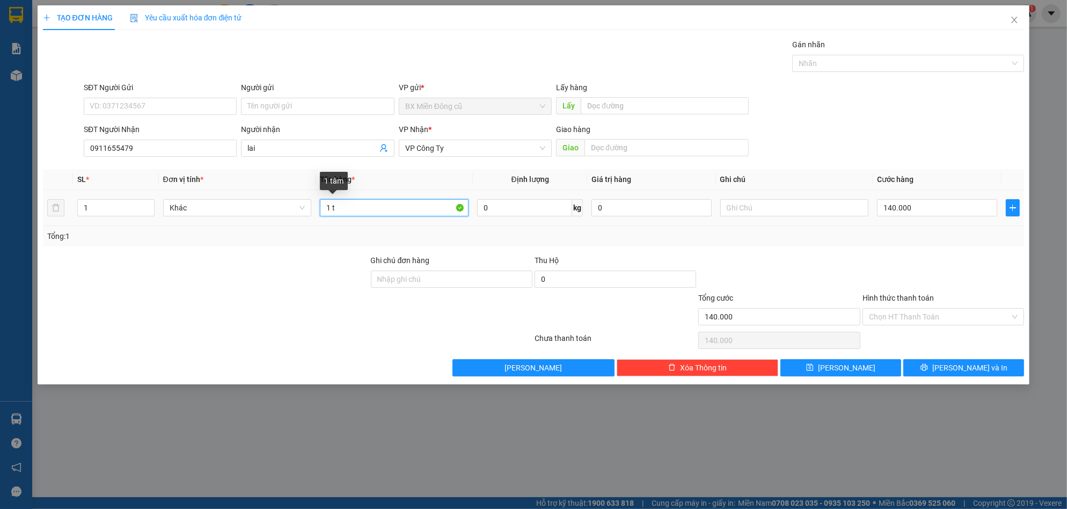
paste input "ấm"
paste input "ỏ"
click at [921, 211] on input "140.000" at bounding box center [937, 207] width 120 height 17
click at [960, 366] on span "[PERSON_NAME] và In" at bounding box center [969, 368] width 75 height 12
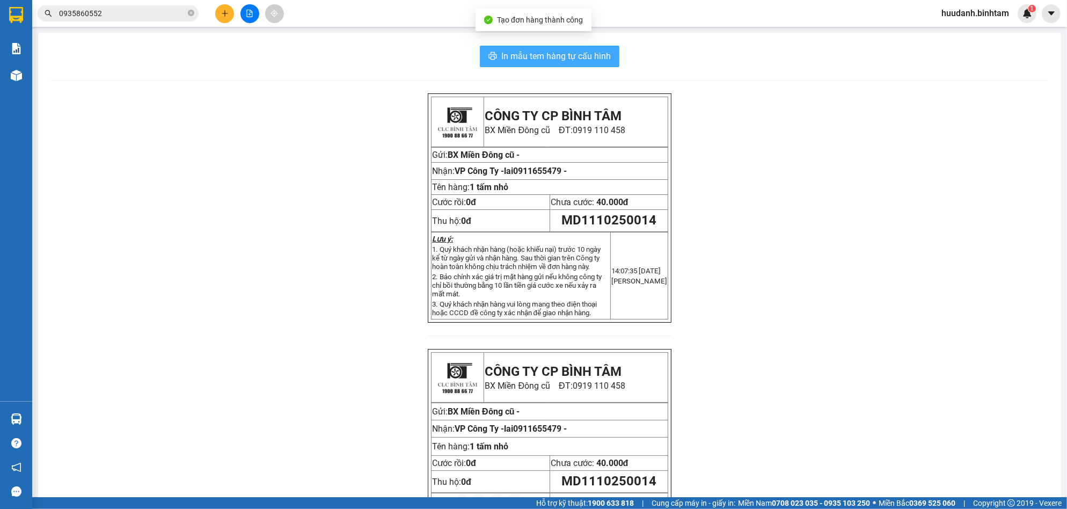
click at [554, 56] on span "In mẫu tem hàng tự cấu hình" at bounding box center [555, 55] width 109 height 13
click at [209, 20] on div "0935860552" at bounding box center [104, 13] width 209 height 16
click at [225, 11] on icon "plus" at bounding box center [225, 14] width 8 height 8
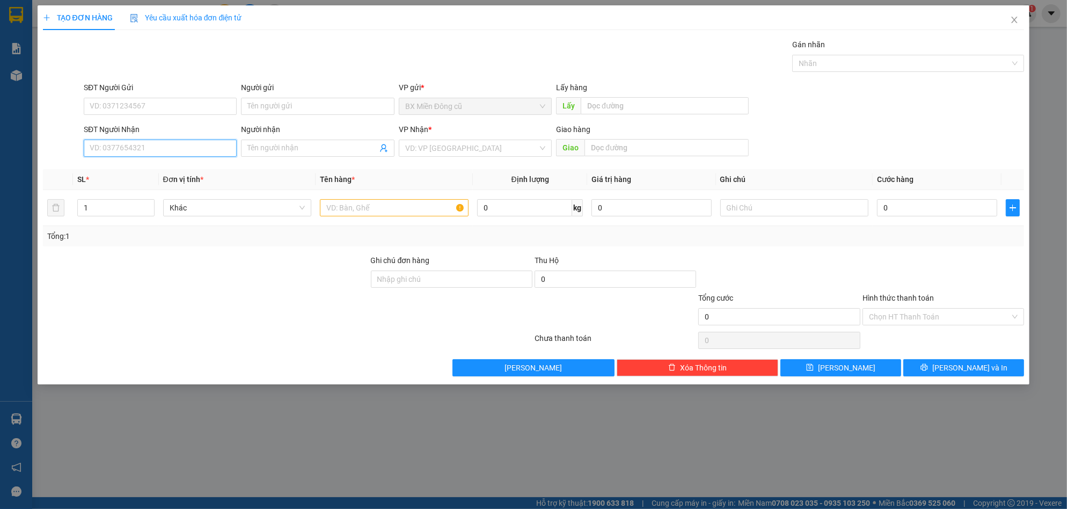
click at [135, 144] on input "SĐT Người Nhận" at bounding box center [160, 148] width 153 height 17
click at [348, 151] on input "Người nhận" at bounding box center [311, 148] width 129 height 12
click at [443, 149] on input "search" at bounding box center [471, 148] width 133 height 16
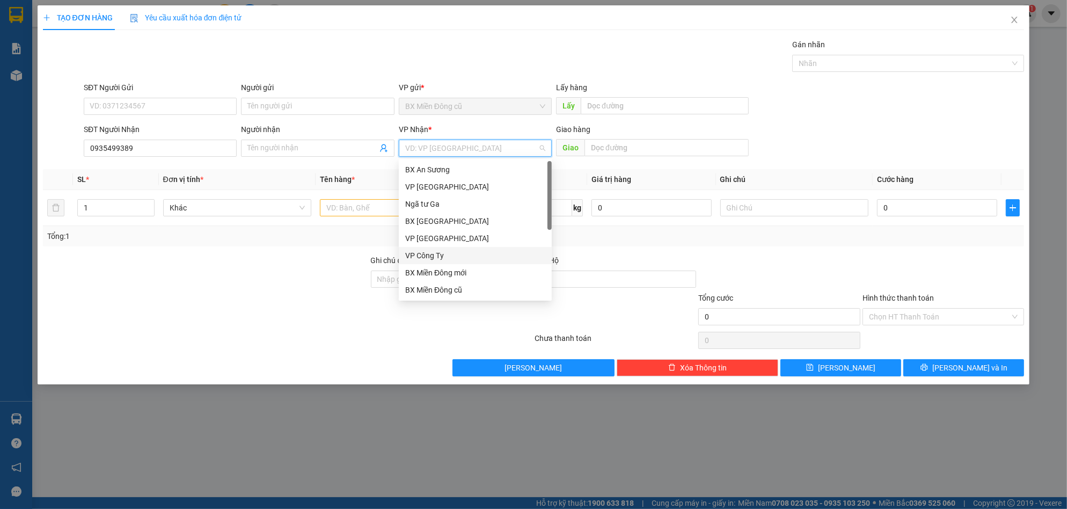
click at [448, 254] on div "VP Công Ty" at bounding box center [475, 256] width 140 height 12
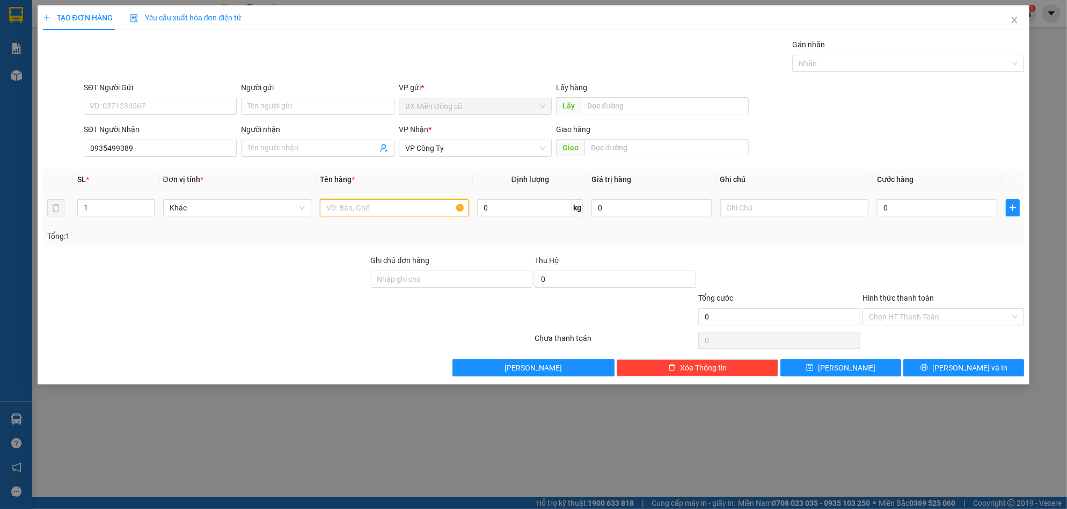
click at [402, 206] on input "text" at bounding box center [394, 207] width 149 height 17
paste input "ốp"
paste input "ư"
paste input "ự"
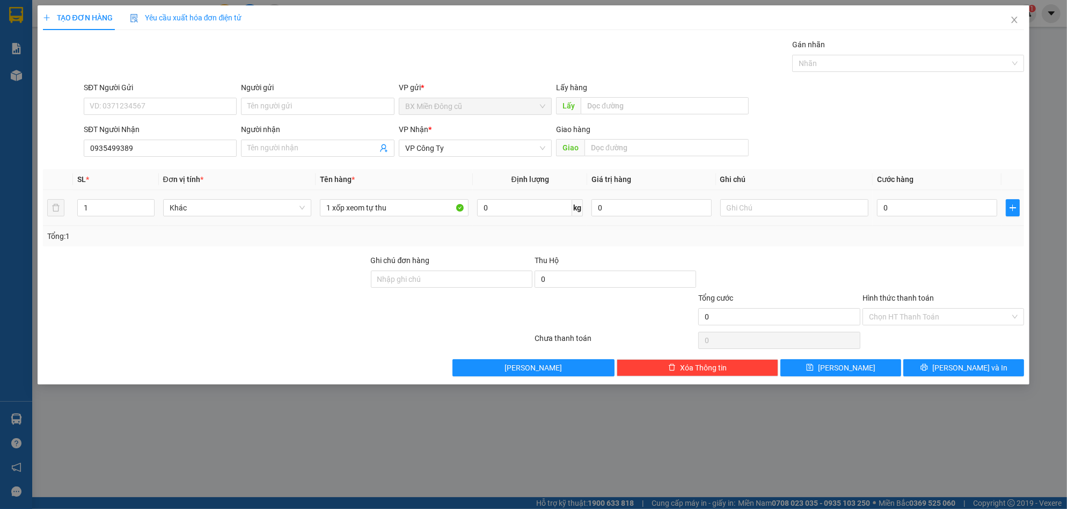
click at [883, 197] on div "0" at bounding box center [937, 207] width 120 height 21
click at [897, 218] on div "0" at bounding box center [937, 207] width 120 height 21
click at [896, 213] on input "0" at bounding box center [937, 207] width 120 height 17
click at [969, 365] on span "[PERSON_NAME] và In" at bounding box center [969, 368] width 75 height 12
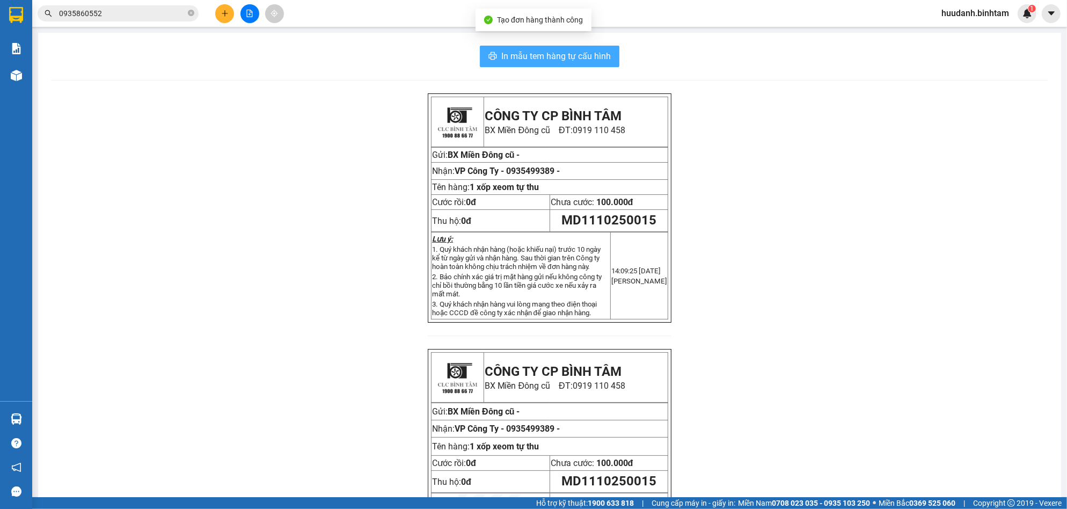
click at [590, 47] on button "In mẫu tem hàng tự cấu hình" at bounding box center [550, 56] width 140 height 21
click at [224, 16] on icon "plus" at bounding box center [225, 14] width 8 height 8
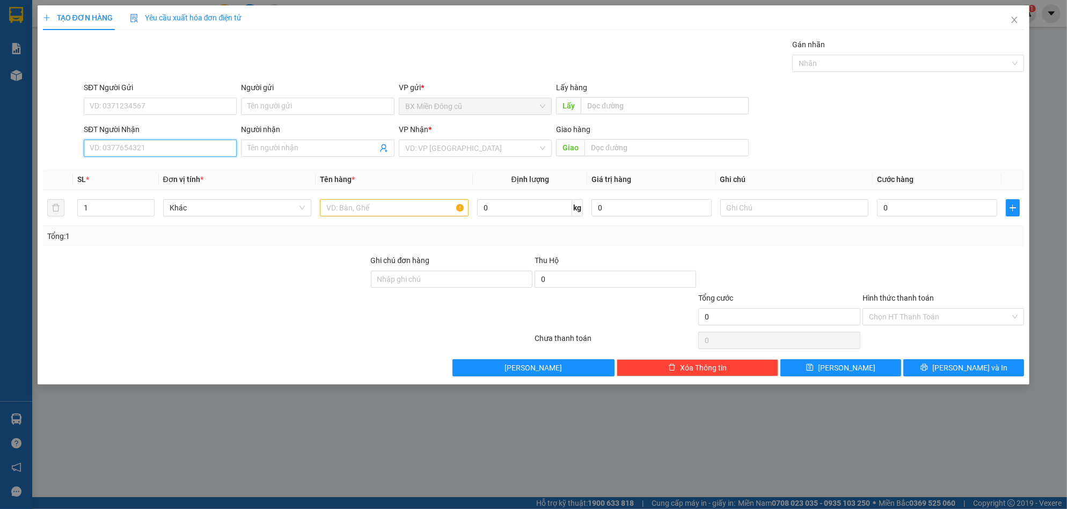
click at [178, 145] on input "SĐT Người Nhận" at bounding box center [160, 148] width 153 height 17
click at [278, 149] on input "Người nhận" at bounding box center [311, 148] width 129 height 12
paste input "ên"
paste input "ền"
paste input "êm"
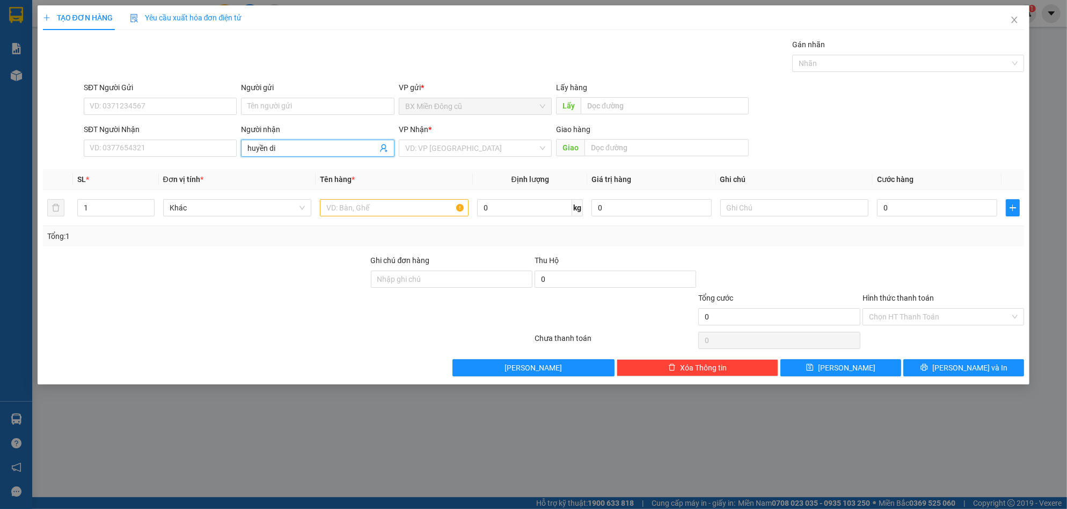
paste input "ễm"
click at [342, 170] on div "huyền diễm - 0327777646" at bounding box center [317, 170] width 140 height 12
click at [503, 153] on input "search" at bounding box center [471, 148] width 133 height 16
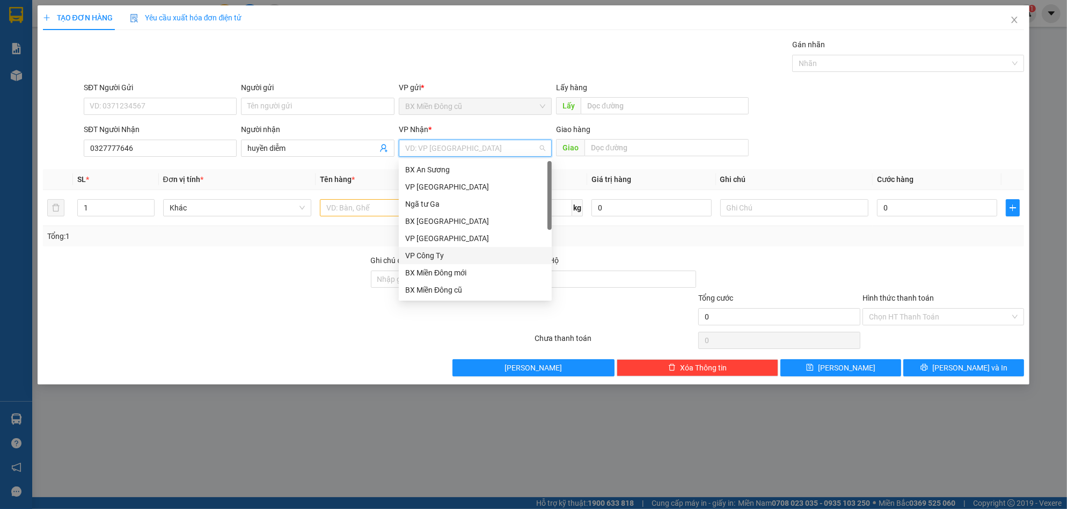
click at [451, 255] on div "VP Công Ty" at bounding box center [475, 256] width 140 height 12
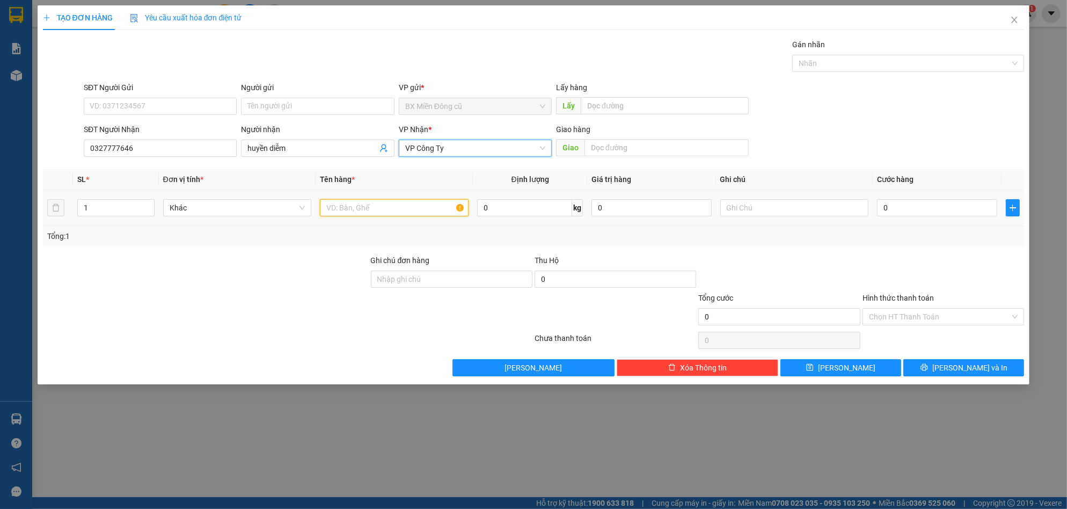
click at [361, 206] on input "text" at bounding box center [394, 207] width 149 height 17
paste input "ện"
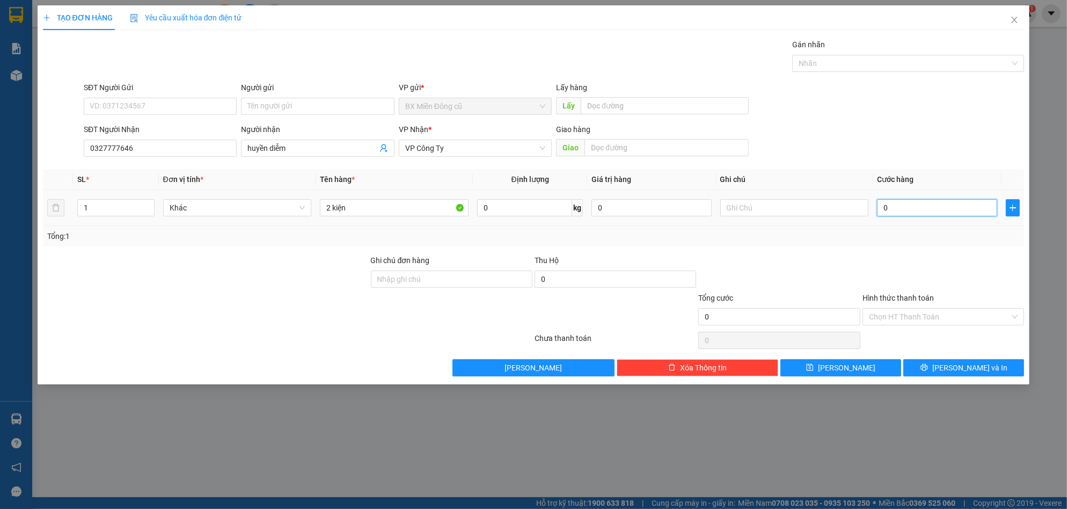
click at [947, 210] on input "0" at bounding box center [937, 207] width 120 height 17
click at [959, 372] on span "[PERSON_NAME] và In" at bounding box center [969, 368] width 75 height 12
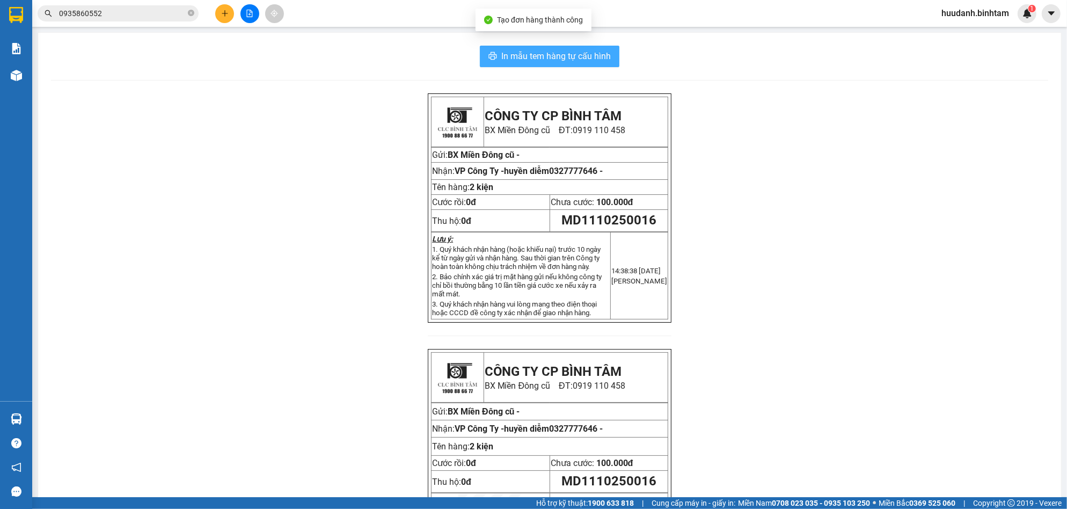
click at [560, 63] on button "In mẫu tem hàng tự cấu hình" at bounding box center [550, 56] width 140 height 21
click at [572, 58] on span "In mẫu tem hàng tự cấu hình" at bounding box center [555, 55] width 109 height 13
click at [217, 15] on button at bounding box center [224, 13] width 19 height 19
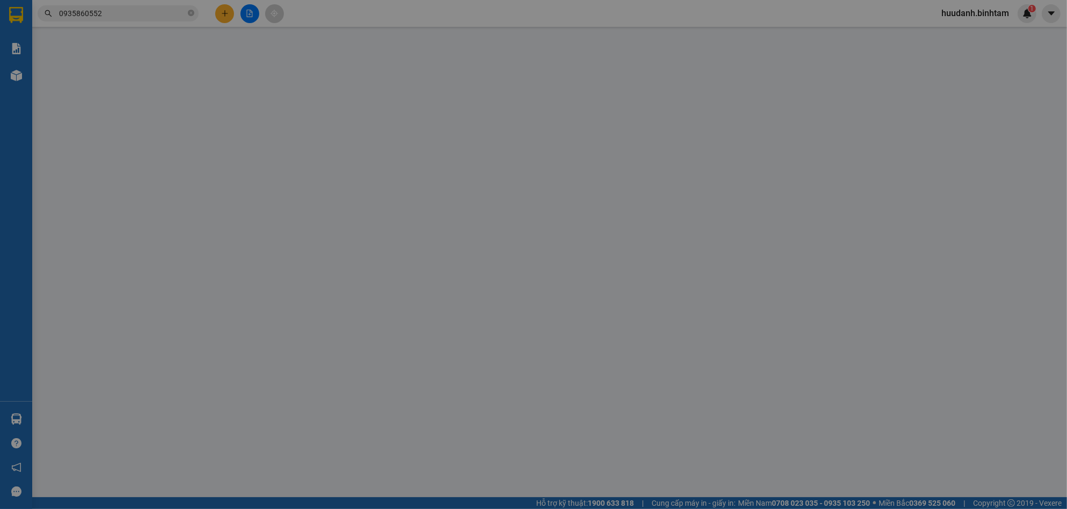
click at [226, 15] on span "Yêu cầu xuất hóa đơn điện tử" at bounding box center [186, 17] width 112 height 9
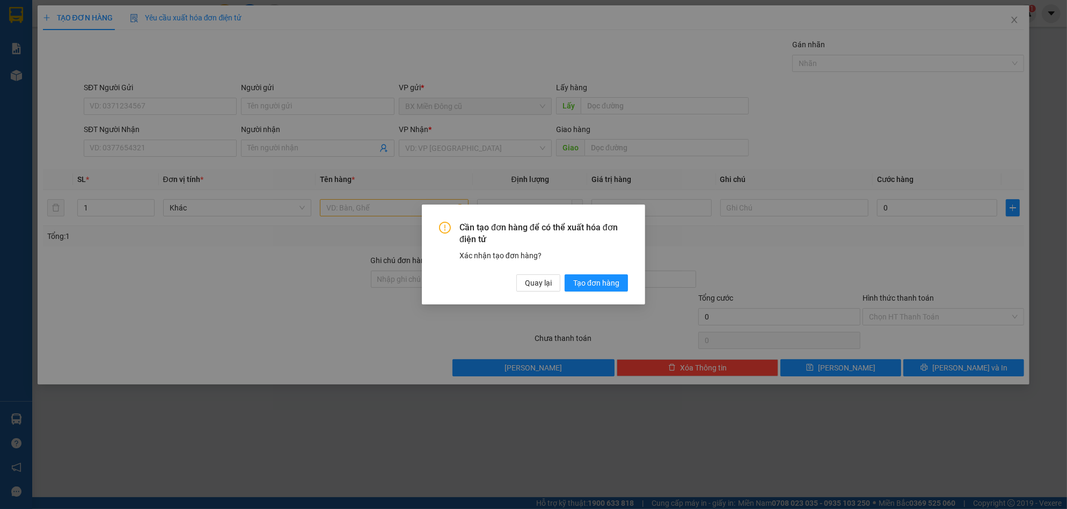
click at [297, 256] on div "Cần tạo đơn hàng để có thể xuất hóa đơn điện tử Xác nhận tạo đơn hàng? Quay lại…" at bounding box center [533, 254] width 1067 height 509
click at [520, 277] on button "Quay lại" at bounding box center [538, 282] width 44 height 17
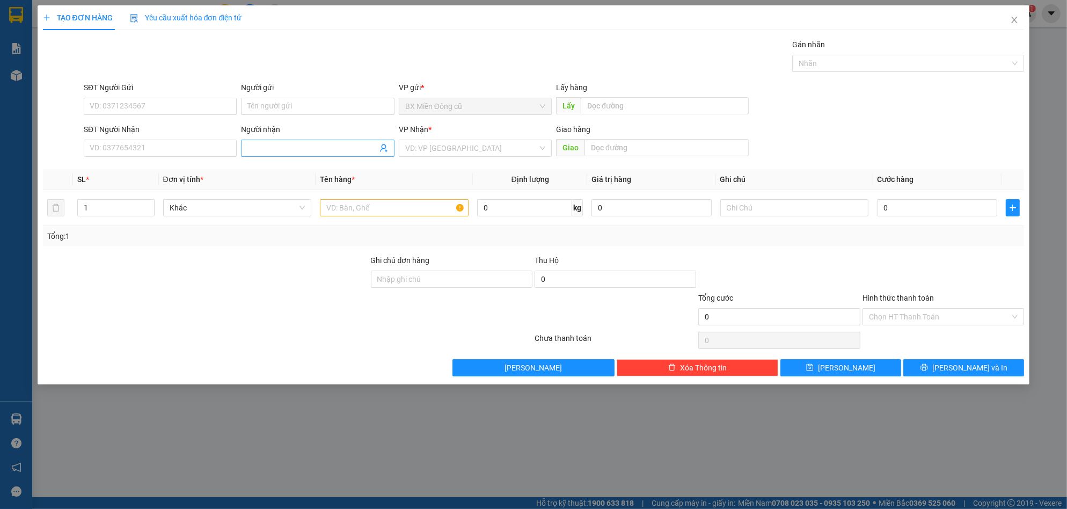
drag, startPoint x: 262, startPoint y: 131, endPoint x: 265, endPoint y: 145, distance: 14.2
click at [263, 144] on div "Người nhận Tên người nhận" at bounding box center [317, 142] width 153 height 38
click at [265, 145] on input "Người nhận" at bounding box center [311, 148] width 129 height 12
paste input "ền"
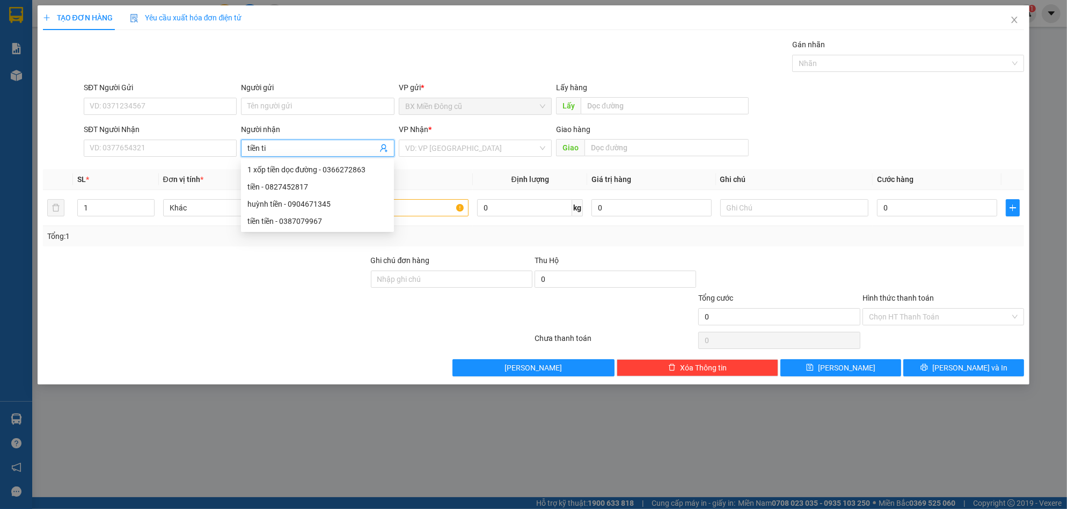
paste input "ên"
paste input "ền"
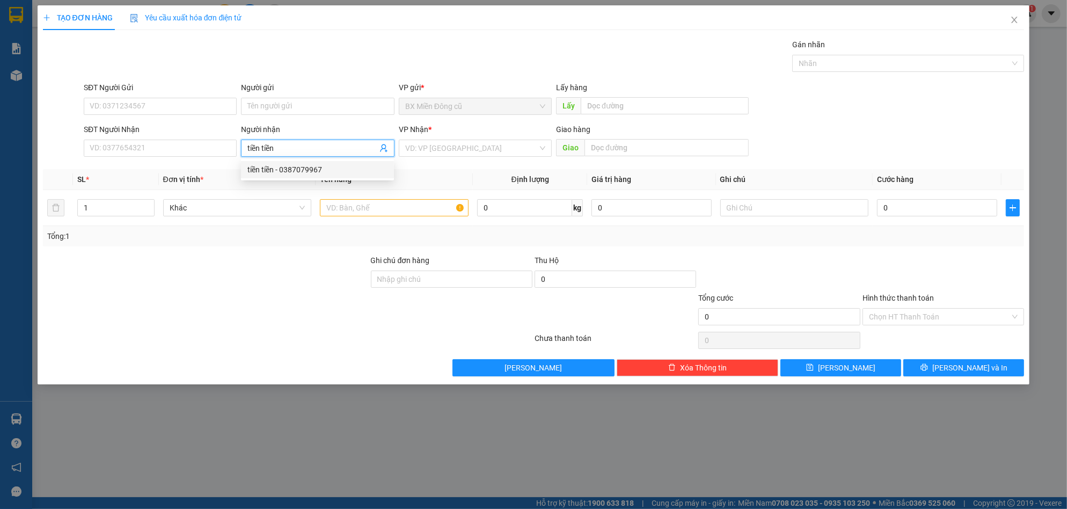
click at [280, 174] on div "tiền tiền - 0387079967" at bounding box center [317, 170] width 140 height 12
click at [453, 141] on input "search" at bounding box center [471, 148] width 133 height 16
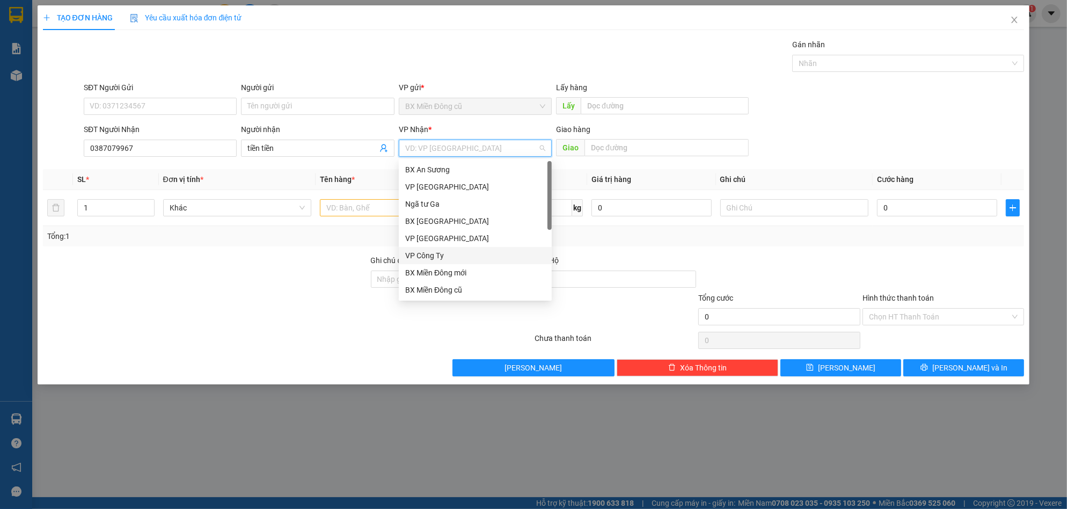
click at [451, 258] on div "VP Công Ty" at bounding box center [475, 256] width 140 height 12
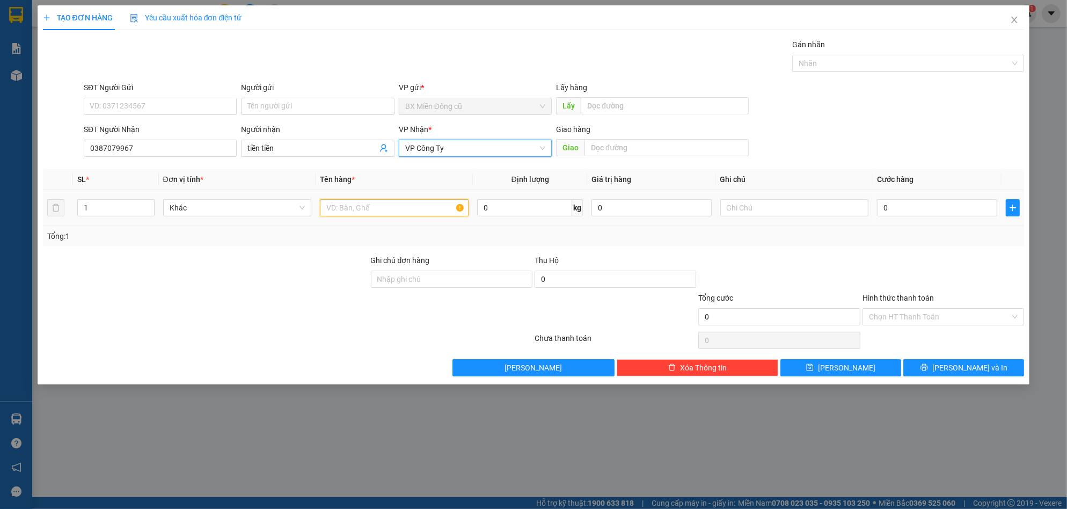
click at [379, 211] on input "text" at bounding box center [394, 207] width 149 height 17
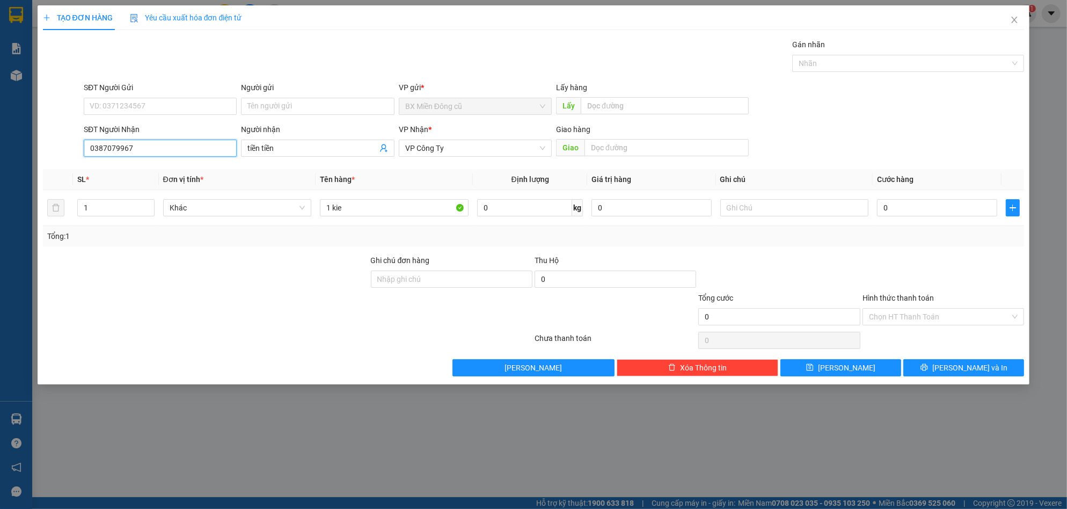
click at [143, 153] on input "0387079967" at bounding box center [160, 148] width 153 height 17
click at [148, 167] on div "0387079967 - tiền tiền" at bounding box center [160, 170] width 140 height 12
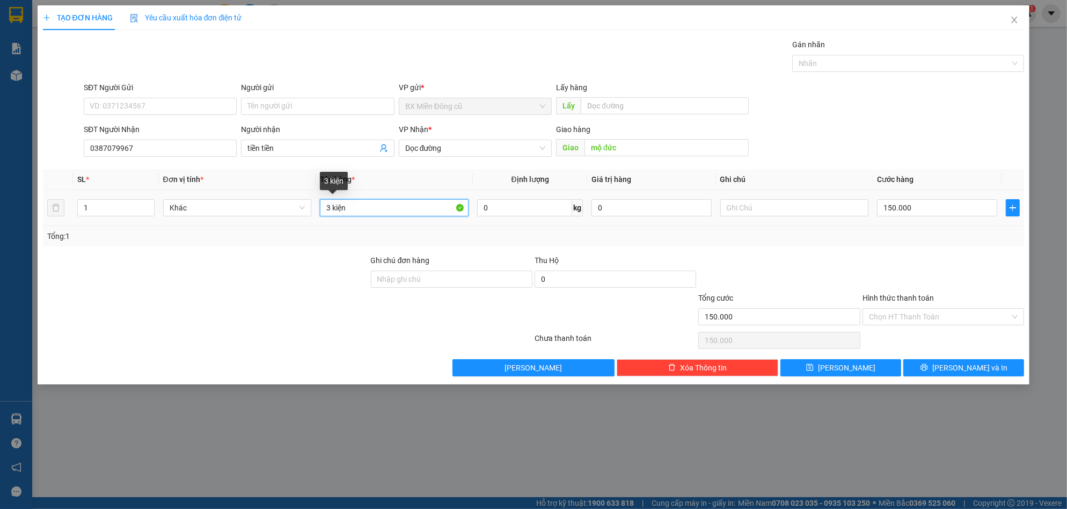
drag, startPoint x: 332, startPoint y: 209, endPoint x: 251, endPoint y: 229, distance: 83.4
click at [251, 229] on div "SL * Đơn vị tính * Tên hàng * Định lượng Giá trị hàng Ghi chú Cước hàng 1 Khác …" at bounding box center [533, 207] width 981 height 77
click at [914, 203] on input "150.000" at bounding box center [937, 207] width 120 height 17
click at [972, 360] on button "[PERSON_NAME] và In" at bounding box center [963, 367] width 121 height 17
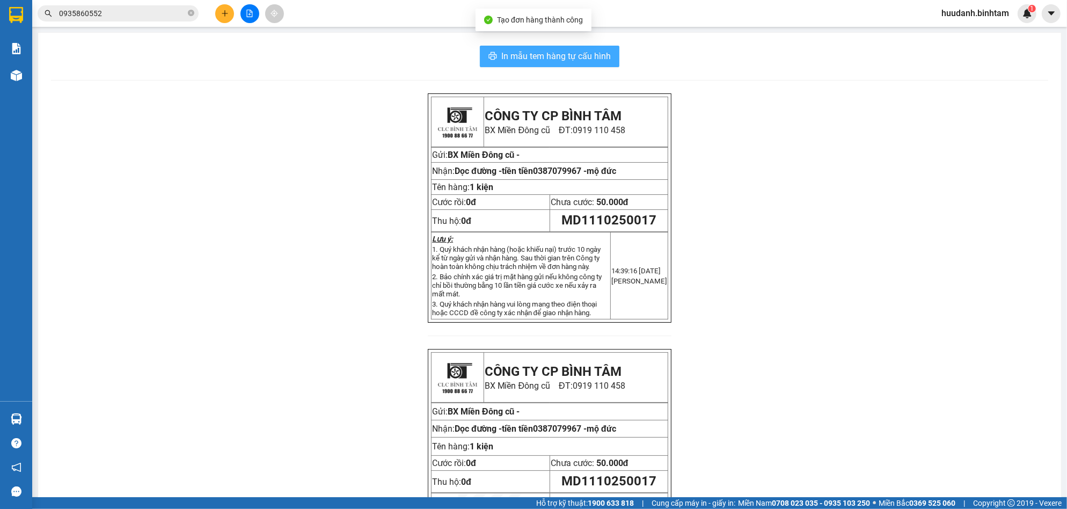
click at [555, 61] on span "In mẫu tem hàng tự cấu hình" at bounding box center [555, 55] width 109 height 13
click at [222, 12] on icon "plus" at bounding box center [225, 14] width 8 height 8
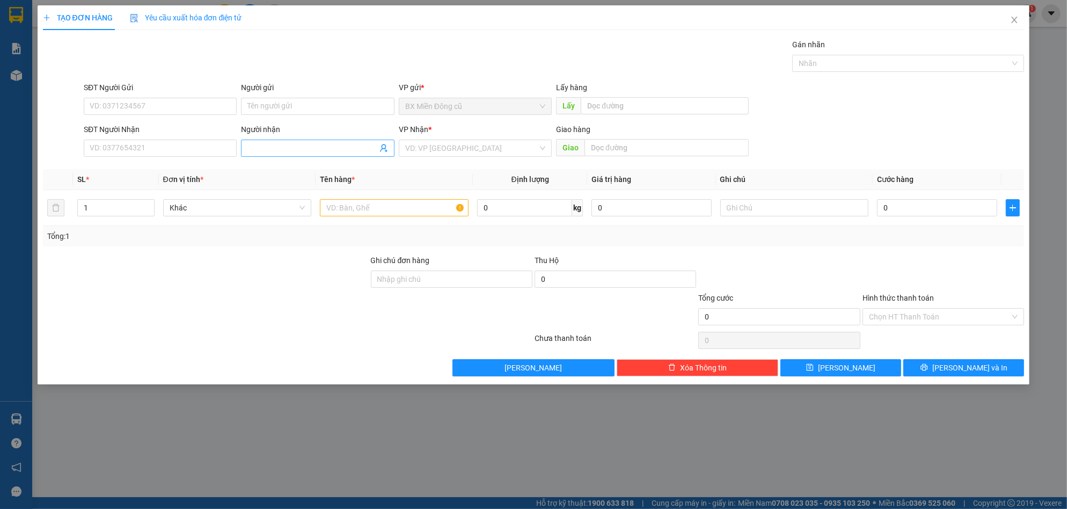
click at [293, 149] on input "Người nhận" at bounding box center [311, 148] width 129 height 12
paste input "ô"
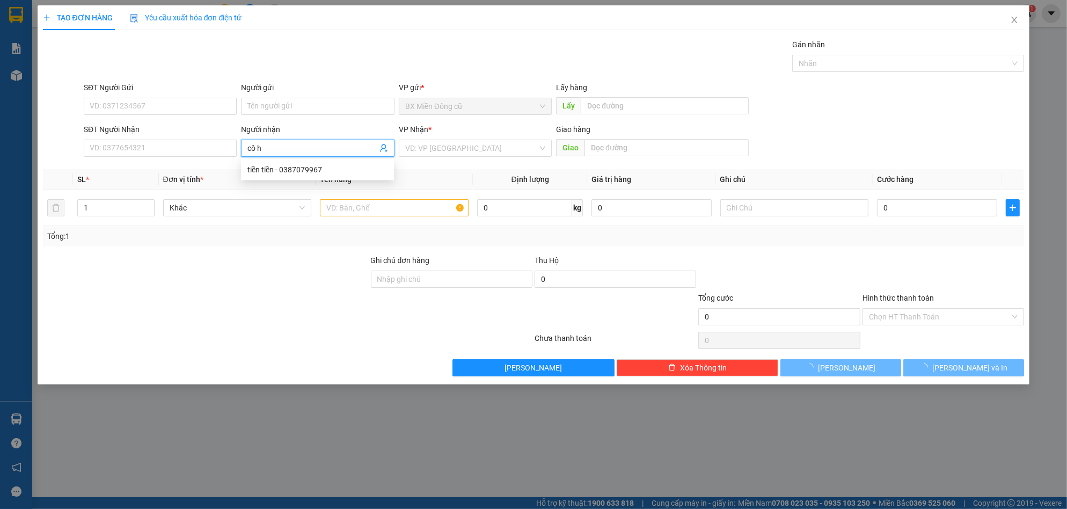
paste input "à"
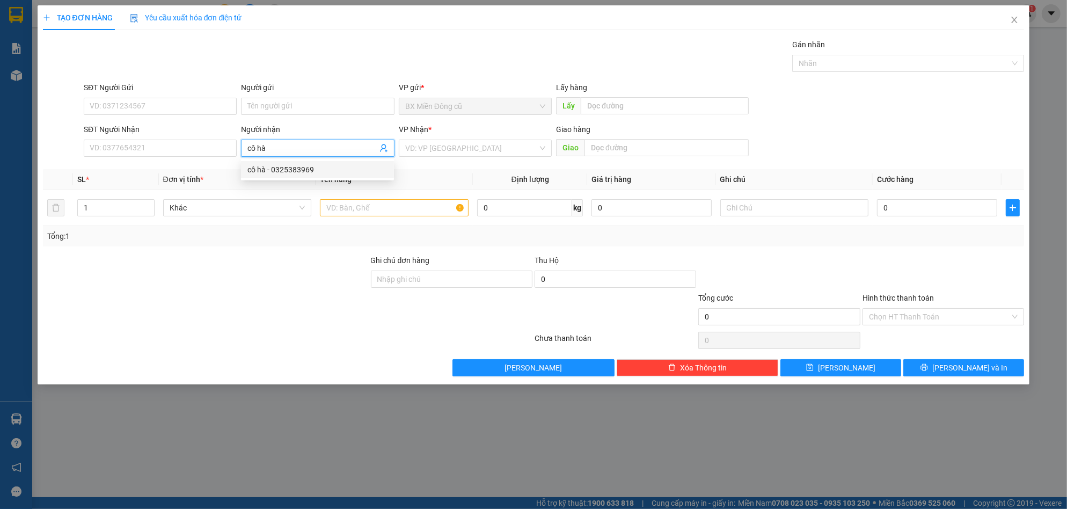
click at [307, 170] on div "cô hà - 0325383969" at bounding box center [317, 170] width 140 height 12
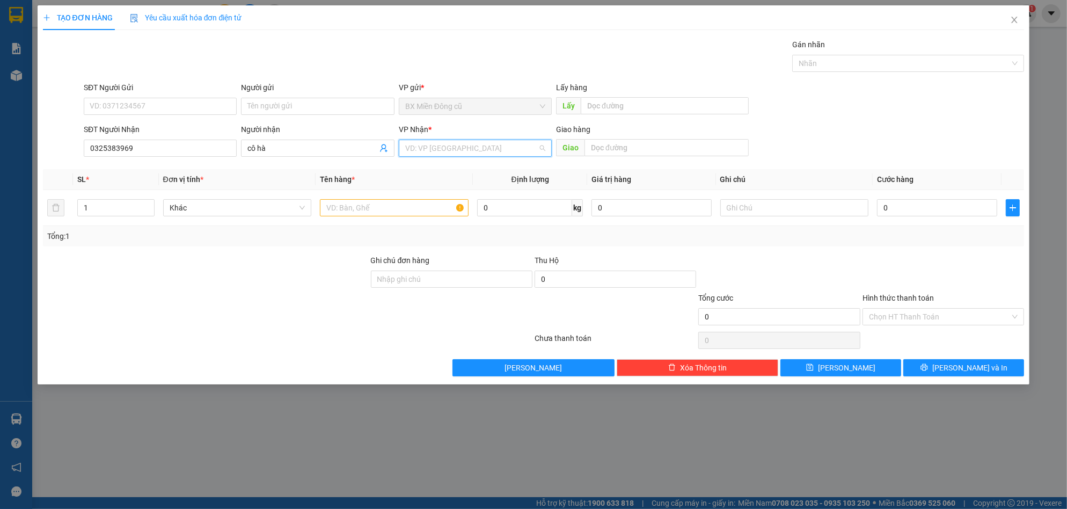
click at [442, 145] on input "search" at bounding box center [471, 148] width 133 height 16
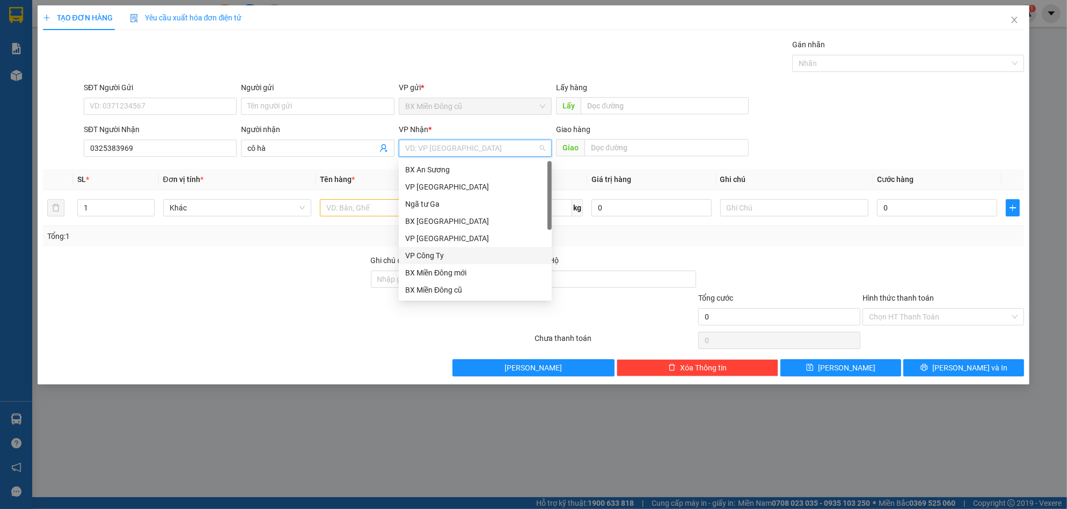
click at [435, 256] on div "VP Công Ty" at bounding box center [475, 256] width 140 height 12
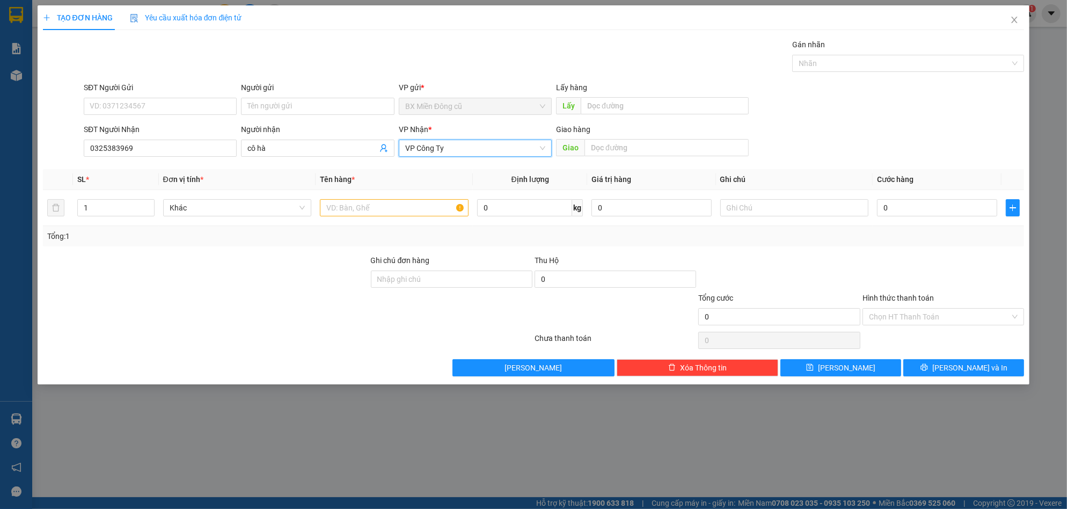
click at [465, 140] on div "VP Công Ty" at bounding box center [475, 148] width 153 height 17
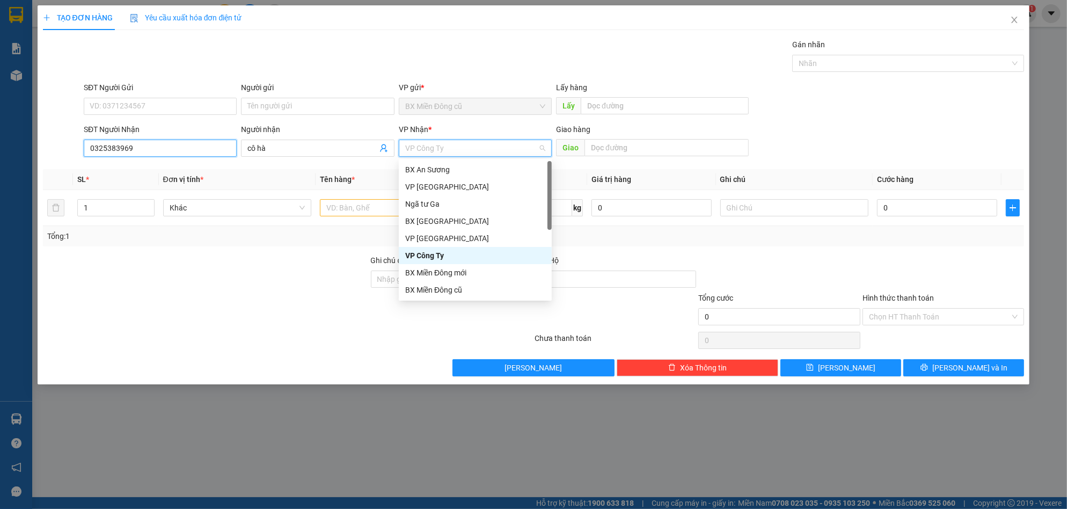
click at [161, 152] on input "0325383969" at bounding box center [160, 148] width 153 height 17
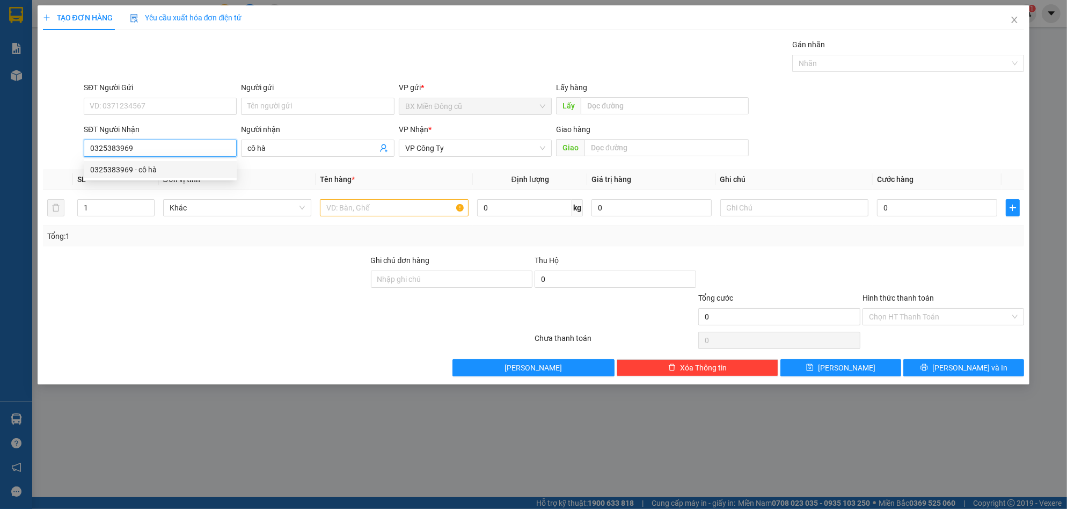
click at [164, 168] on div "0325383969 - cô hà" at bounding box center [160, 170] width 140 height 12
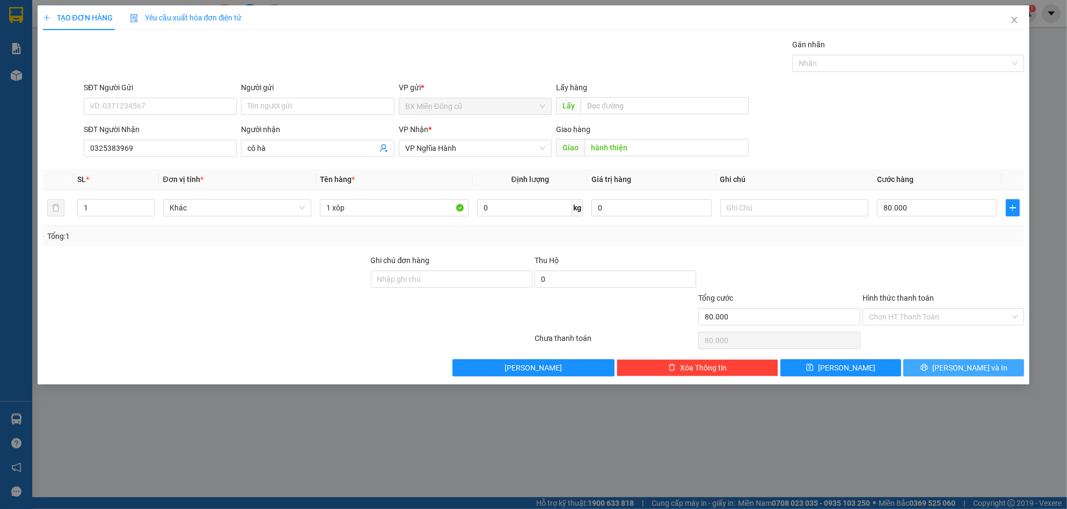
click at [950, 366] on button "[PERSON_NAME] và In" at bounding box center [963, 367] width 121 height 17
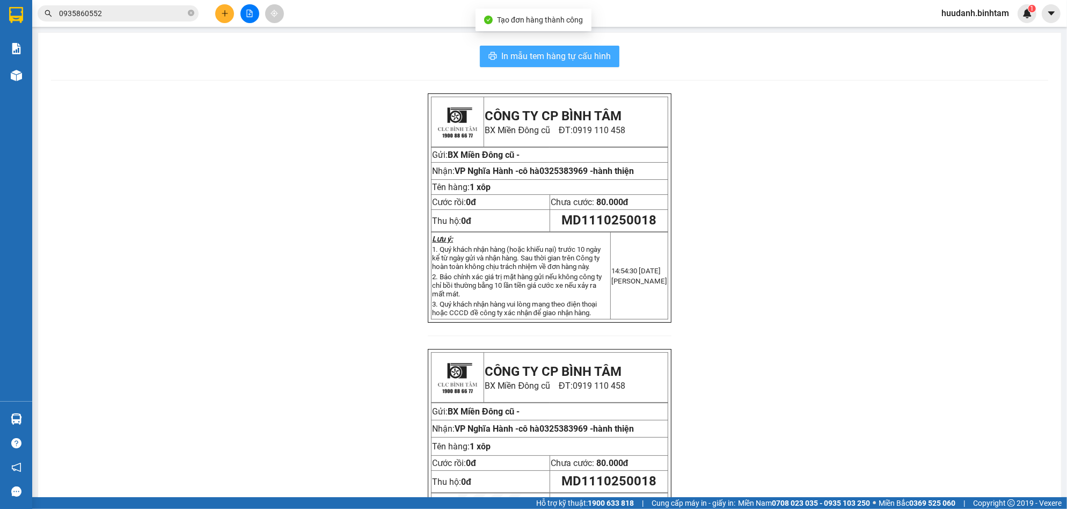
click at [524, 55] on span "In mẫu tem hàng tự cấu hình" at bounding box center [555, 55] width 109 height 13
click at [224, 10] on icon "plus" at bounding box center [225, 14] width 8 height 8
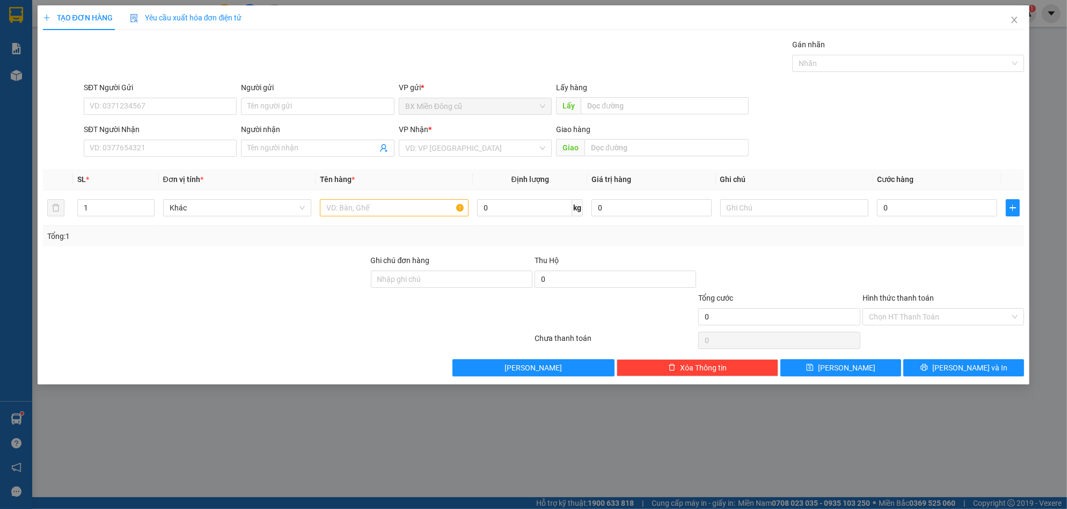
click at [269, 135] on div "Người nhận" at bounding box center [317, 129] width 153 height 12
click at [269, 142] on input "Người nhận" at bounding box center [311, 148] width 129 height 12
click at [269, 142] on span at bounding box center [317, 148] width 153 height 17
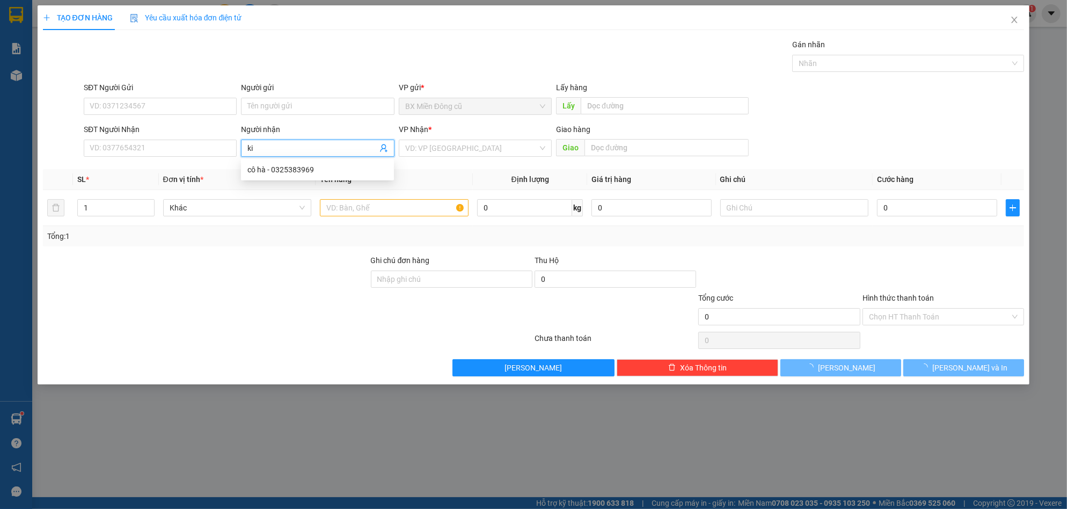
paste input "ê"
paste input "ệ"
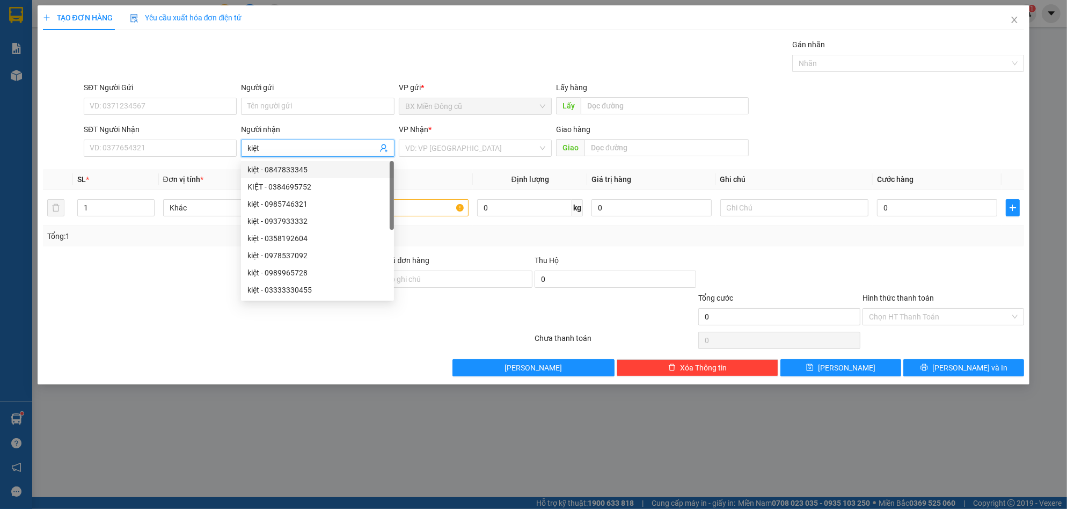
click at [289, 168] on div "kiệt - 0847833345" at bounding box center [317, 170] width 140 height 12
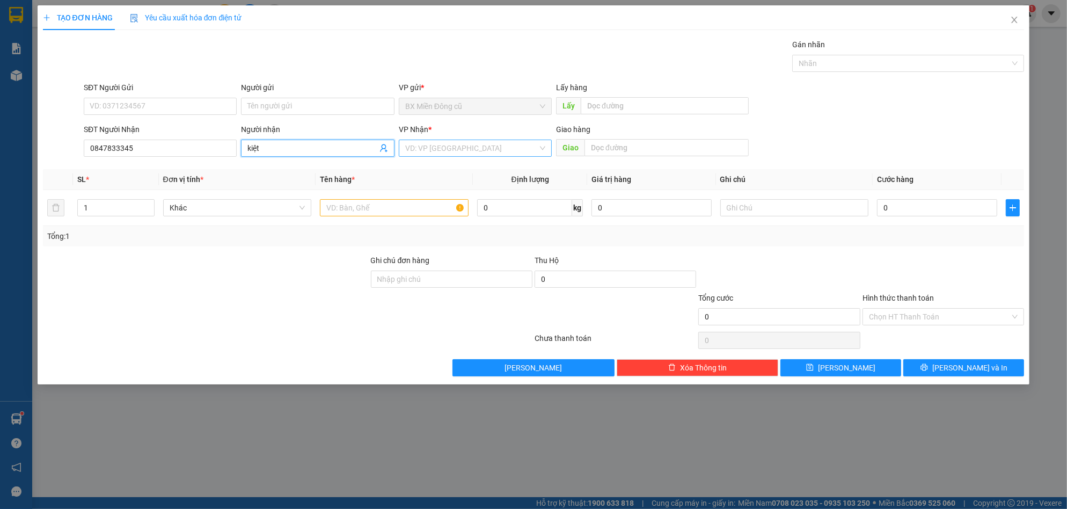
click at [439, 145] on input "search" at bounding box center [471, 148] width 133 height 16
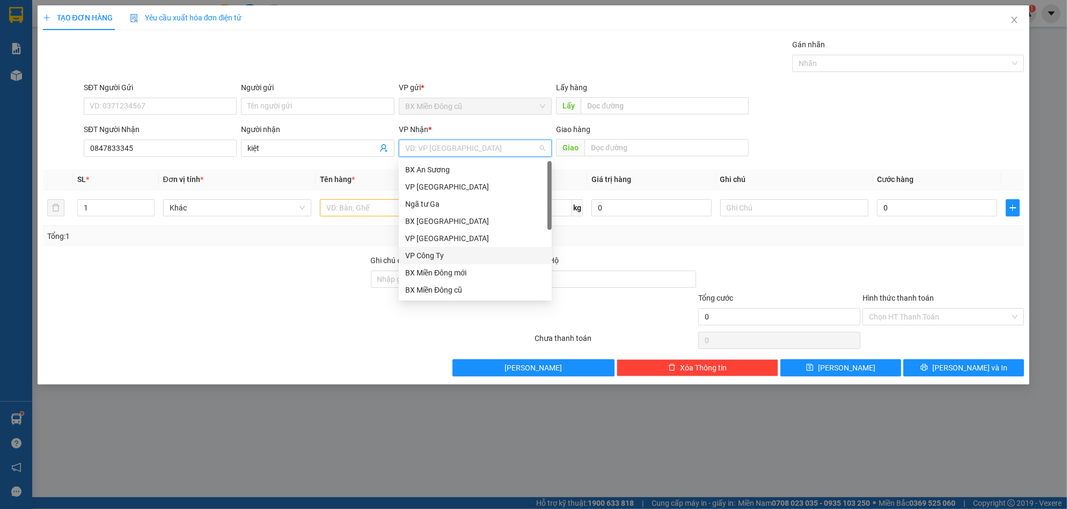
click at [442, 256] on div "VP Công Ty" at bounding box center [475, 256] width 140 height 12
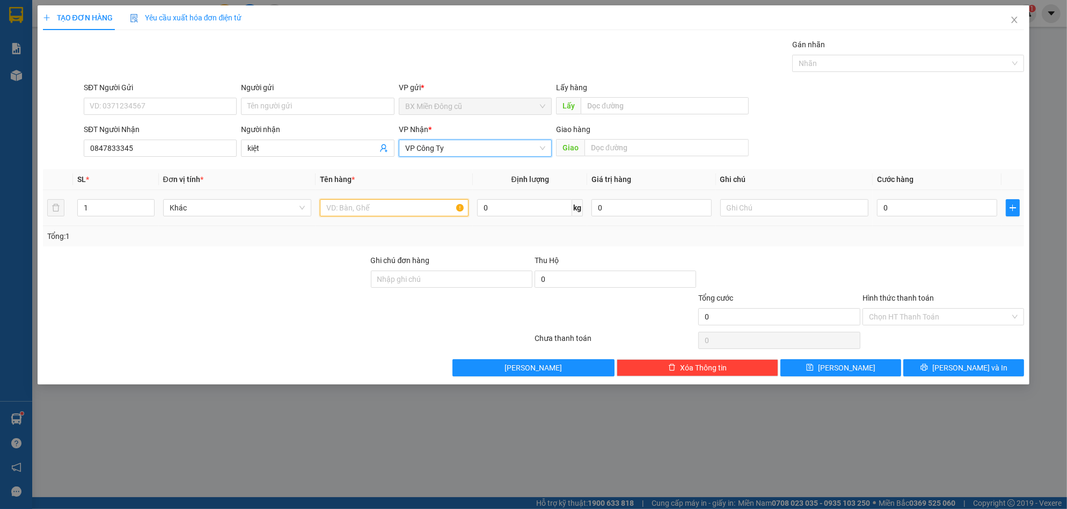
click at [356, 207] on input "text" at bounding box center [394, 207] width 149 height 17
paste input "ụ"
paste input "ă"
paste input "ắt"
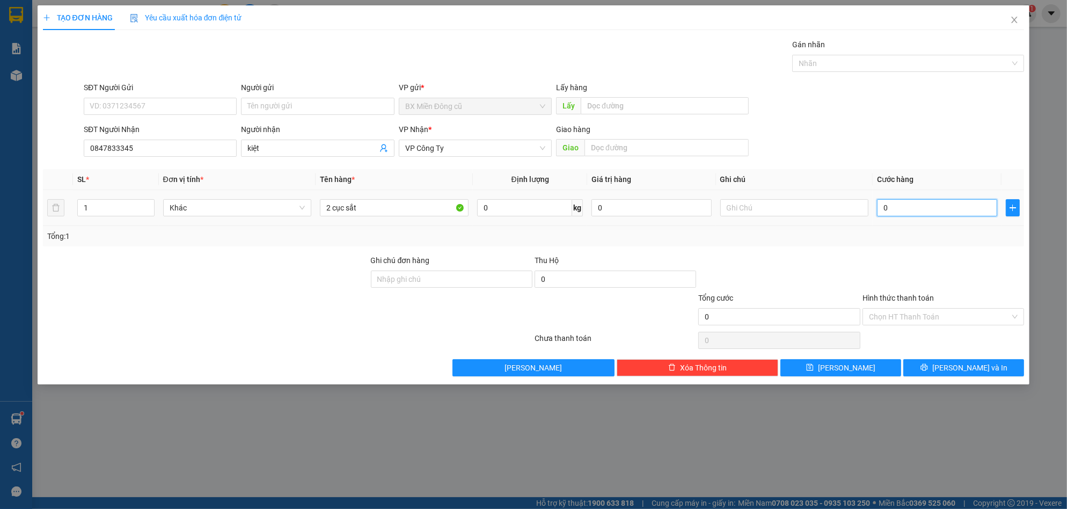
click at [890, 214] on input "0" at bounding box center [937, 207] width 120 height 17
click at [928, 363] on icon "printer" at bounding box center [924, 367] width 8 height 8
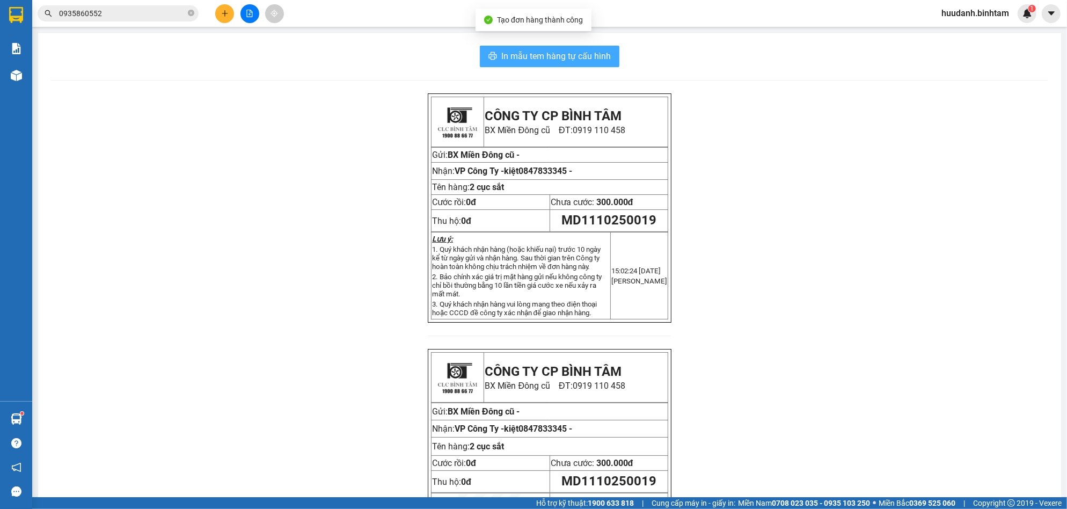
click at [601, 55] on span "In mẫu tem hàng tự cấu hình" at bounding box center [555, 55] width 109 height 13
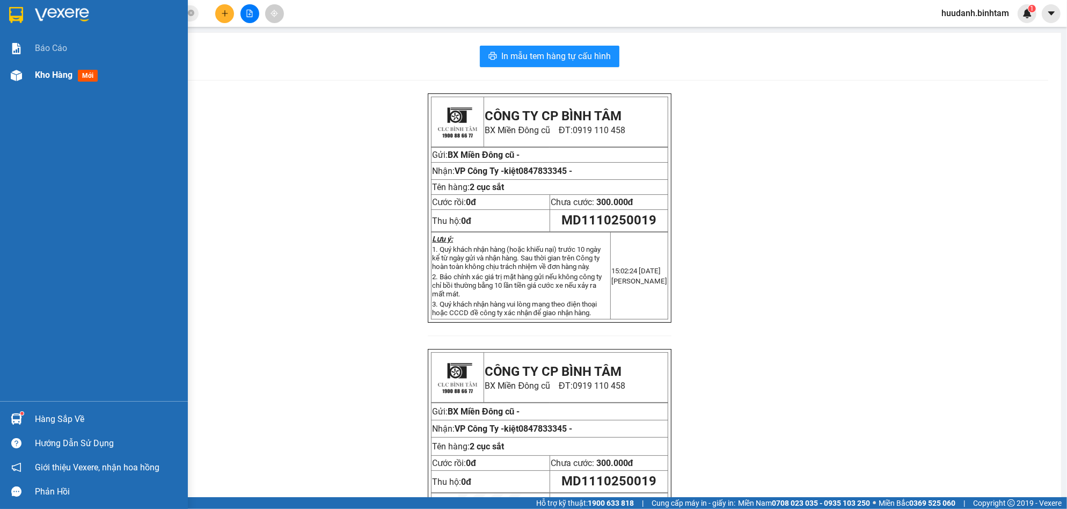
click at [36, 78] on span "Kho hàng" at bounding box center [54, 75] width 38 height 10
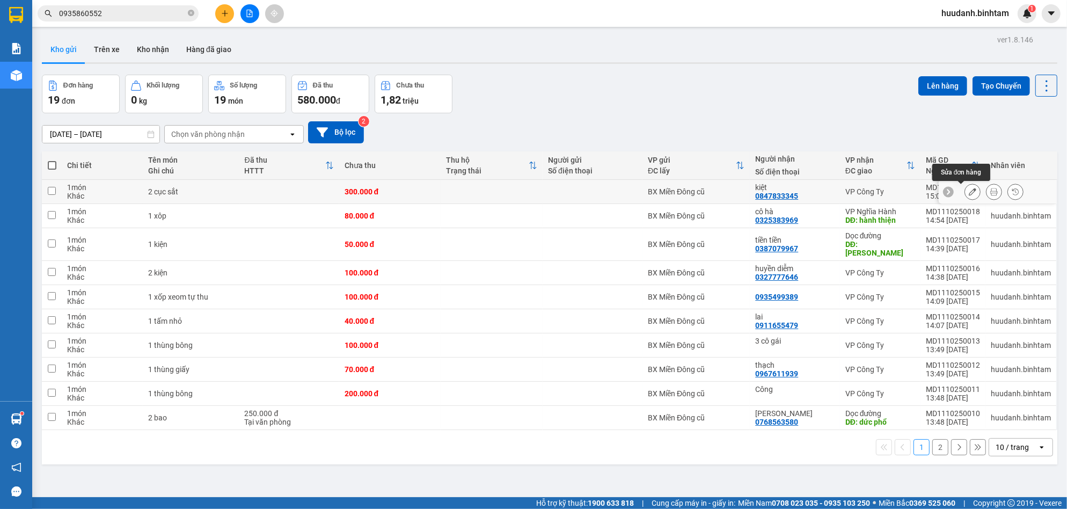
click at [965, 187] on button at bounding box center [972, 191] width 15 height 19
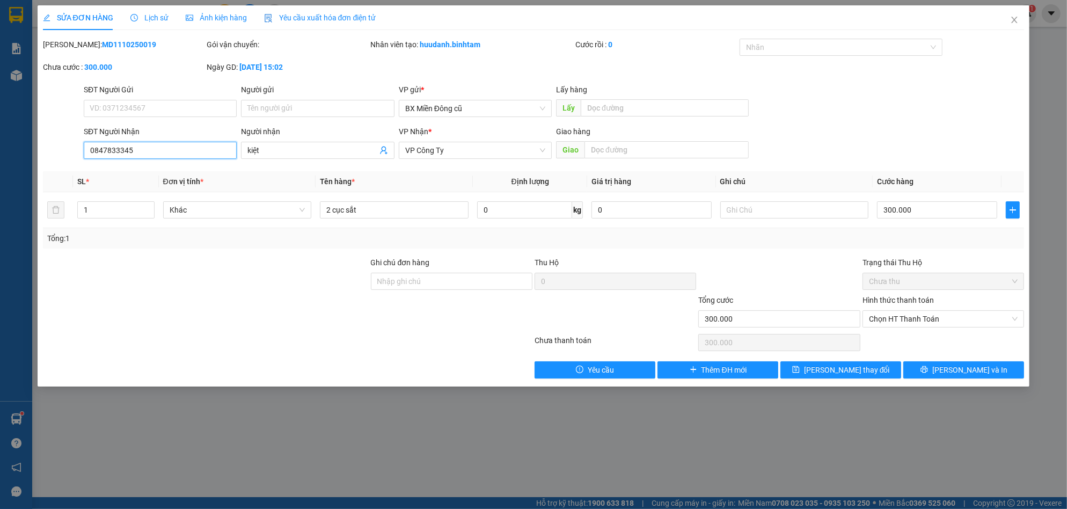
click at [97, 152] on input "0847833345" at bounding box center [160, 150] width 153 height 17
click at [828, 366] on span "[PERSON_NAME] thay đổi" at bounding box center [847, 370] width 86 height 12
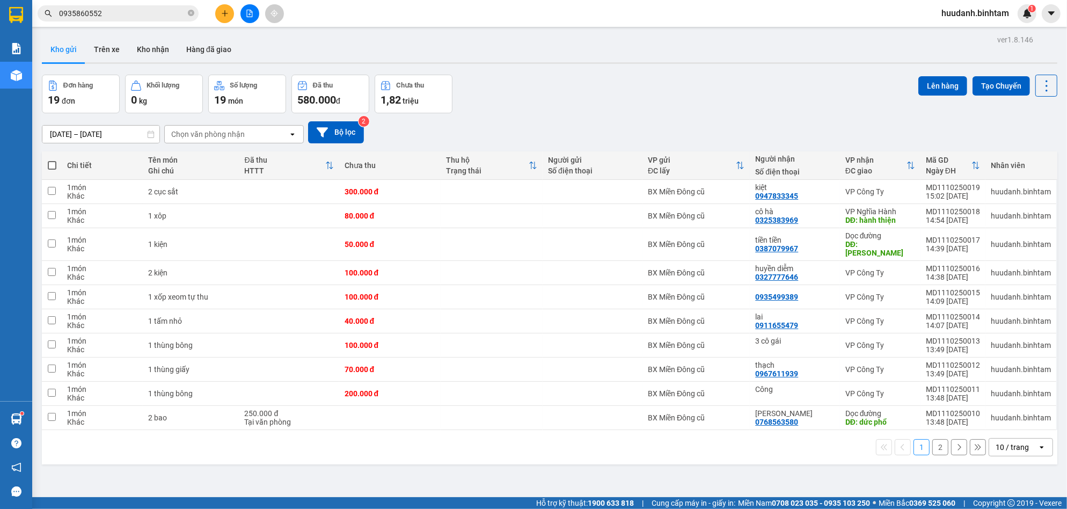
click at [224, 9] on button at bounding box center [224, 13] width 19 height 19
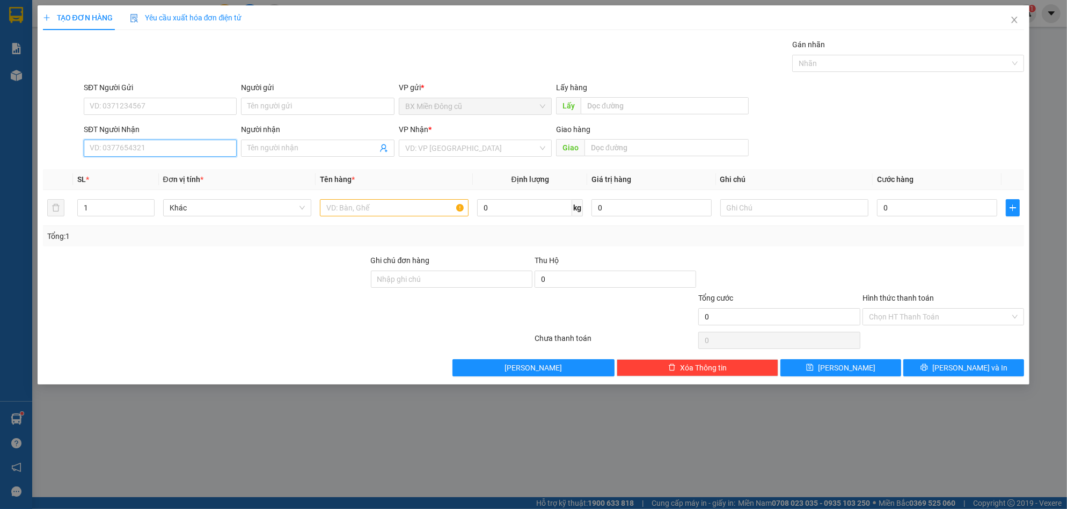
click at [129, 146] on input "SĐT Người Nhận" at bounding box center [160, 148] width 153 height 17
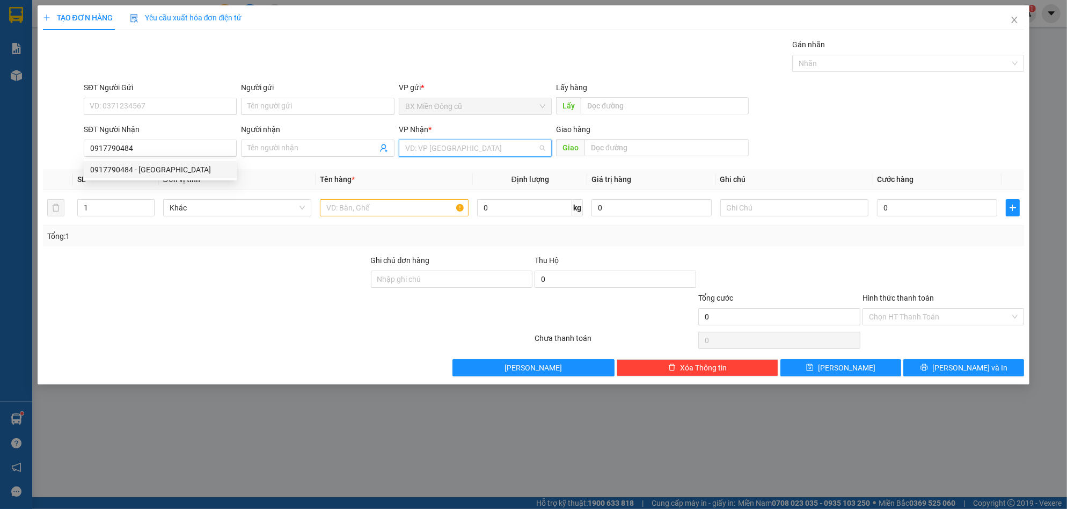
click at [419, 151] on input "search" at bounding box center [471, 148] width 133 height 16
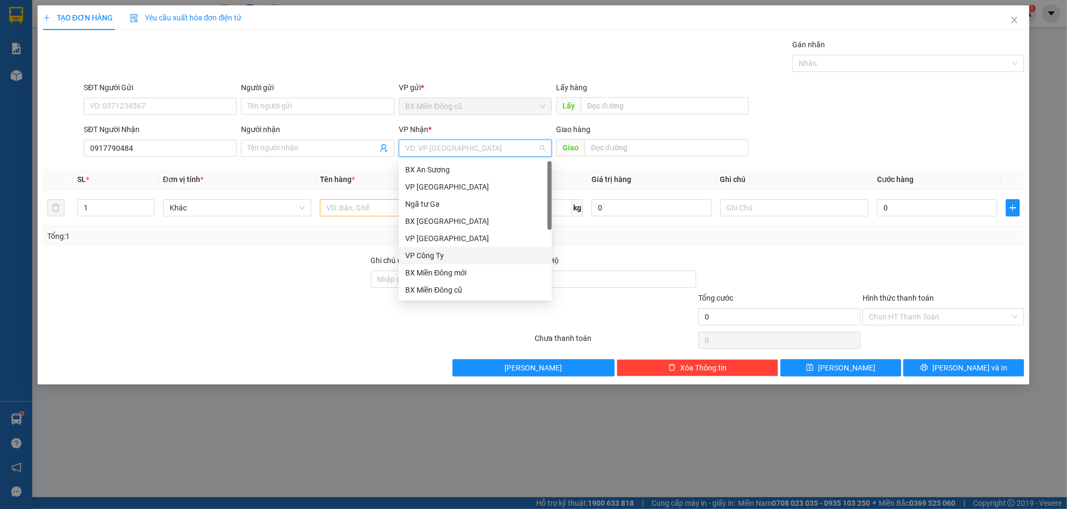
click at [438, 252] on div "VP Công Ty" at bounding box center [475, 256] width 140 height 12
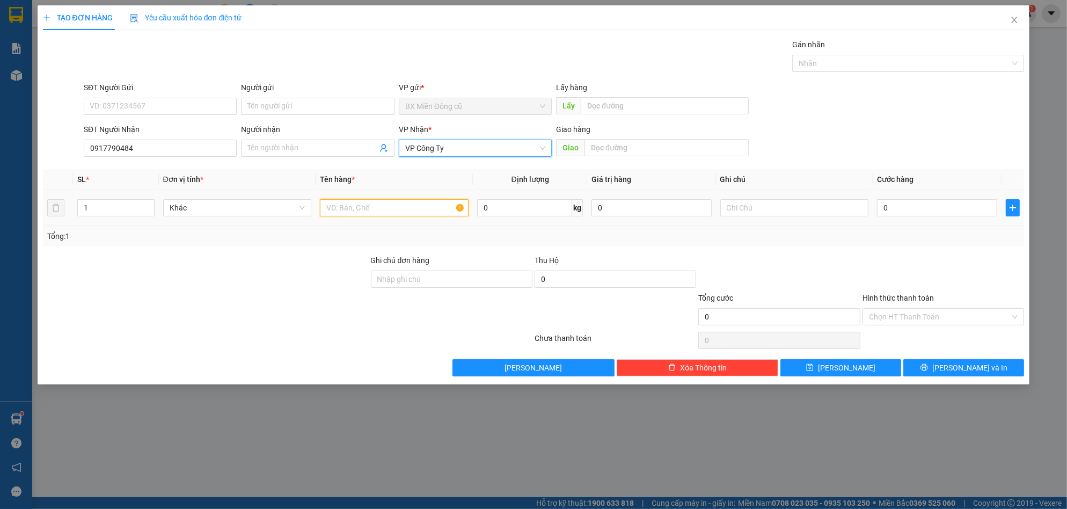
click at [390, 210] on input "text" at bounding box center [394, 207] width 149 height 17
paste input "ụ"
paste input "đ"
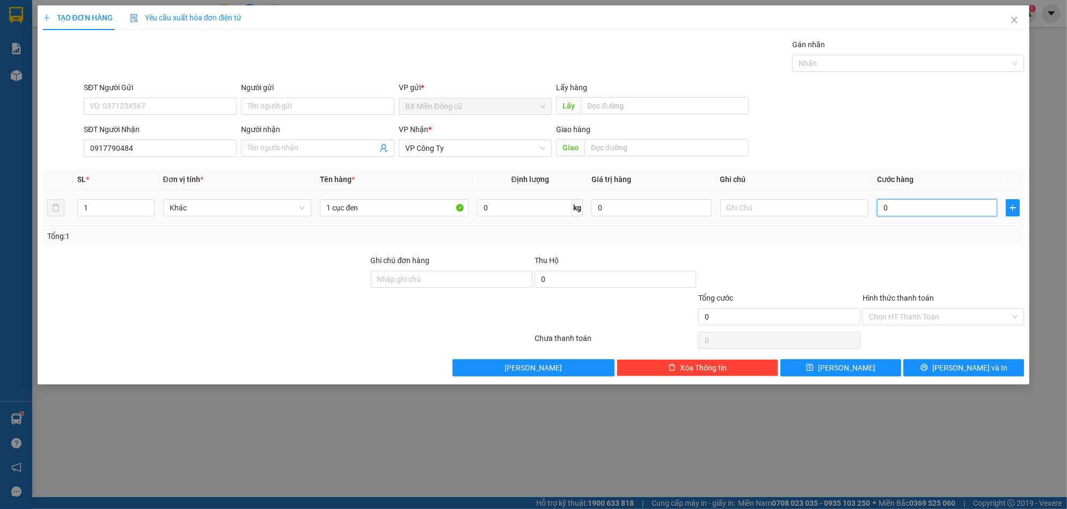
click at [898, 206] on input "0" at bounding box center [937, 207] width 120 height 17
click at [962, 363] on span "[PERSON_NAME] và In" at bounding box center [969, 368] width 75 height 12
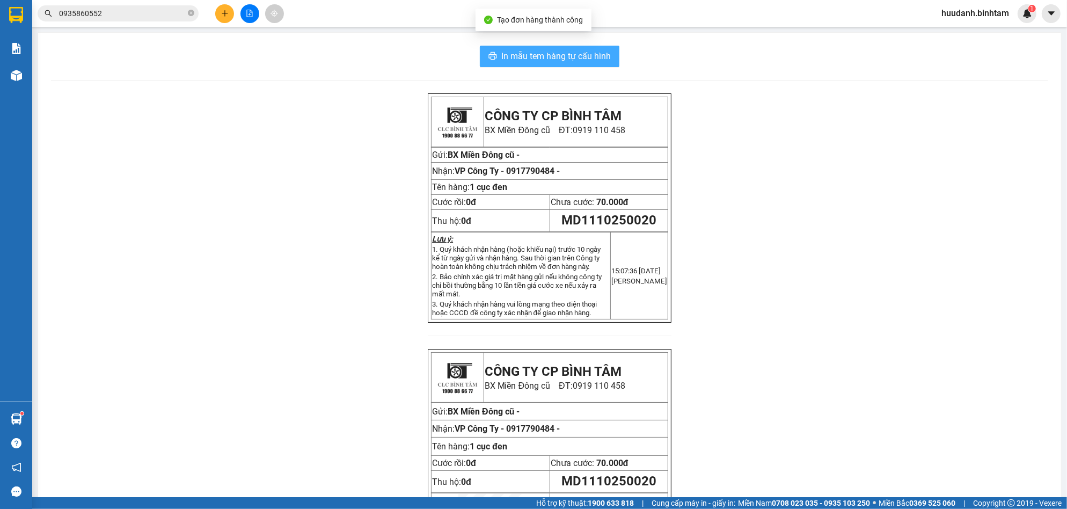
click at [602, 55] on span "In mẫu tem hàng tự cấu hình" at bounding box center [555, 55] width 109 height 13
click at [222, 14] on icon "plus" at bounding box center [225, 14] width 8 height 8
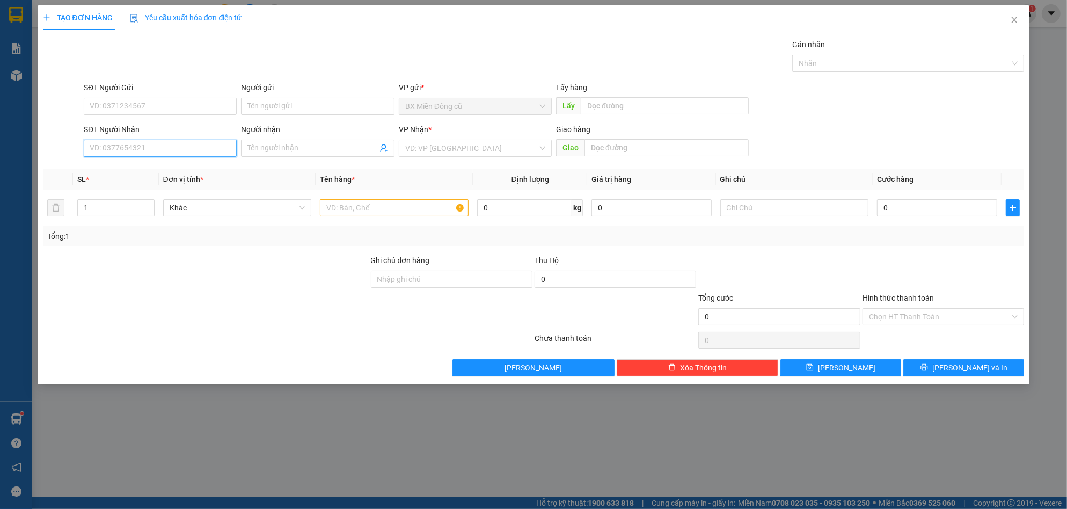
click at [180, 150] on input "SĐT Người Nhận" at bounding box center [160, 148] width 153 height 17
click at [433, 145] on input "search" at bounding box center [471, 148] width 133 height 16
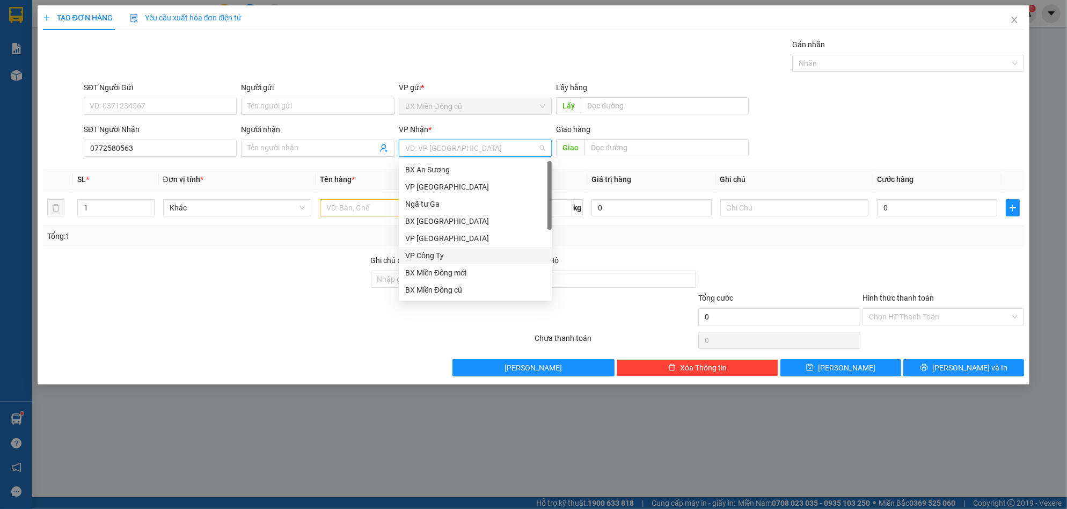
click at [426, 252] on div "VP Công Ty" at bounding box center [475, 256] width 140 height 12
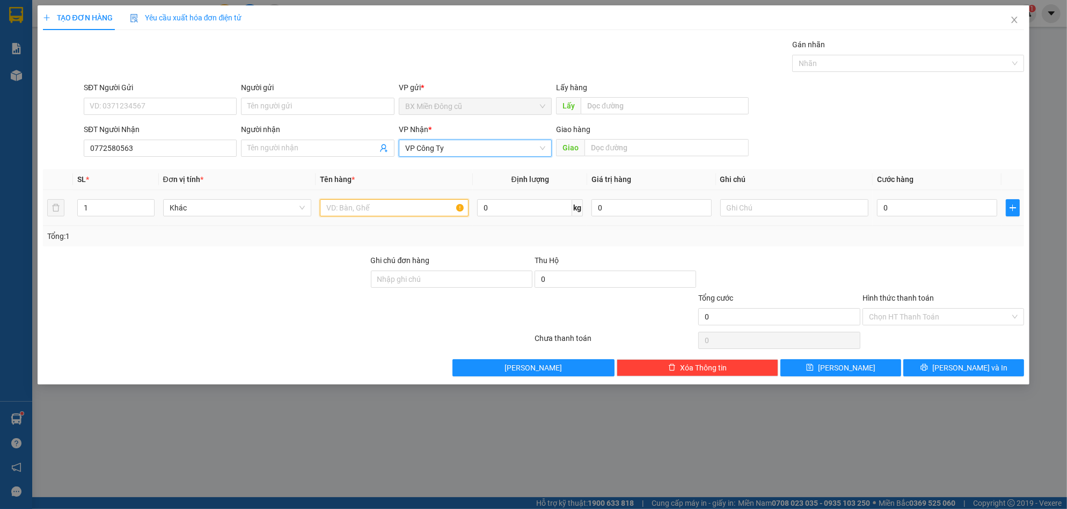
click at [388, 213] on input "text" at bounding box center [394, 207] width 149 height 17
paste input "ô"
paste input "ộp"
paste input "ă"
paste input "angw"
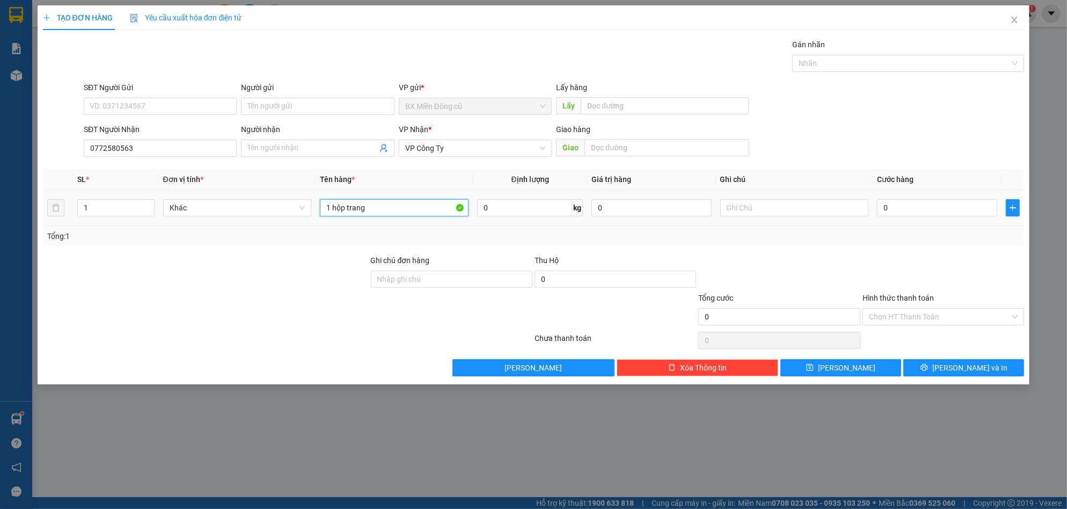
paste input "đ"
paste input "ị"
paste input "á"
paste input "ịu"
click at [938, 211] on input "0" at bounding box center [937, 207] width 120 height 17
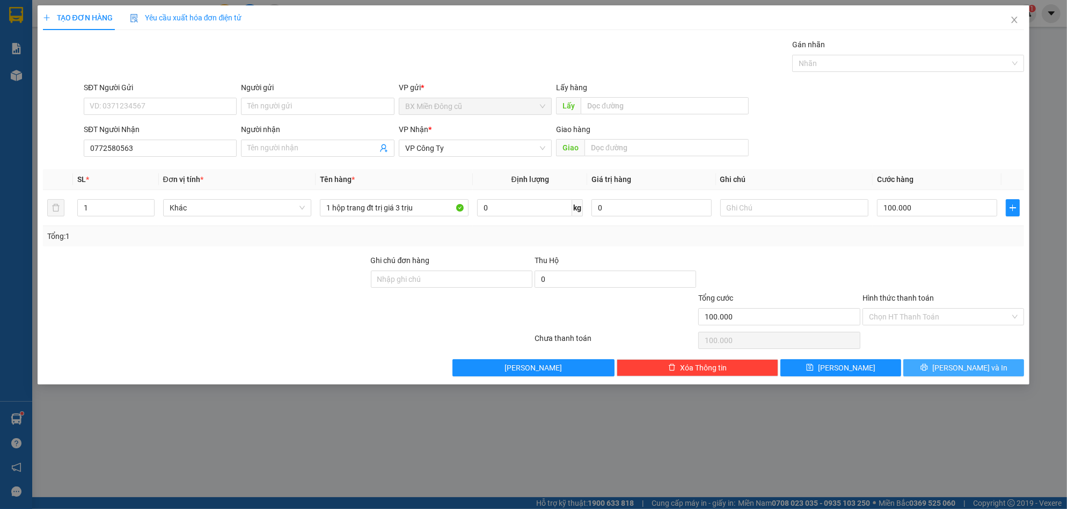
click at [969, 362] on span "[PERSON_NAME] và In" at bounding box center [969, 368] width 75 height 12
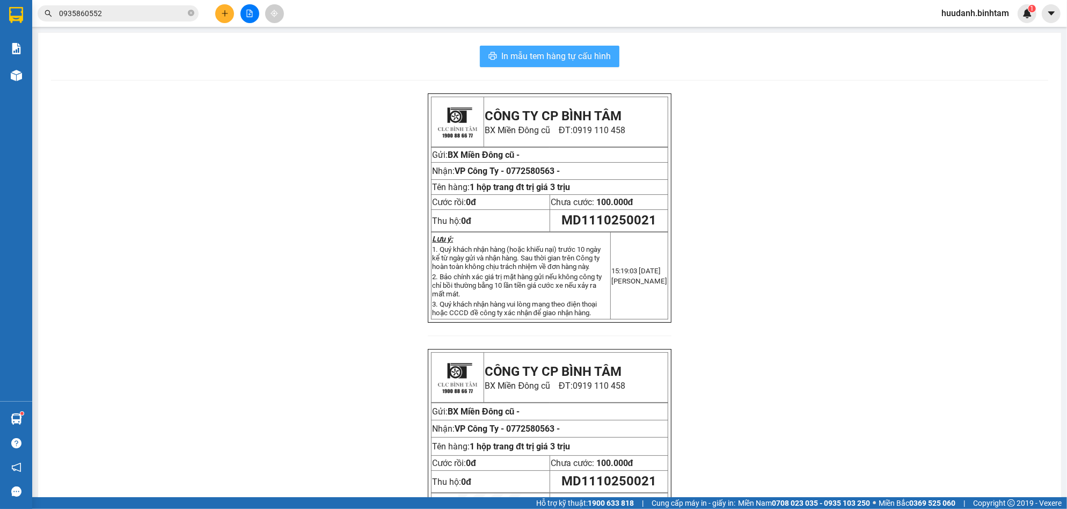
click at [591, 52] on span "In mẫu tem hàng tự cấu hình" at bounding box center [555, 55] width 109 height 13
click at [225, 12] on icon "plus" at bounding box center [224, 13] width 1 height 6
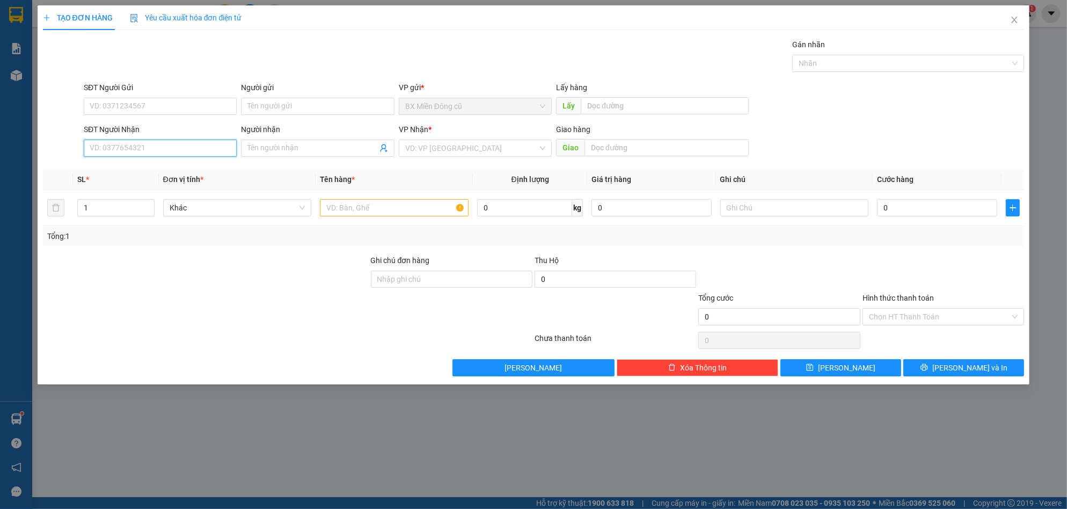
click at [182, 145] on input "SĐT Người Nhận" at bounding box center [160, 148] width 153 height 17
click at [130, 174] on div "0966270870 - yến" at bounding box center [160, 170] width 140 height 12
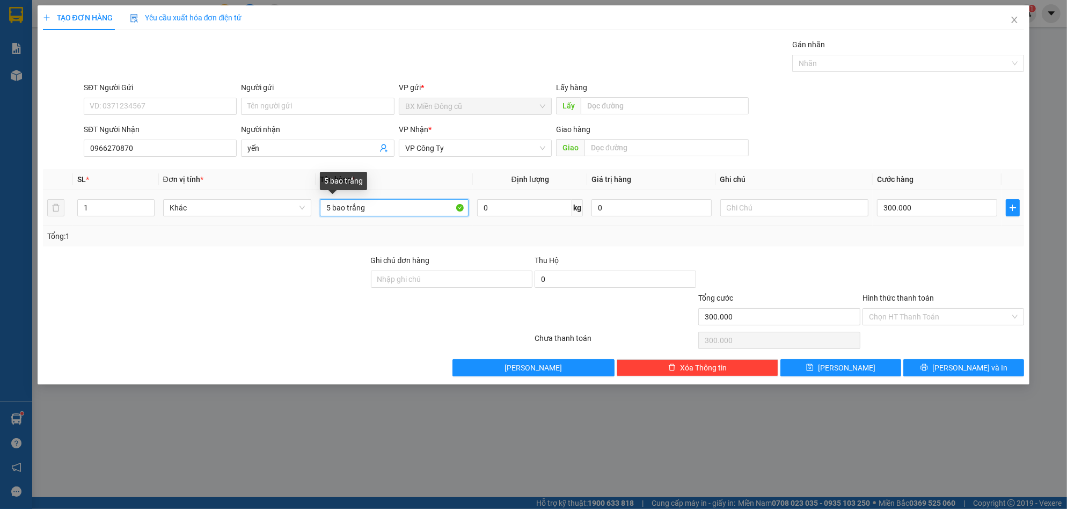
click at [370, 202] on input "5 bao trắng" at bounding box center [394, 207] width 149 height 17
paste input "ùng"
paste input "â"
click at [921, 207] on input "300.000" at bounding box center [937, 207] width 120 height 17
click at [926, 312] on input "Hình thức thanh toán" at bounding box center [939, 317] width 141 height 16
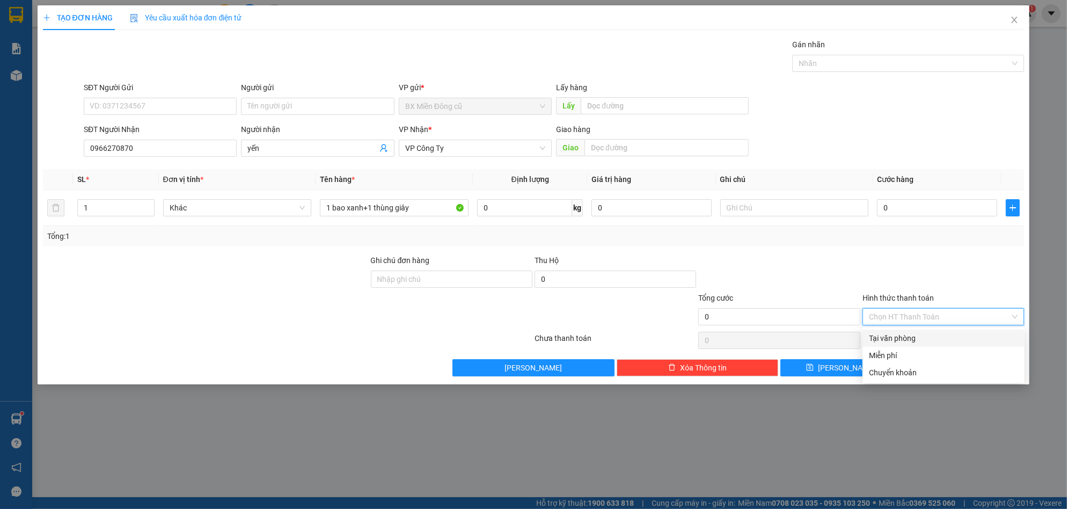
click at [925, 304] on div "Hình thức thanh toán" at bounding box center [943, 300] width 162 height 16
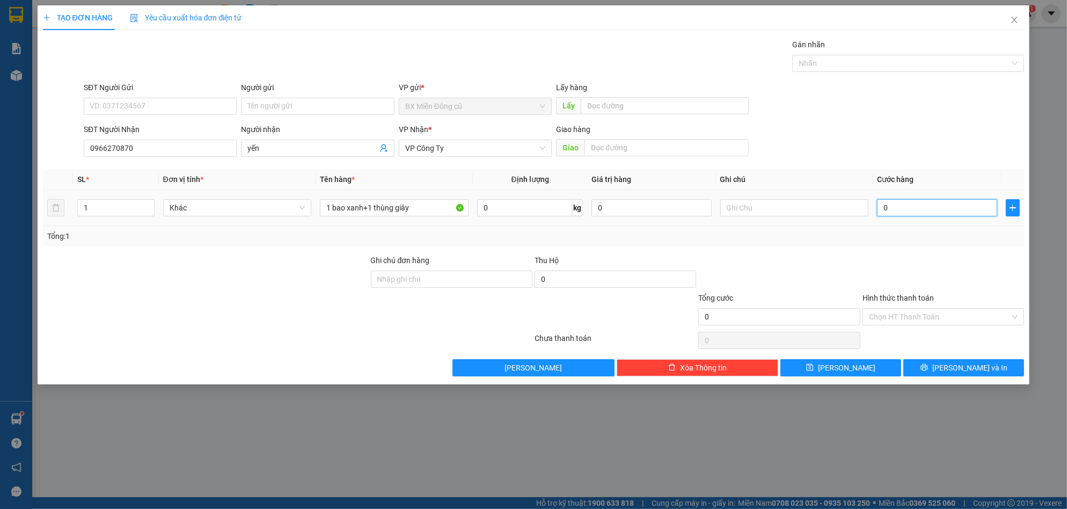
click at [917, 204] on input "0" at bounding box center [937, 207] width 120 height 17
click at [952, 366] on button "[PERSON_NAME] và In" at bounding box center [963, 367] width 121 height 17
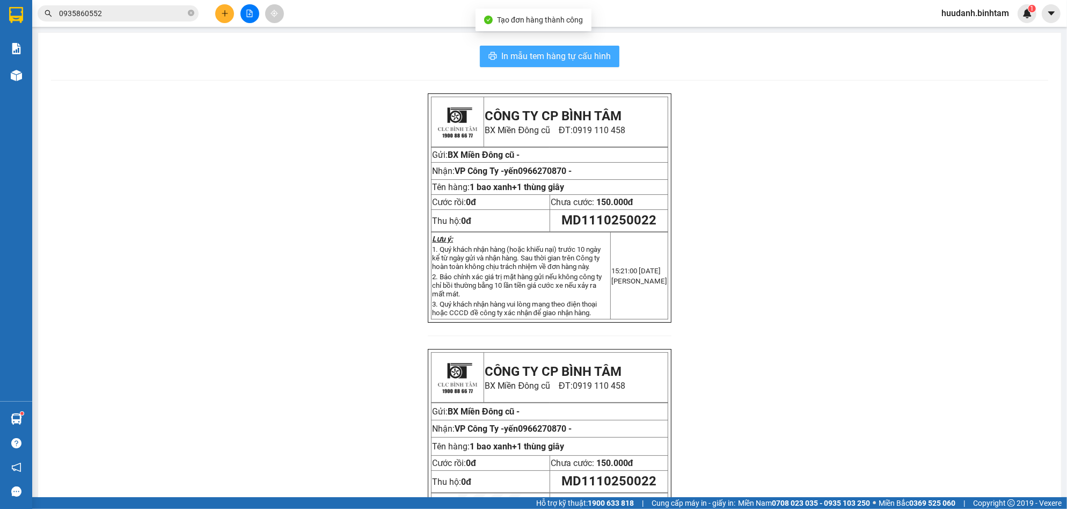
click at [581, 56] on span "In mẫu tem hàng tự cấu hình" at bounding box center [555, 55] width 109 height 13
click at [222, 10] on icon "plus" at bounding box center [225, 14] width 8 height 8
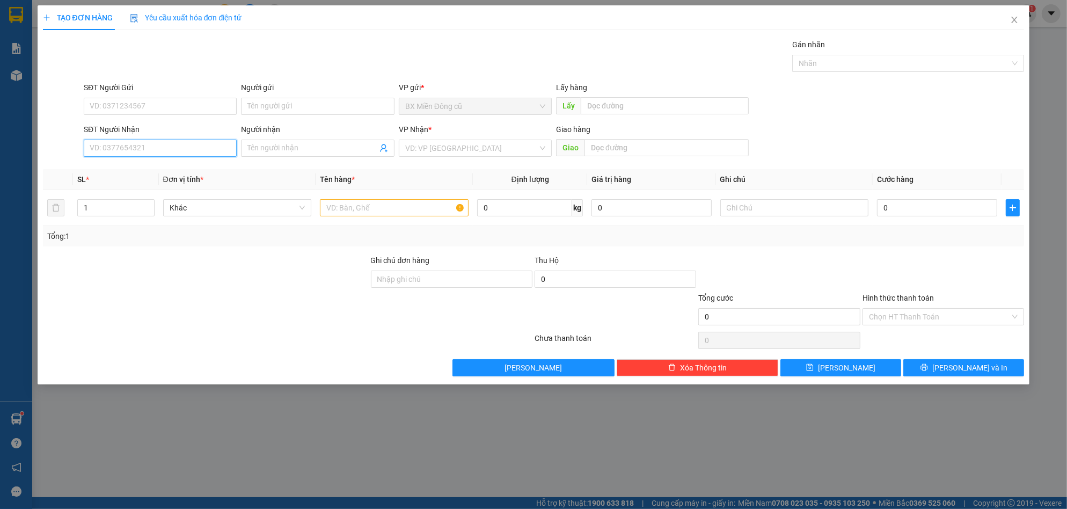
click at [174, 148] on input "SĐT Người Nhận" at bounding box center [160, 148] width 153 height 17
click at [170, 146] on input "SĐT Người Nhận" at bounding box center [160, 148] width 153 height 17
click at [168, 167] on div "0911825152 - gara chi" at bounding box center [160, 170] width 140 height 12
click at [915, 200] on input "40.000" at bounding box center [937, 207] width 120 height 17
click at [957, 355] on div "Transit Pickup Surcharge Ids Transit Deliver Surcharge Ids Transit Deliver Surc…" at bounding box center [533, 208] width 981 height 338
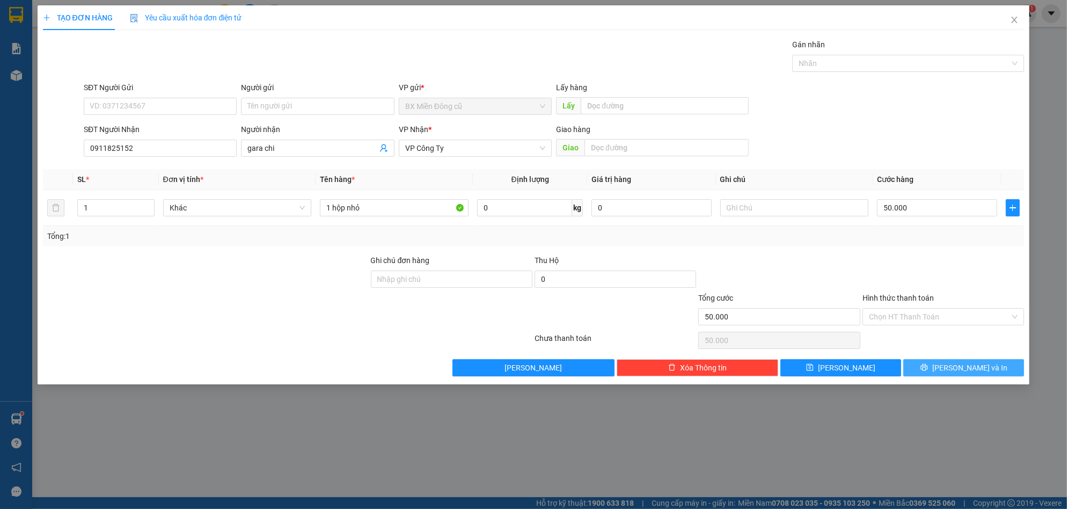
click at [957, 362] on span "[PERSON_NAME] và In" at bounding box center [969, 368] width 75 height 12
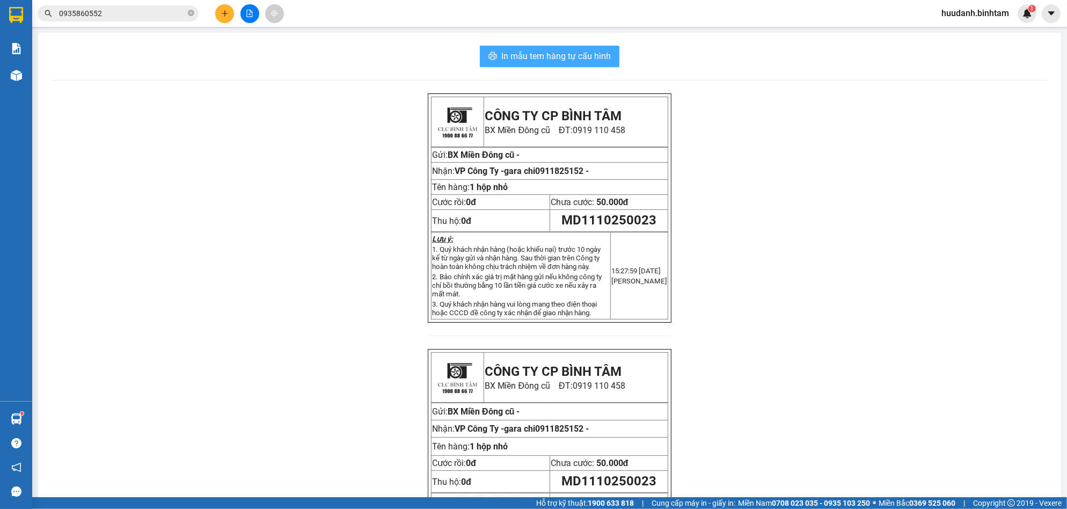
click at [575, 58] on span "In mẫu tem hàng tự cấu hình" at bounding box center [555, 55] width 109 height 13
click at [222, 13] on icon "plus" at bounding box center [225, 13] width 6 height 1
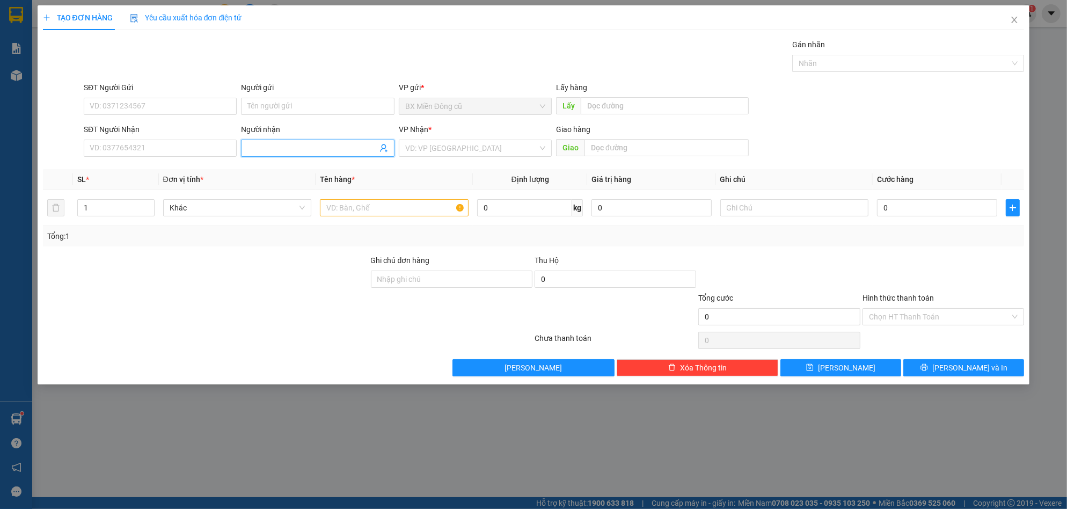
click at [262, 145] on input "Người nhận" at bounding box center [311, 148] width 129 height 12
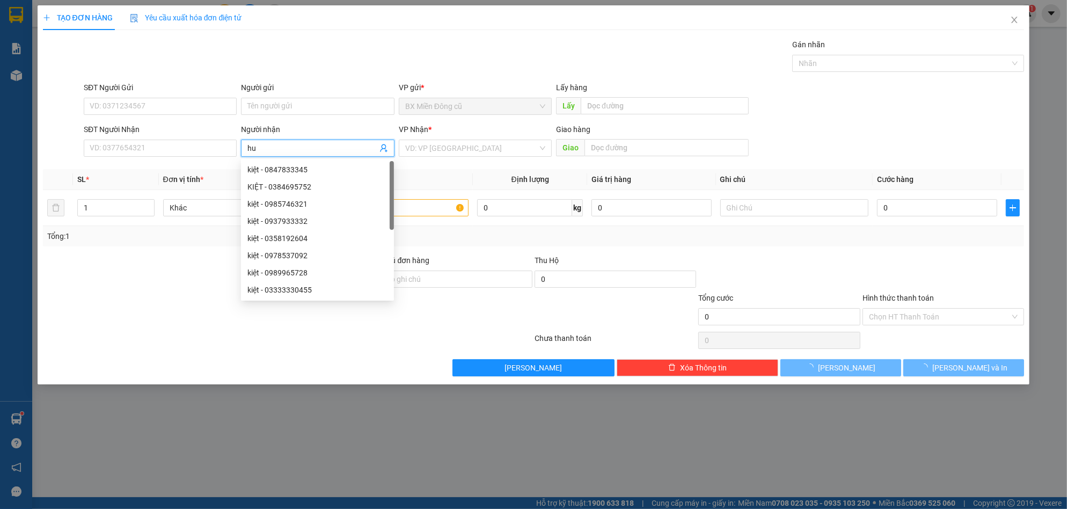
paste input "ê"
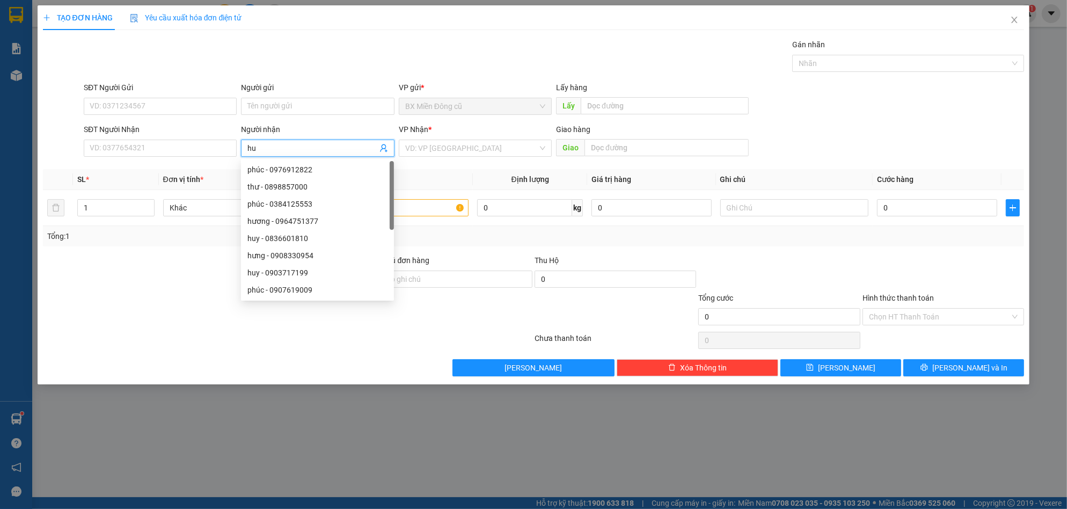
paste input "ệ"
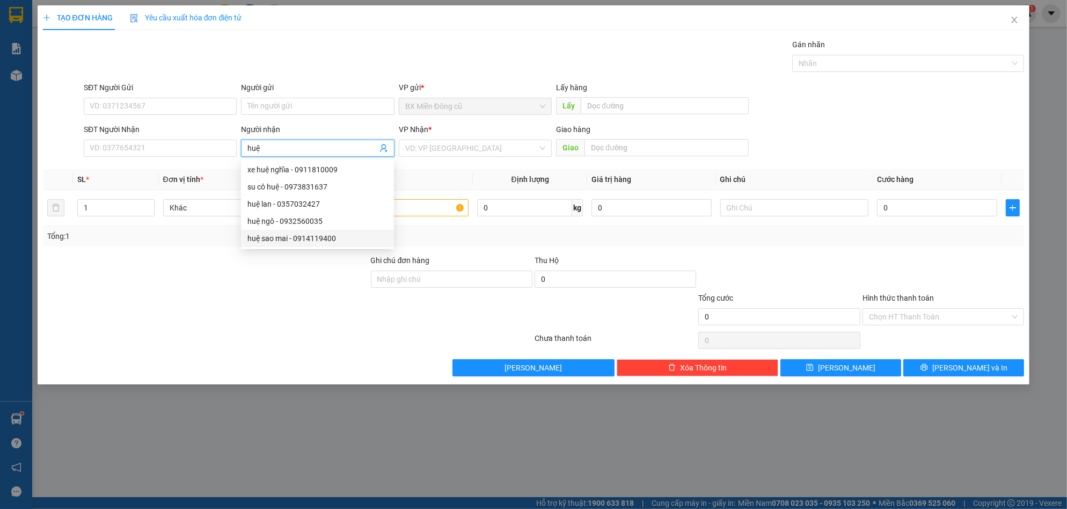
click at [296, 234] on div "huệ sao mai - 0914119400" at bounding box center [317, 238] width 140 height 12
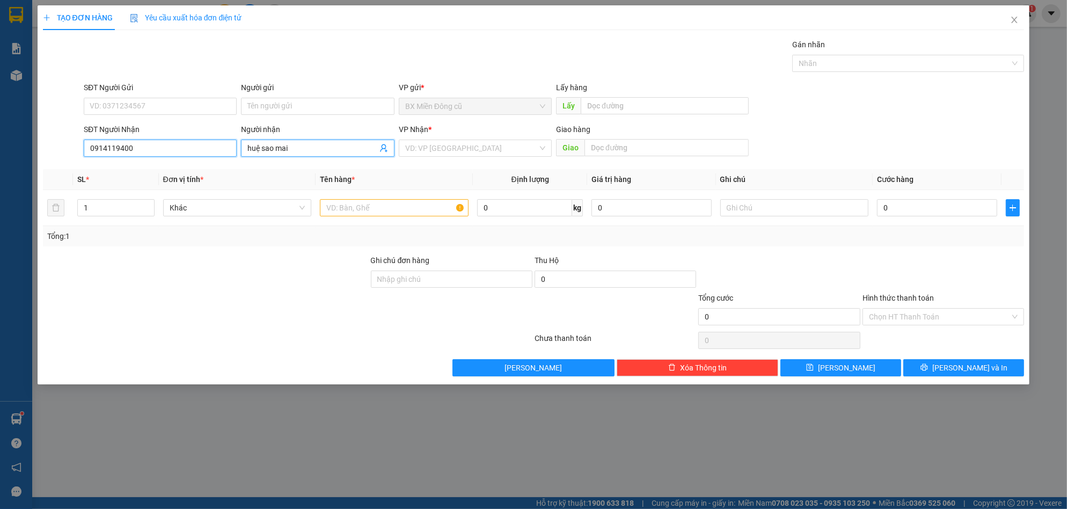
click at [208, 151] on input "0914119400" at bounding box center [160, 148] width 153 height 17
click at [170, 164] on div "0914119400 - huệ sao mai" at bounding box center [160, 170] width 140 height 12
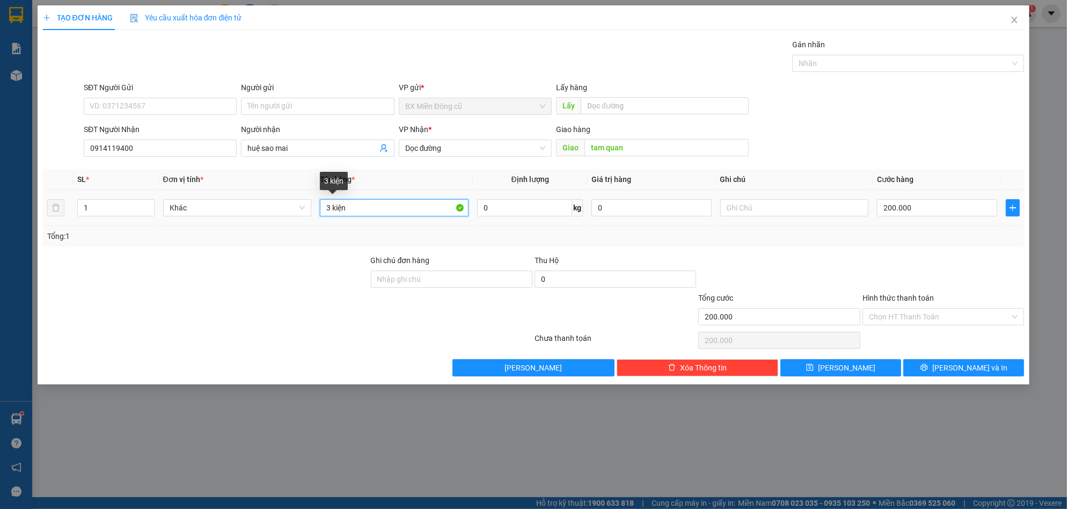
click at [358, 209] on input "3 kiện" at bounding box center [394, 207] width 149 height 17
paste input "ùng"
paste input "â"
click at [920, 210] on input "200.000" at bounding box center [937, 207] width 120 height 17
click at [971, 367] on span "[PERSON_NAME] và In" at bounding box center [969, 368] width 75 height 12
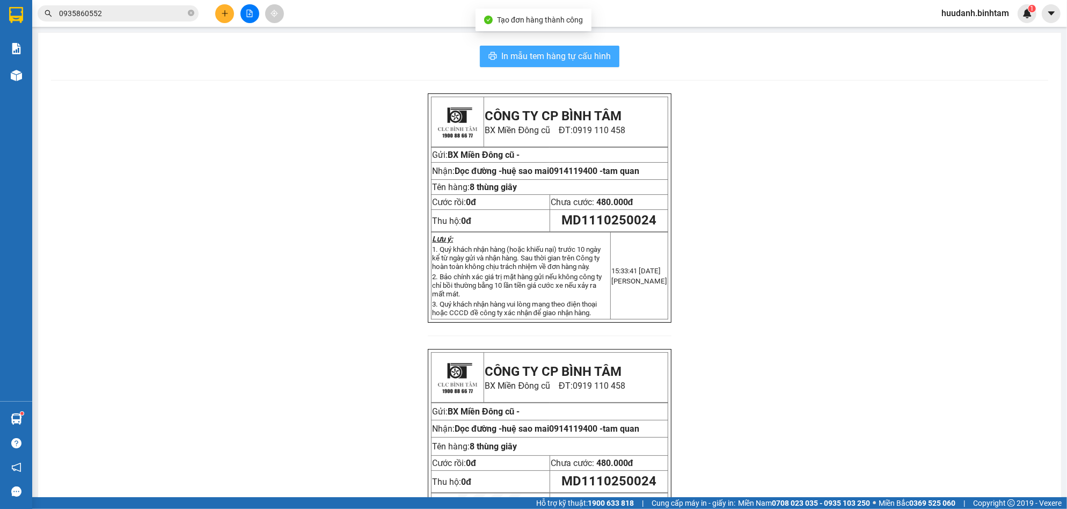
click at [595, 56] on span "In mẫu tem hàng tự cấu hình" at bounding box center [555, 55] width 109 height 13
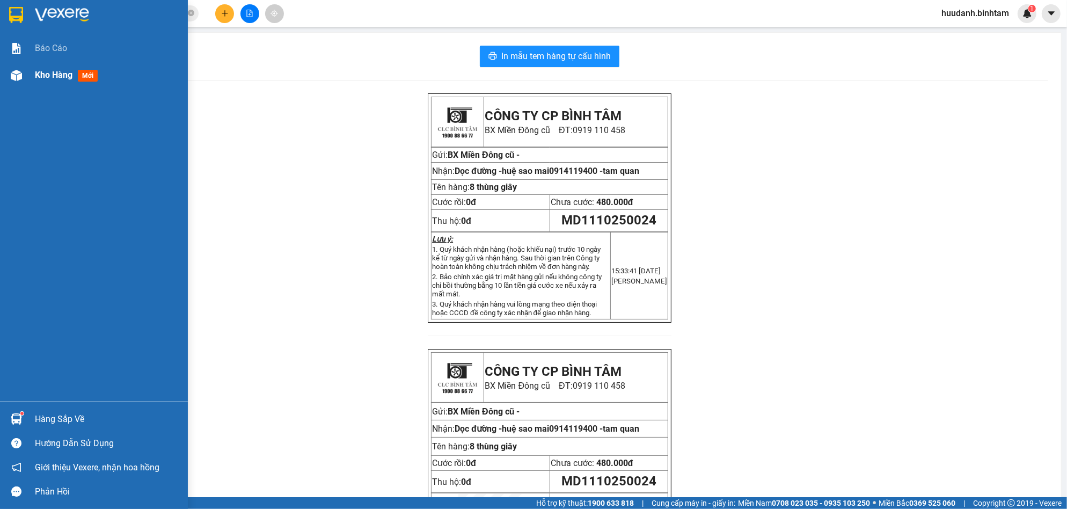
click at [47, 68] on div "Kho hàng mới" at bounding box center [68, 74] width 67 height 13
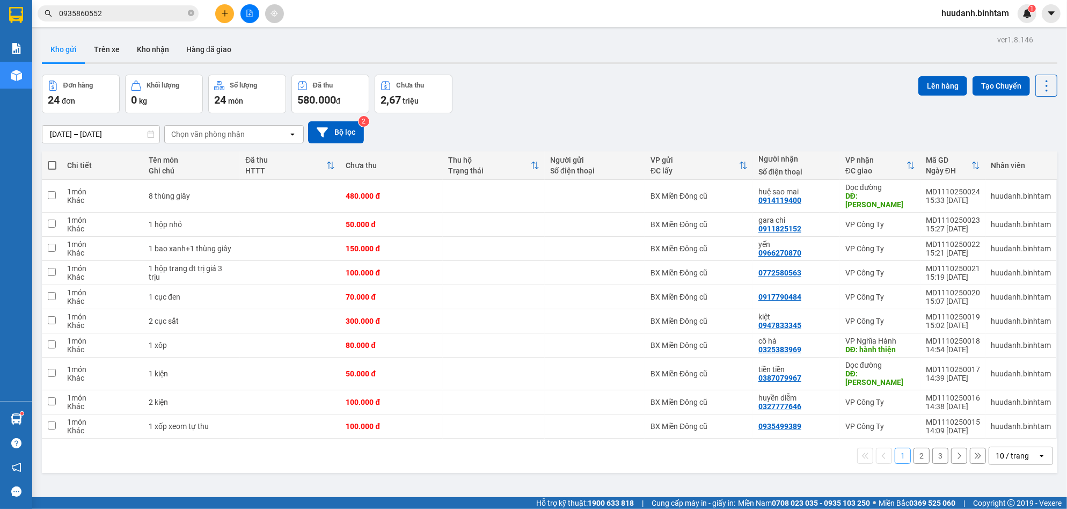
click at [49, 167] on span at bounding box center [52, 165] width 9 height 9
click at [52, 160] on input "checkbox" at bounding box center [52, 160] width 0 height 0
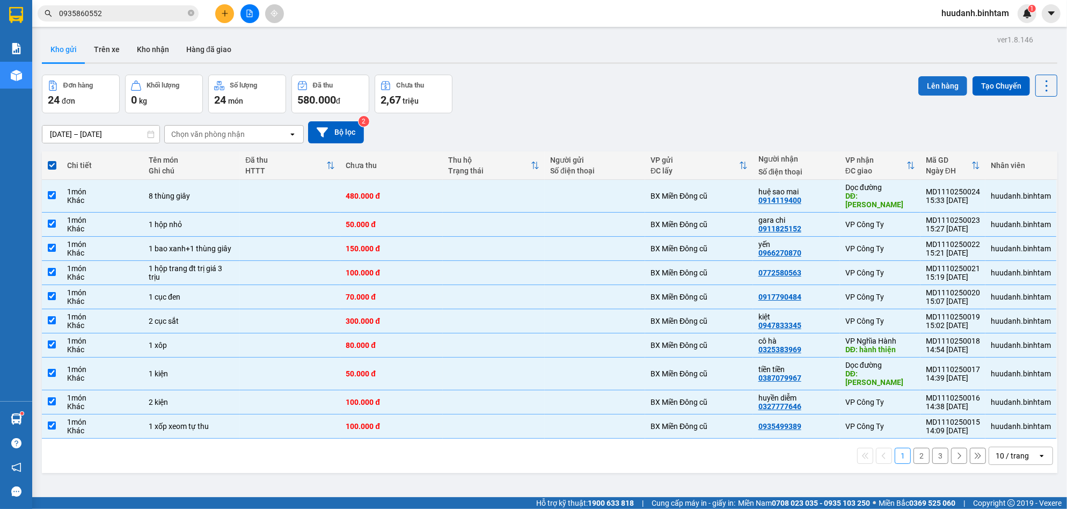
click at [937, 86] on button "Lên hàng" at bounding box center [942, 85] width 49 height 19
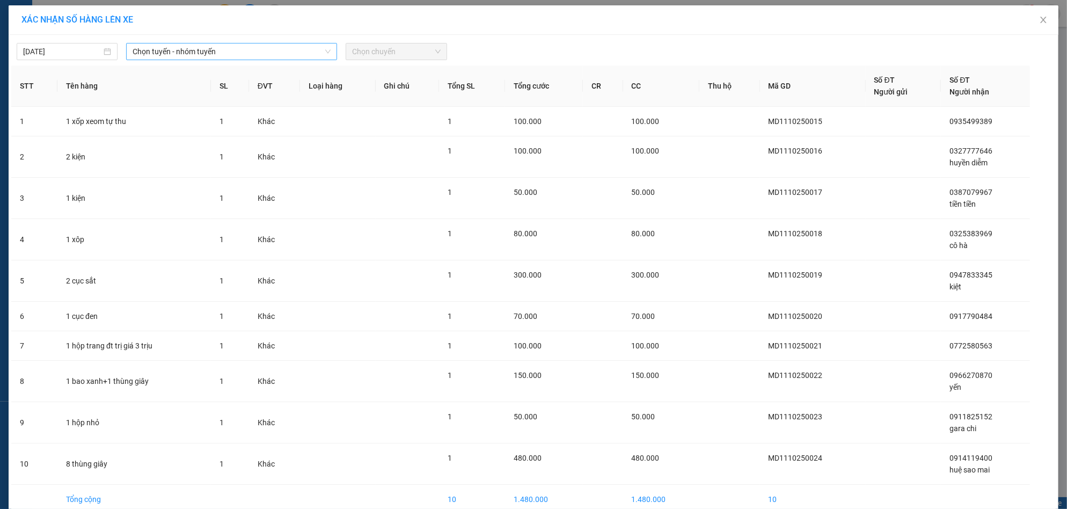
click at [220, 54] on span "Chọn tuyến - nhóm tuyến" at bounding box center [232, 51] width 198 height 16
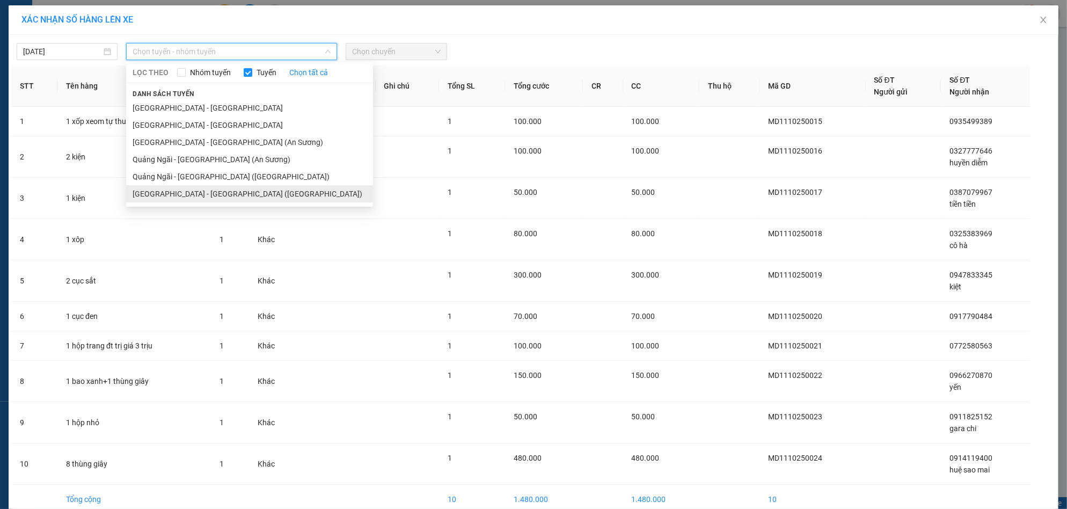
click at [201, 189] on li "[GEOGRAPHIC_DATA] - [GEOGRAPHIC_DATA] ([GEOGRAPHIC_DATA])" at bounding box center [249, 193] width 247 height 17
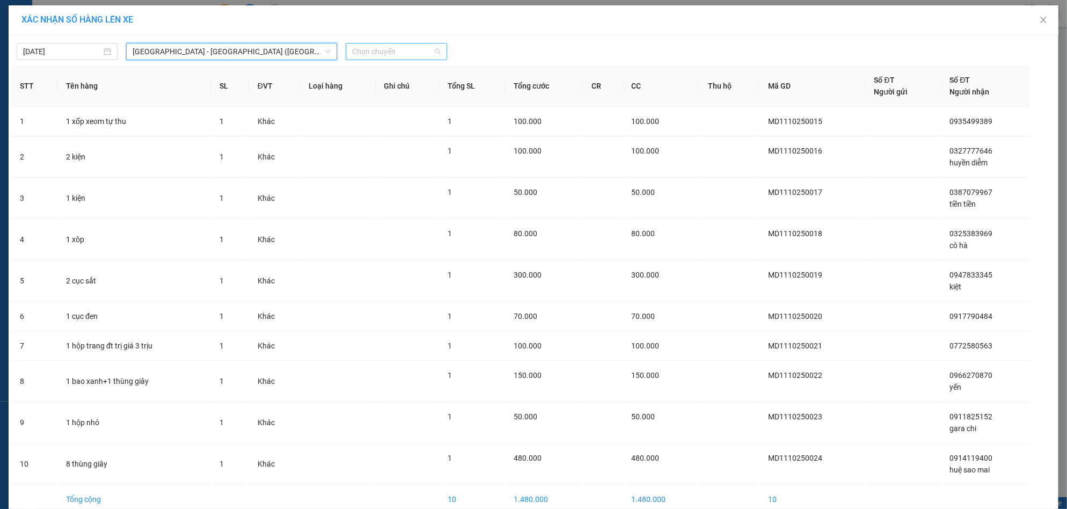
click at [379, 49] on span "Chọn chuyến" at bounding box center [396, 51] width 88 height 16
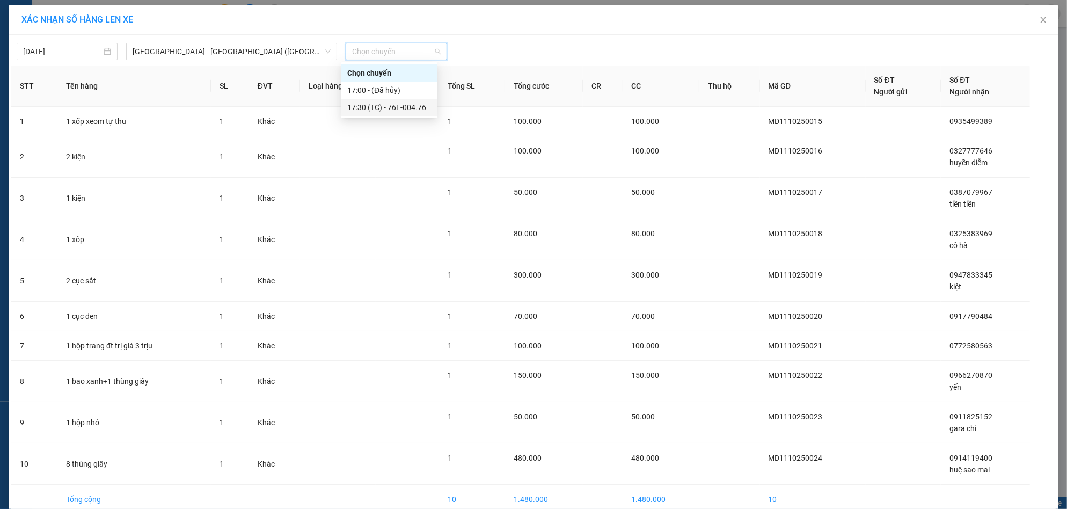
click at [397, 102] on div "17:30 (TC) - 76E-004.76" at bounding box center [389, 107] width 84 height 12
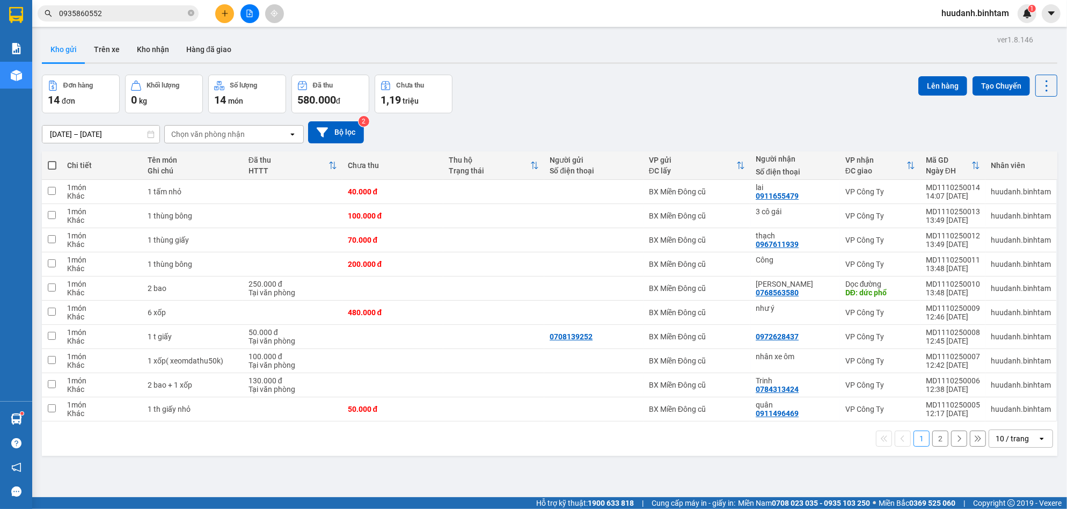
click at [48, 164] on span at bounding box center [52, 165] width 9 height 9
click at [52, 160] on input "checkbox" at bounding box center [52, 160] width 0 height 0
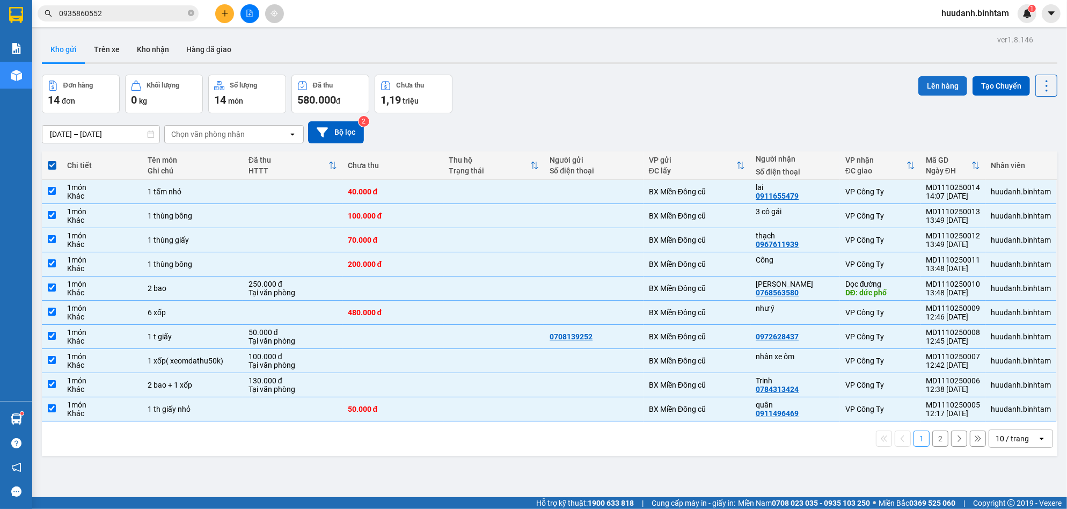
click at [937, 86] on button "Lên hàng" at bounding box center [942, 85] width 49 height 19
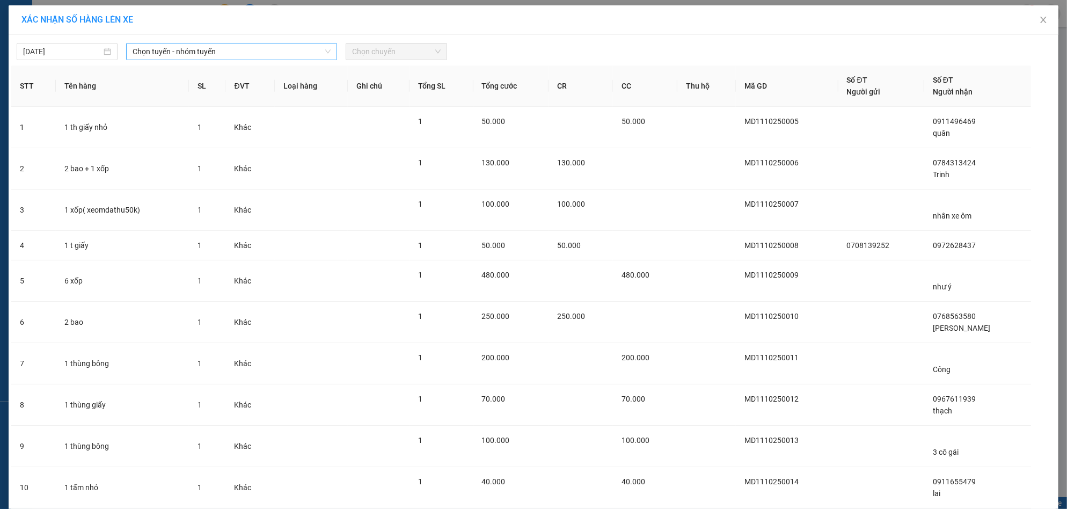
click at [277, 48] on span "Chọn tuyến - nhóm tuyến" at bounding box center [232, 51] width 198 height 16
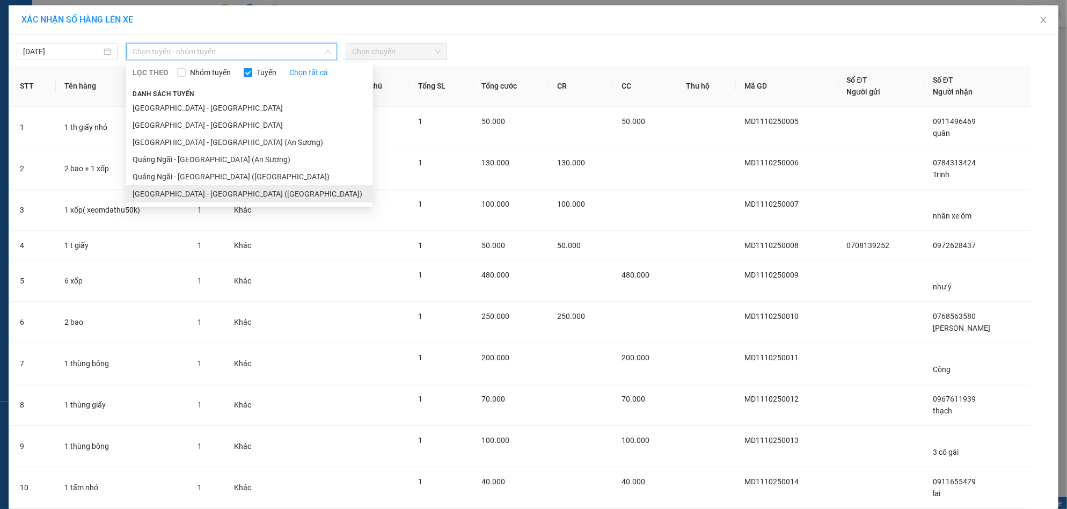
click at [244, 193] on li "[GEOGRAPHIC_DATA] - [GEOGRAPHIC_DATA] ([GEOGRAPHIC_DATA])" at bounding box center [249, 193] width 247 height 17
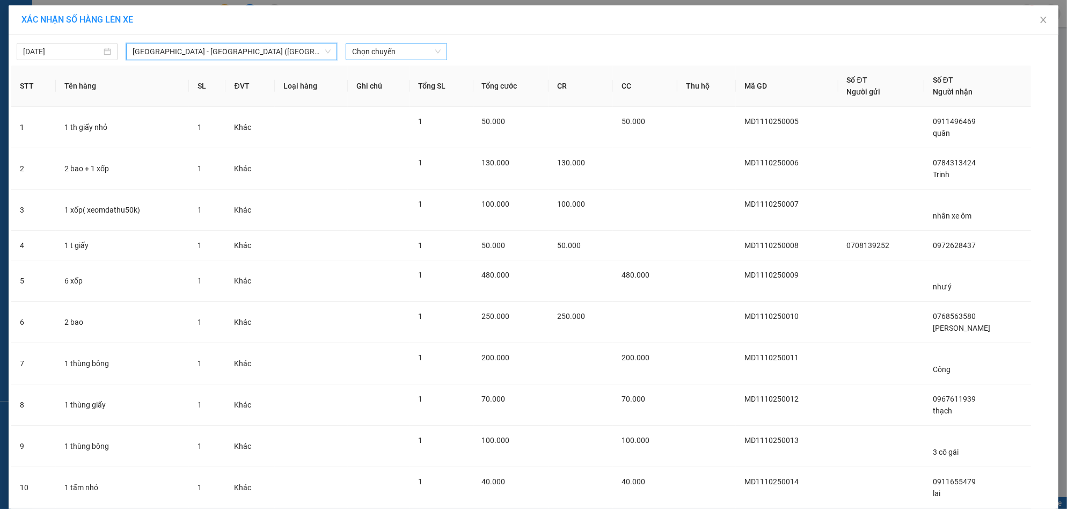
click at [409, 52] on span "Chọn chuyến" at bounding box center [396, 51] width 88 height 16
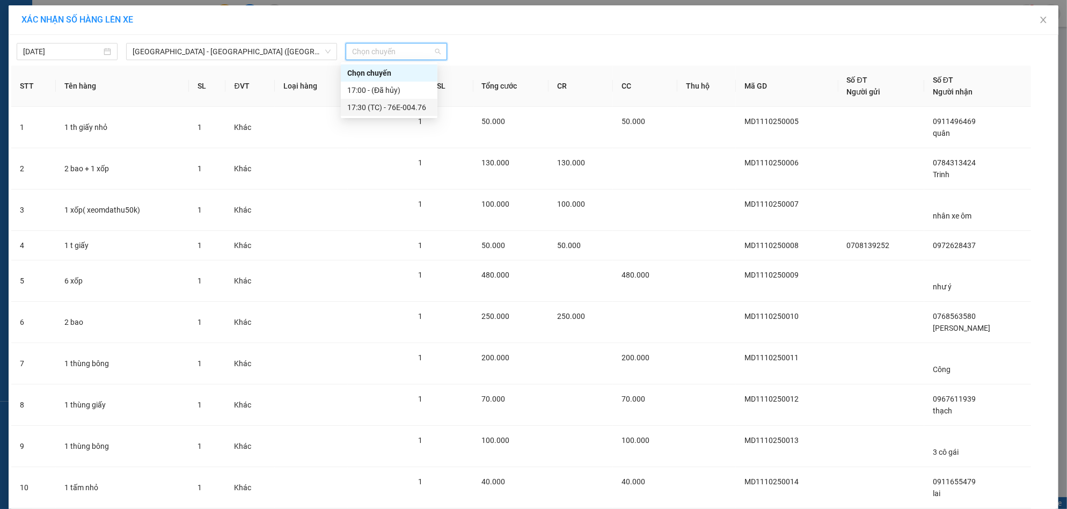
click at [395, 110] on div "17:30 (TC) - 76E-004.76" at bounding box center [389, 107] width 84 height 12
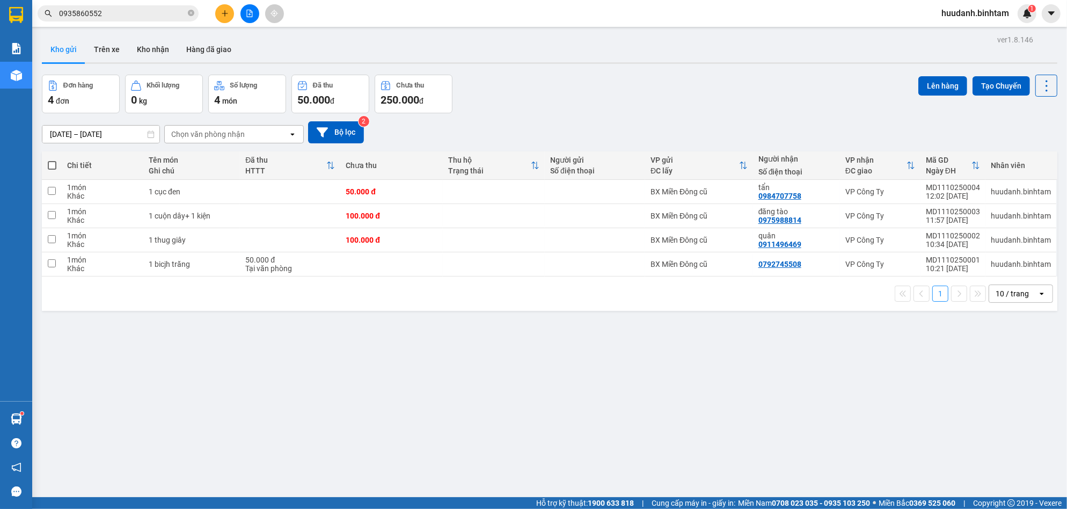
click at [49, 165] on span at bounding box center [52, 165] width 9 height 9
click at [52, 160] on input "checkbox" at bounding box center [52, 160] width 0 height 0
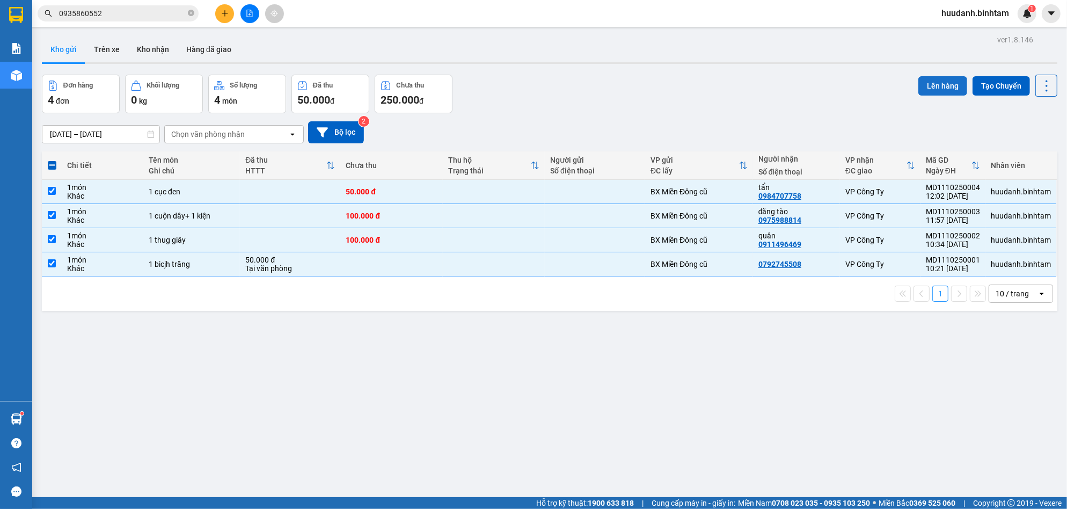
click at [925, 86] on button "Lên hàng" at bounding box center [942, 85] width 49 height 19
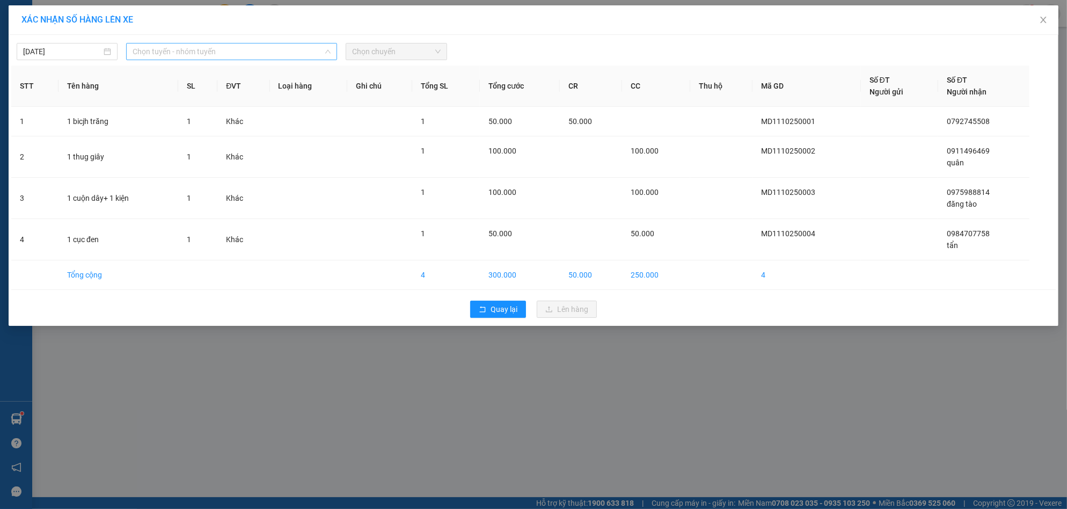
click at [244, 50] on span "Chọn tuyến - nhóm tuyến" at bounding box center [232, 51] width 198 height 16
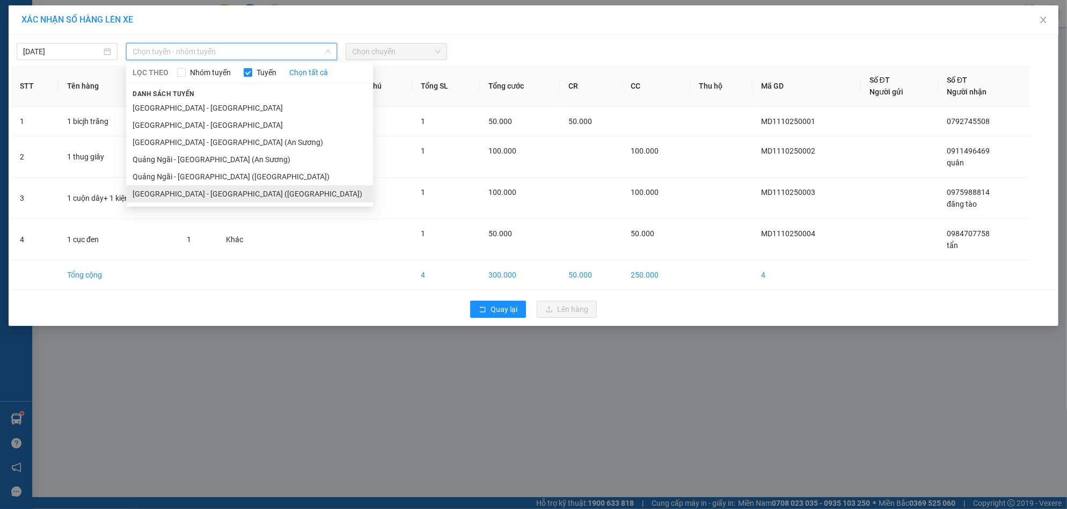
click at [209, 189] on li "[GEOGRAPHIC_DATA] - [GEOGRAPHIC_DATA] ([GEOGRAPHIC_DATA])" at bounding box center [249, 193] width 247 height 17
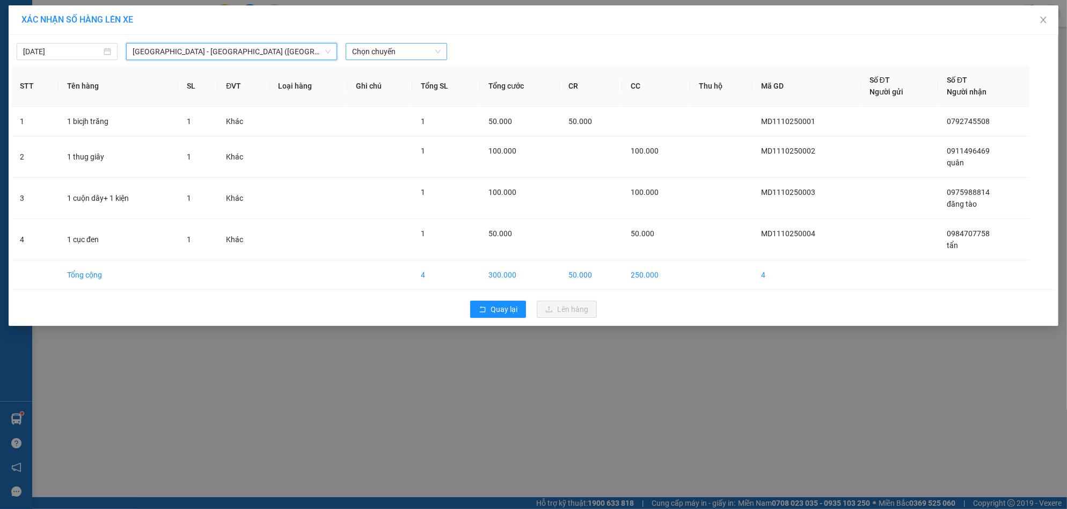
click at [425, 55] on span "Chọn chuyến" at bounding box center [396, 51] width 88 height 16
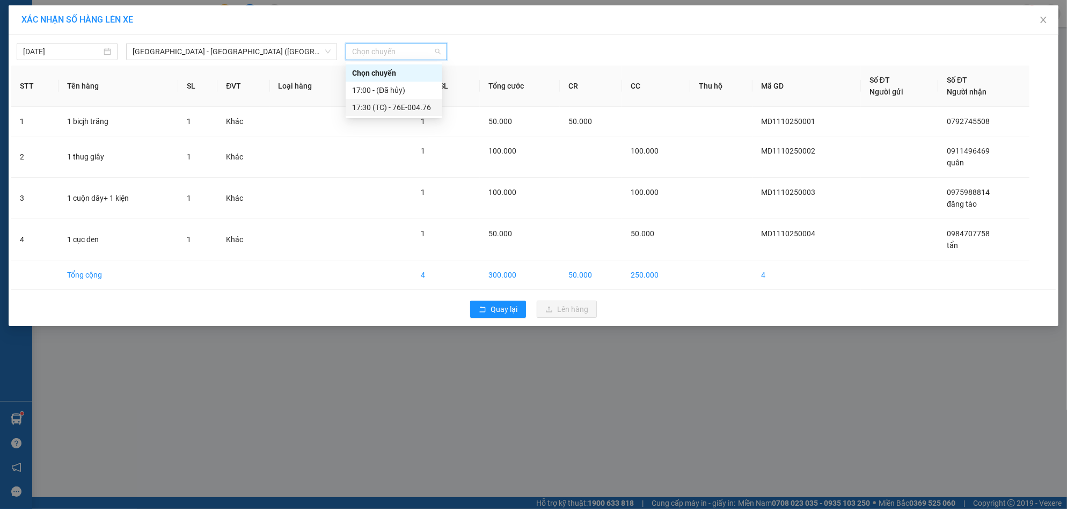
click at [385, 103] on div "17:30 (TC) - 76E-004.76" at bounding box center [394, 107] width 84 height 12
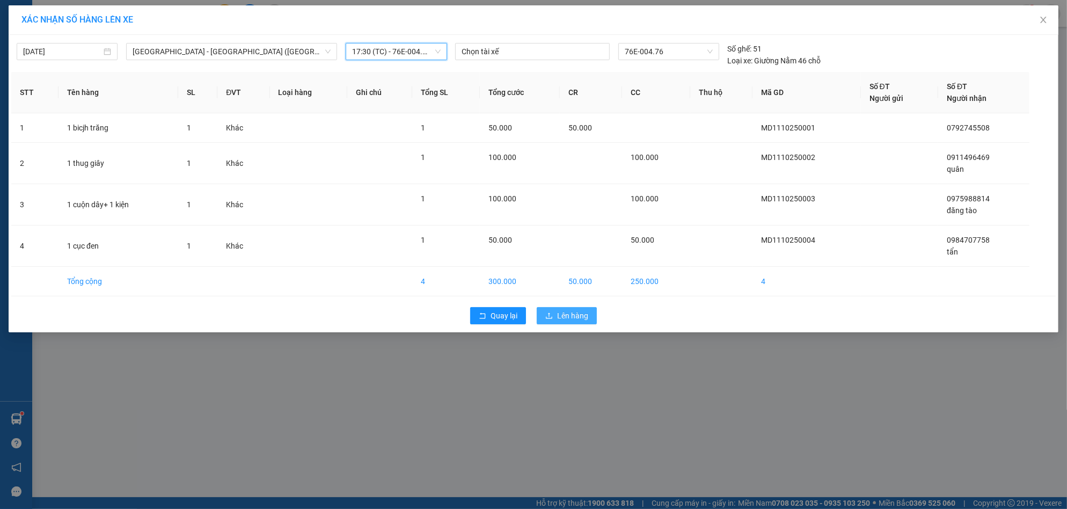
click at [568, 310] on span "Lên hàng" at bounding box center [572, 316] width 31 height 12
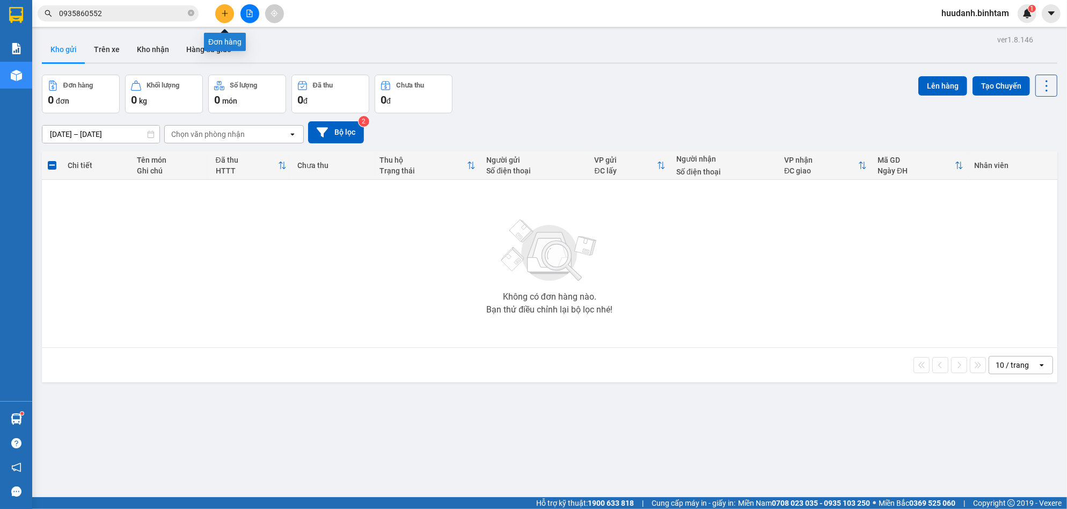
click at [227, 13] on icon "plus" at bounding box center [225, 13] width 6 height 1
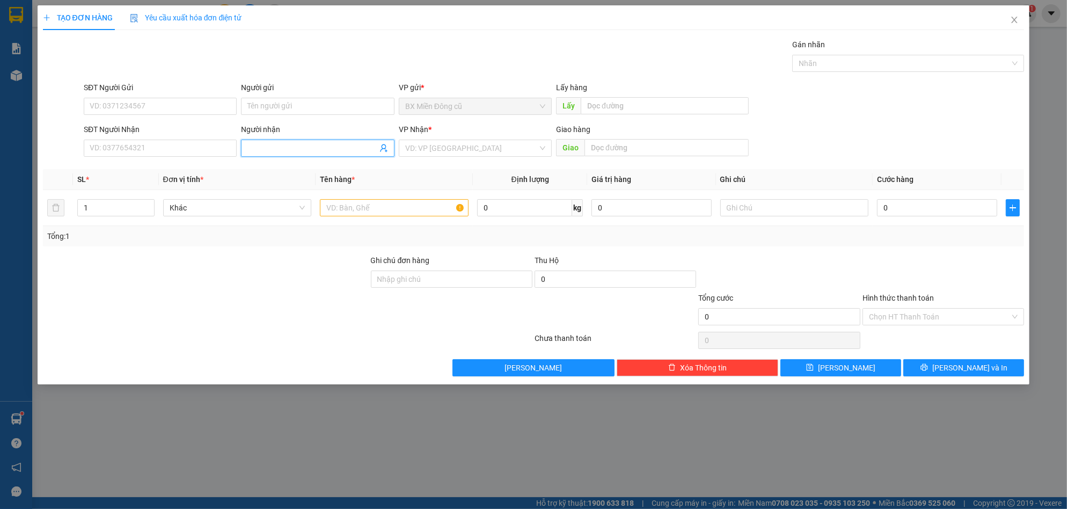
click at [320, 147] on input "Người nhận" at bounding box center [311, 148] width 129 height 12
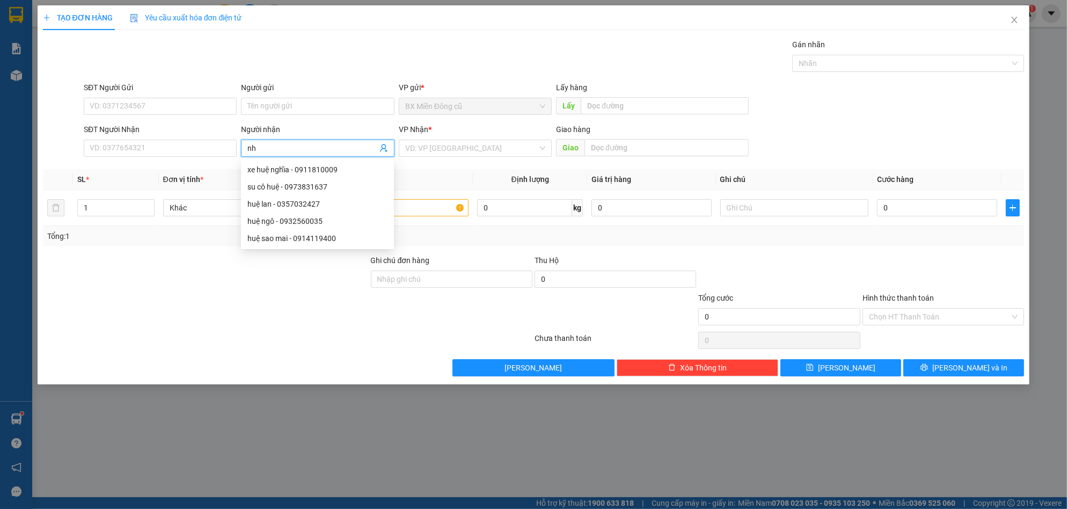
paste input "ư"
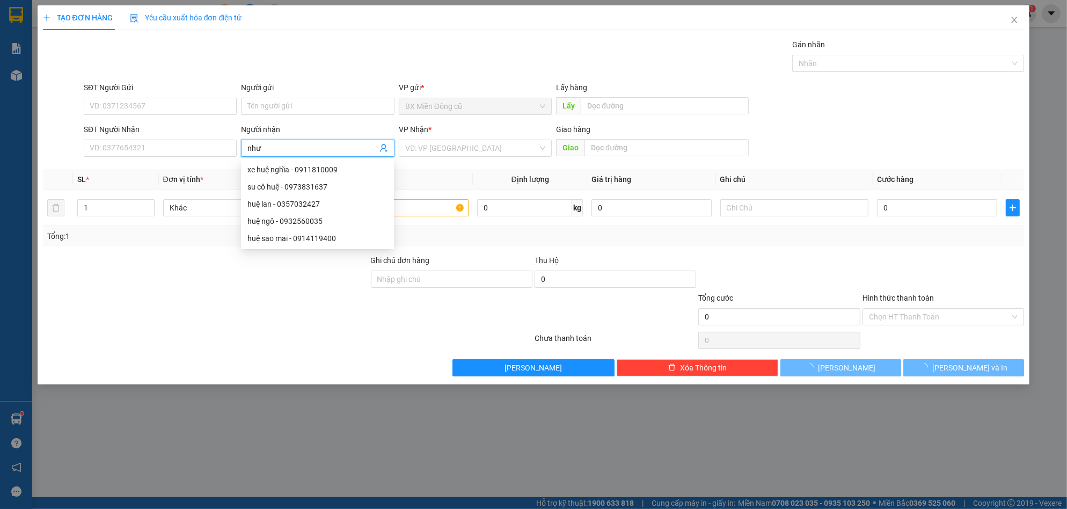
paste input "ý"
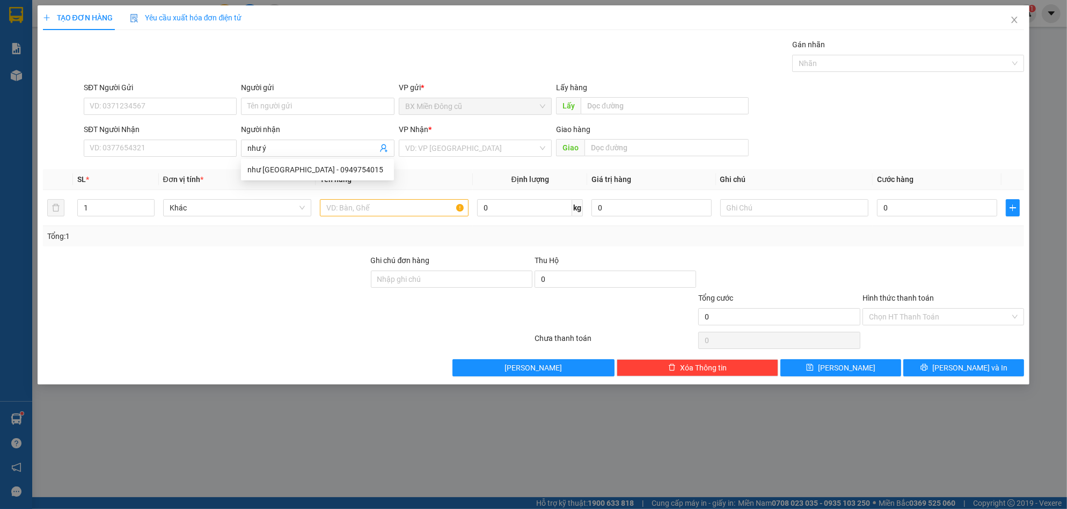
click at [473, 138] on div "VP Nhận *" at bounding box center [475, 131] width 153 height 16
click at [451, 147] on input "search" at bounding box center [471, 148] width 133 height 16
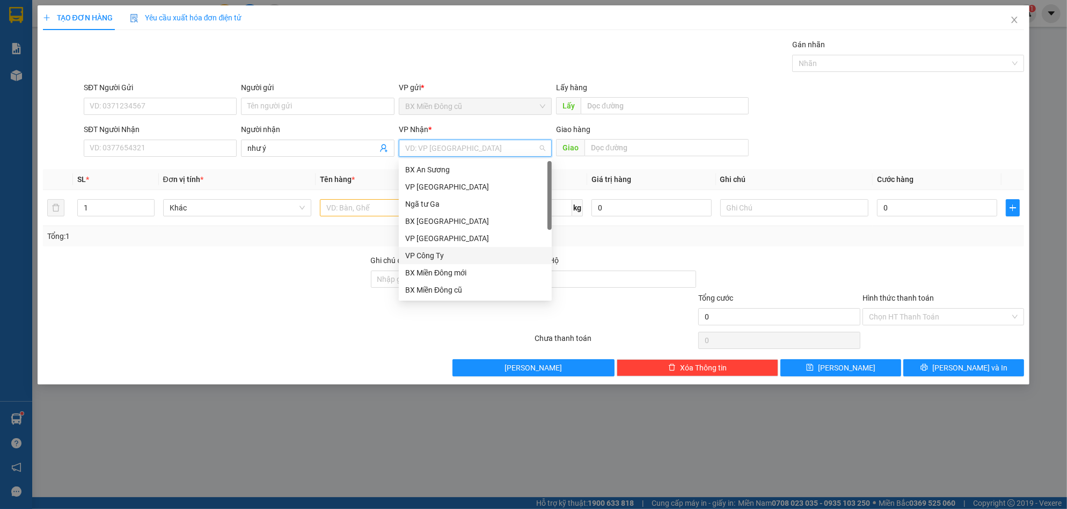
click at [436, 254] on div "VP Công Ty" at bounding box center [475, 256] width 140 height 12
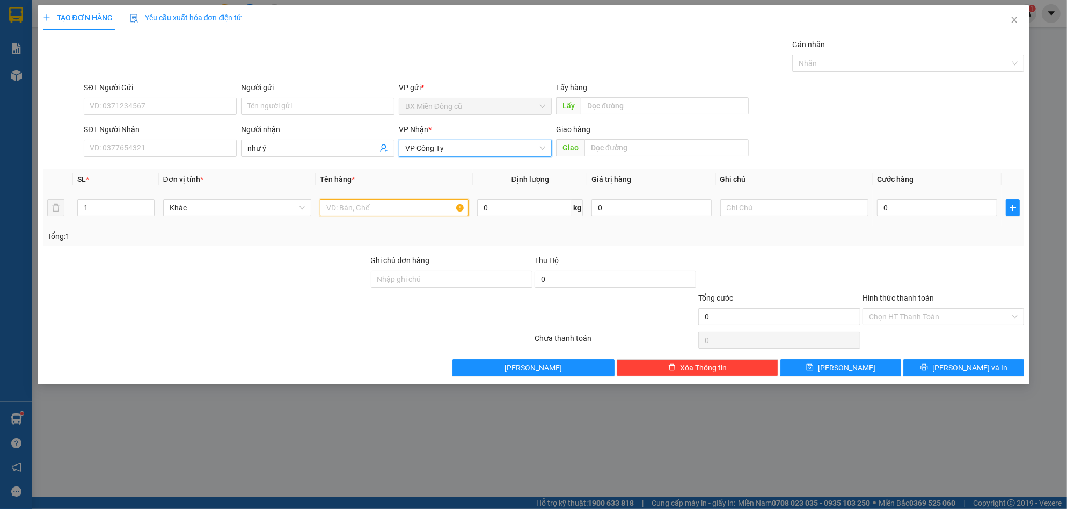
click at [374, 202] on input "text" at bounding box center [394, 207] width 149 height 17
paste input "ô"
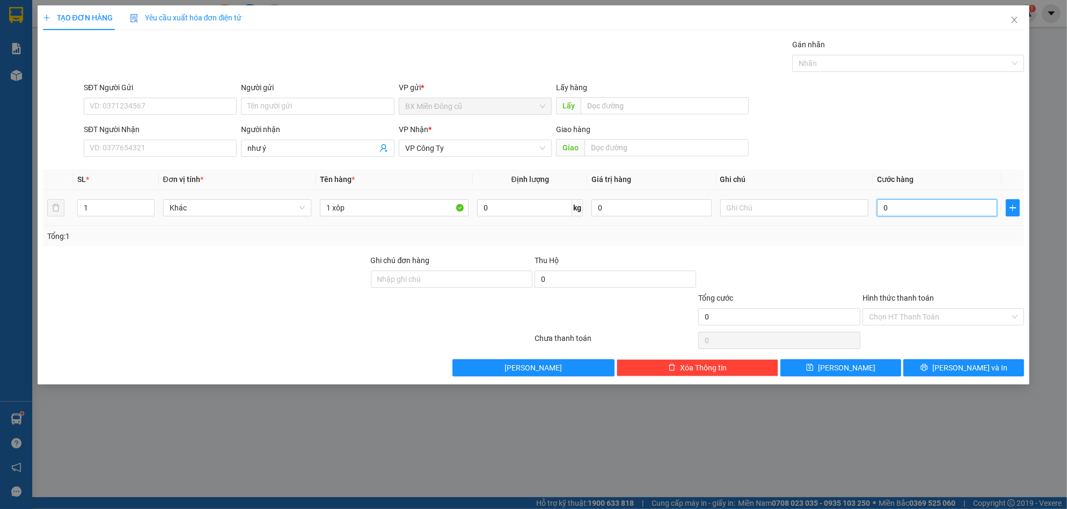
click at [905, 207] on input "0" at bounding box center [937, 207] width 120 height 17
click at [866, 364] on button "[PERSON_NAME]" at bounding box center [840, 367] width 121 height 17
click at [1011, 16] on icon "close" at bounding box center [1014, 20] width 9 height 9
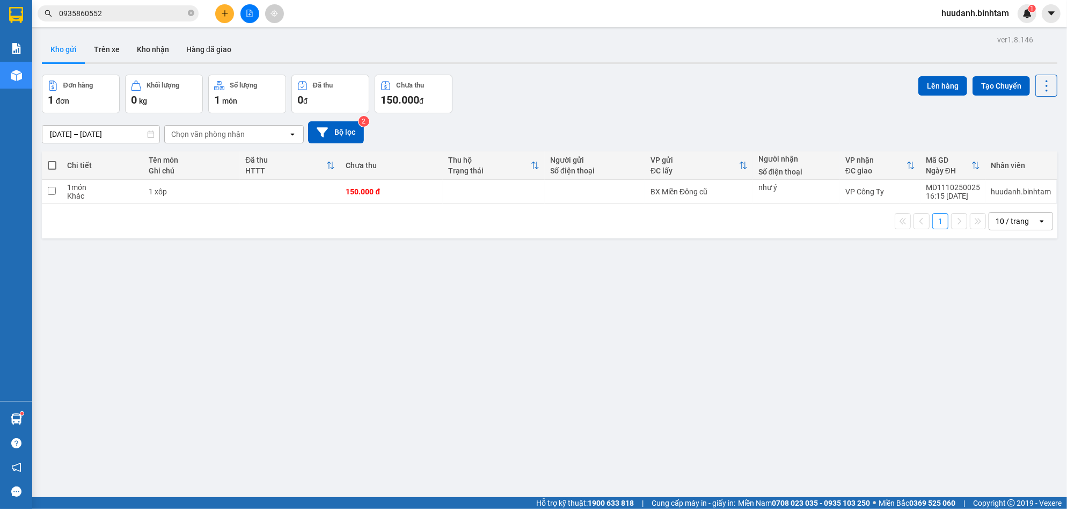
click at [50, 164] on span at bounding box center [52, 165] width 9 height 9
click at [52, 160] on input "checkbox" at bounding box center [52, 160] width 0 height 0
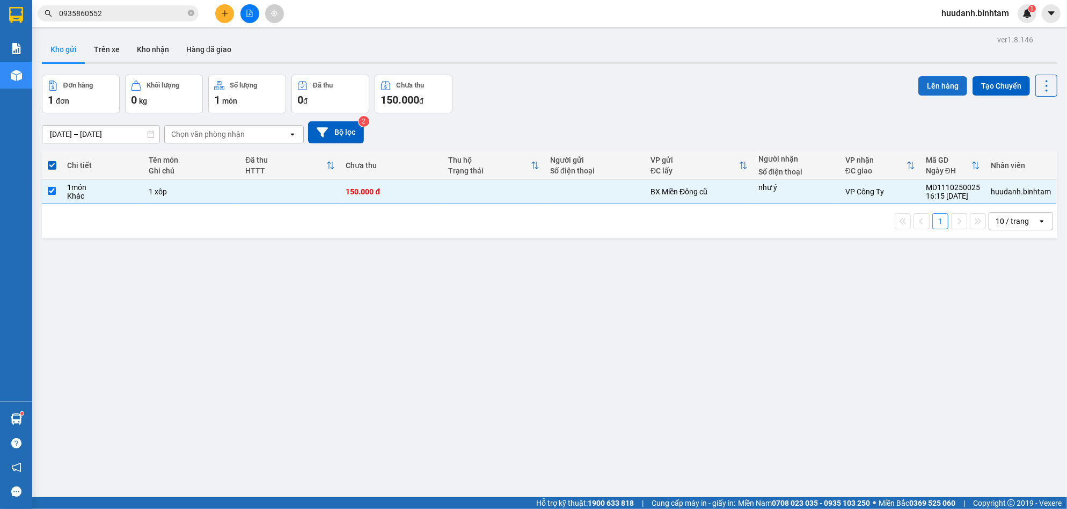
click at [918, 85] on button "Lên hàng" at bounding box center [942, 85] width 49 height 19
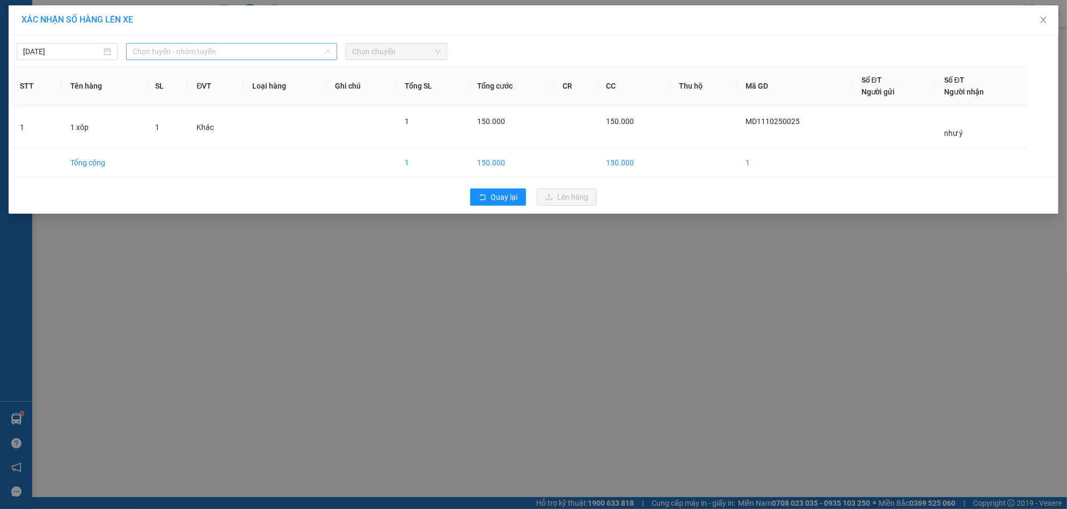
click at [278, 54] on span "Chọn tuyến - nhóm tuyến" at bounding box center [232, 51] width 198 height 16
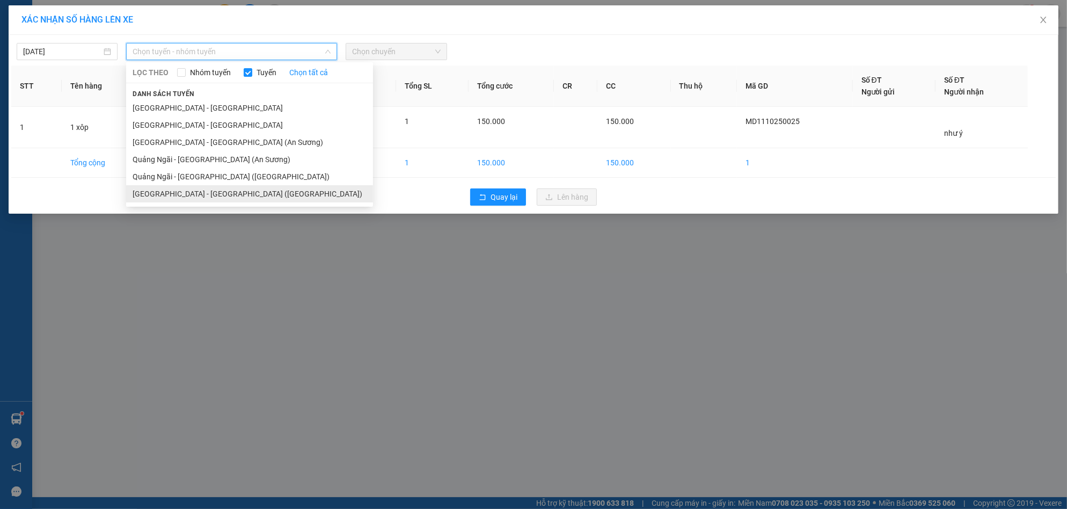
click at [225, 187] on li "[GEOGRAPHIC_DATA] - [GEOGRAPHIC_DATA] ([GEOGRAPHIC_DATA])" at bounding box center [249, 193] width 247 height 17
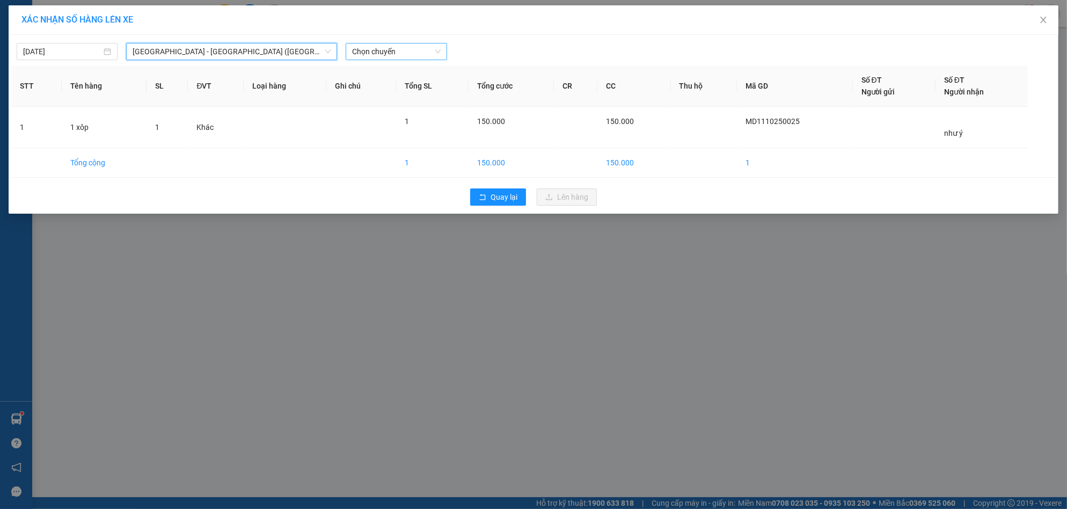
click at [378, 43] on span "Chọn chuyến" at bounding box center [396, 51] width 88 height 16
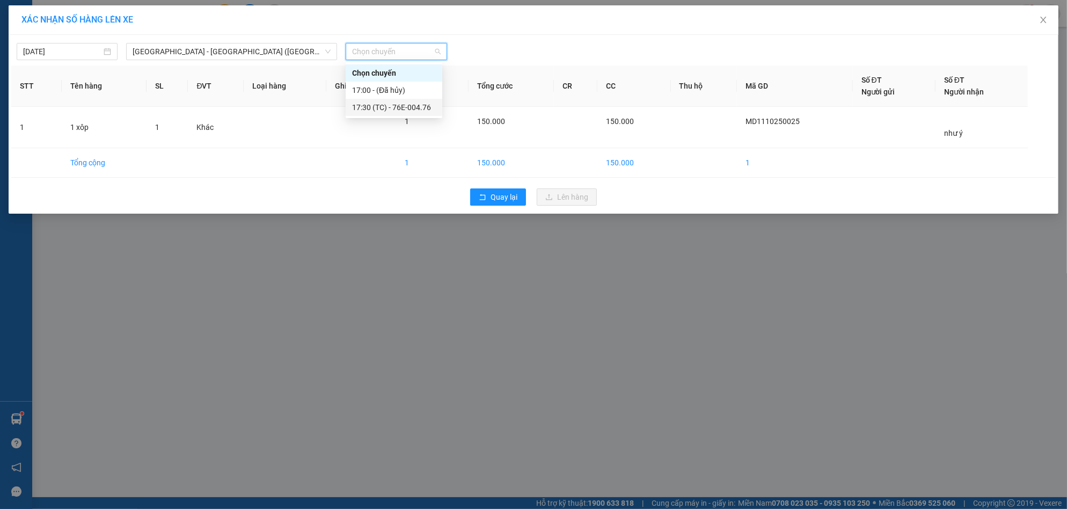
click at [384, 109] on div "17:30 (TC) - 76E-004.76" at bounding box center [394, 107] width 84 height 12
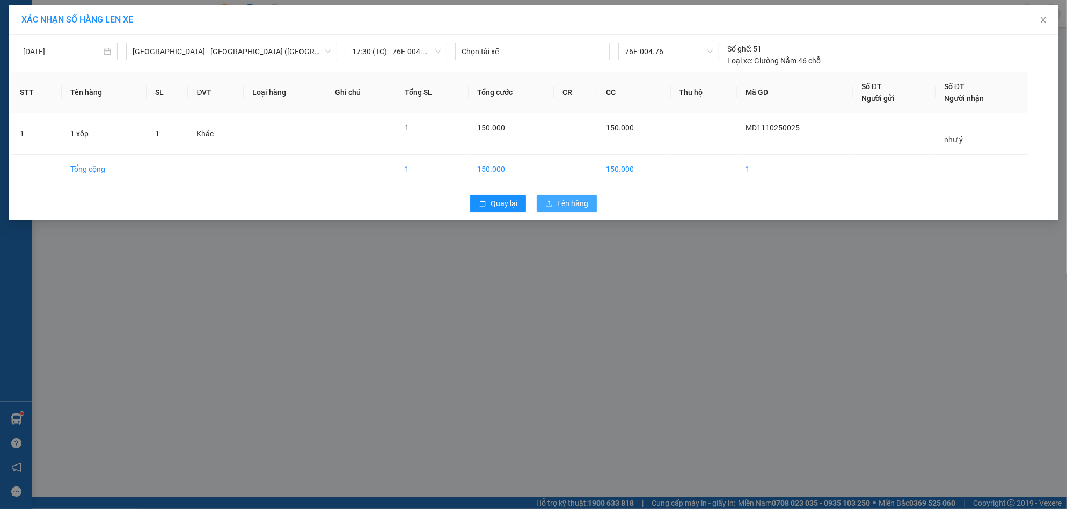
click at [568, 204] on span "Lên hàng" at bounding box center [572, 203] width 31 height 12
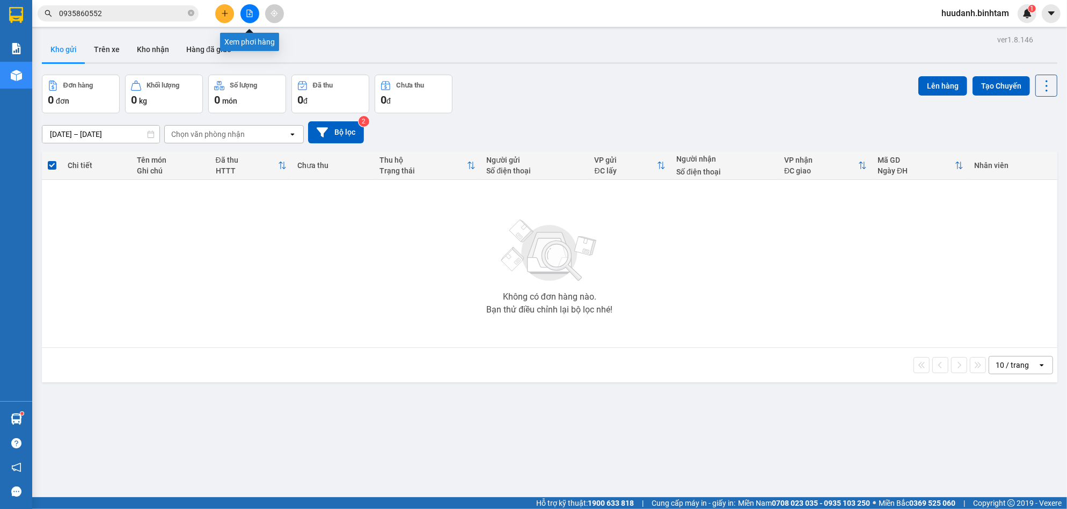
click at [249, 16] on icon "file-add" at bounding box center [250, 14] width 8 height 8
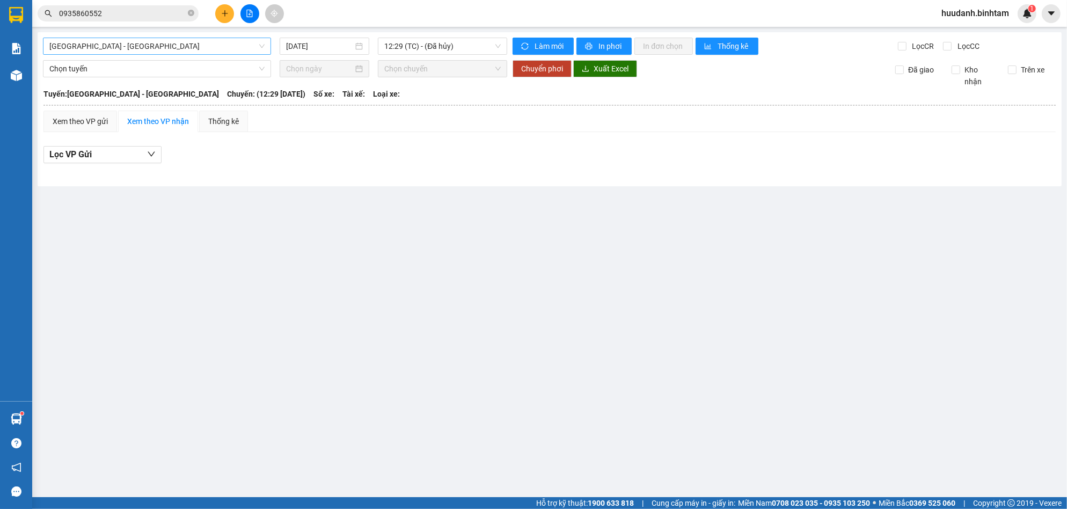
click at [175, 42] on span "[GEOGRAPHIC_DATA] - [GEOGRAPHIC_DATA]" at bounding box center [156, 46] width 215 height 16
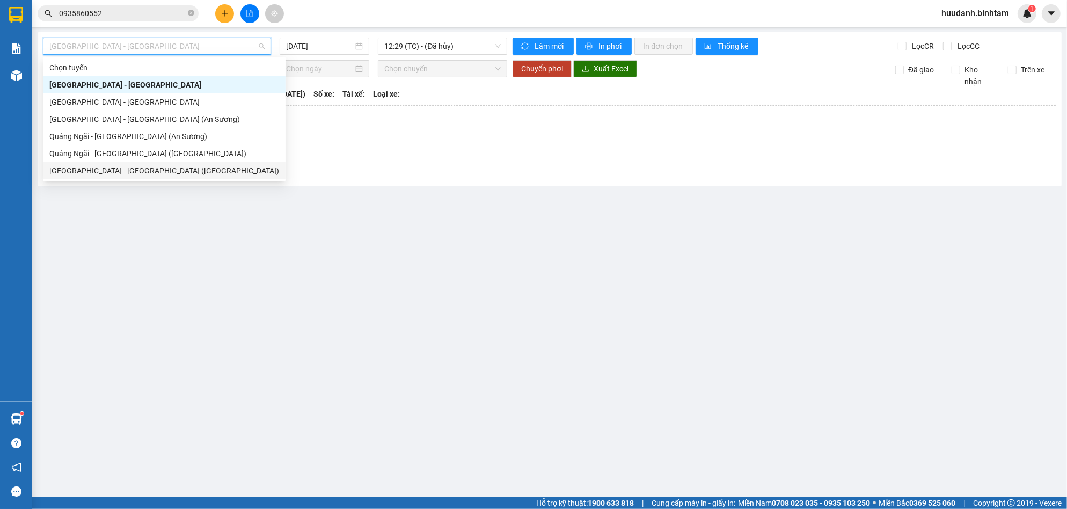
click at [142, 166] on div "[GEOGRAPHIC_DATA] - [GEOGRAPHIC_DATA] ([GEOGRAPHIC_DATA])" at bounding box center [164, 171] width 230 height 12
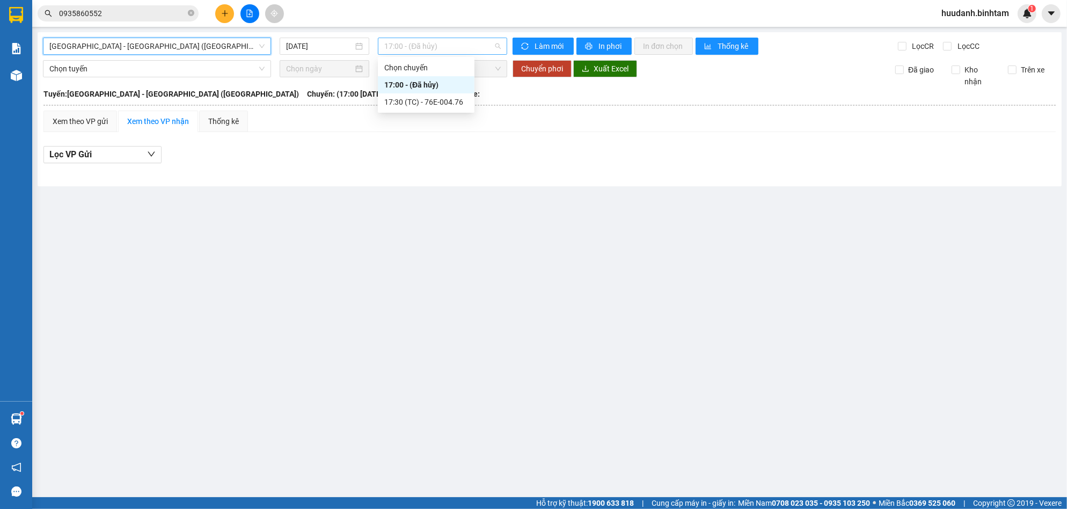
click at [432, 46] on span "17:00 - (Đã hủy)" at bounding box center [442, 46] width 116 height 16
click at [432, 99] on div "17:30 (TC) - 76E-004.76" at bounding box center [426, 102] width 84 height 12
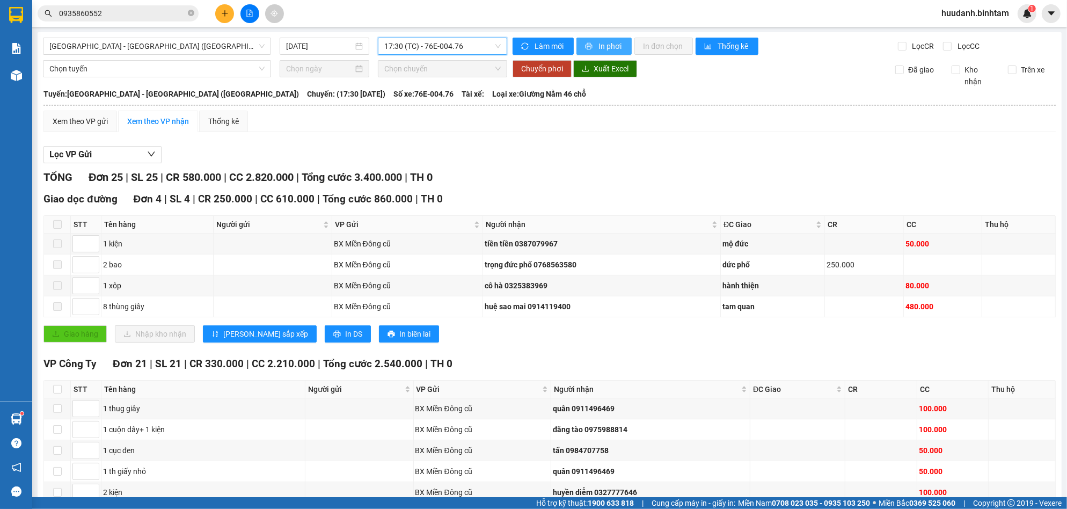
click at [604, 41] on span "In phơi" at bounding box center [610, 46] width 25 height 12
